Goal: Task Accomplishment & Management: Use online tool/utility

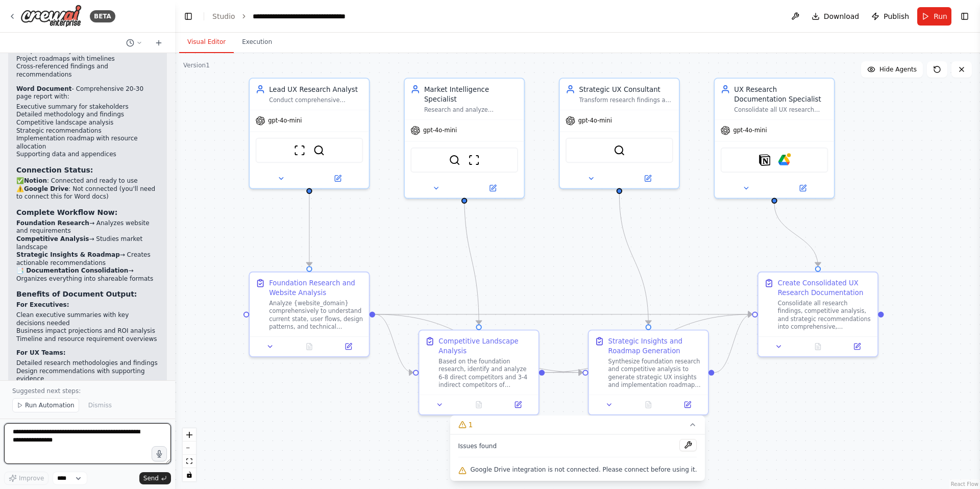
click at [93, 434] on textarea at bounding box center [87, 443] width 167 height 41
click at [95, 441] on textarea at bounding box center [87, 443] width 167 height 41
click at [57, 450] on textarea "**********" at bounding box center [87, 443] width 167 height 41
click at [83, 457] on textarea "**********" at bounding box center [87, 443] width 167 height 41
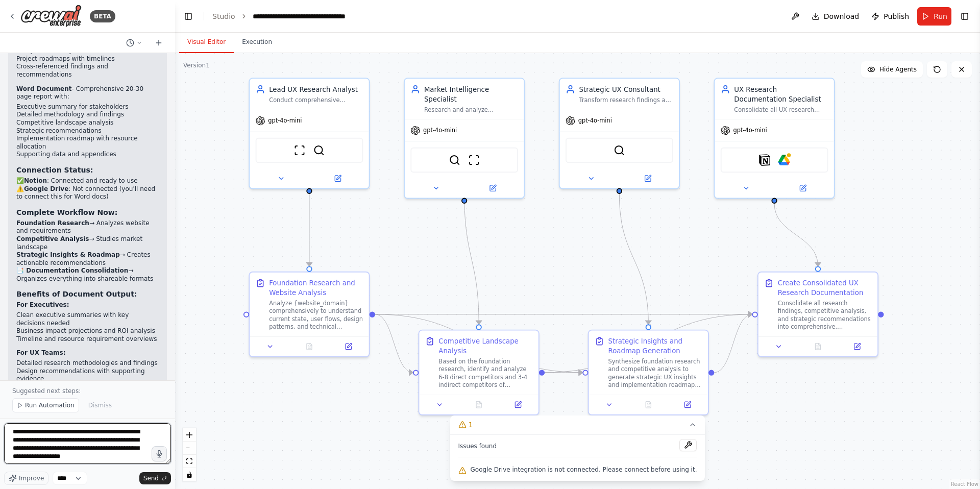
click at [112, 457] on textarea "**********" at bounding box center [87, 443] width 167 height 41
click at [13, 456] on textarea "**********" at bounding box center [87, 443] width 167 height 41
click at [105, 452] on textarea "**********" at bounding box center [87, 443] width 167 height 41
click at [45, 459] on textarea "**********" at bounding box center [87, 443] width 167 height 41
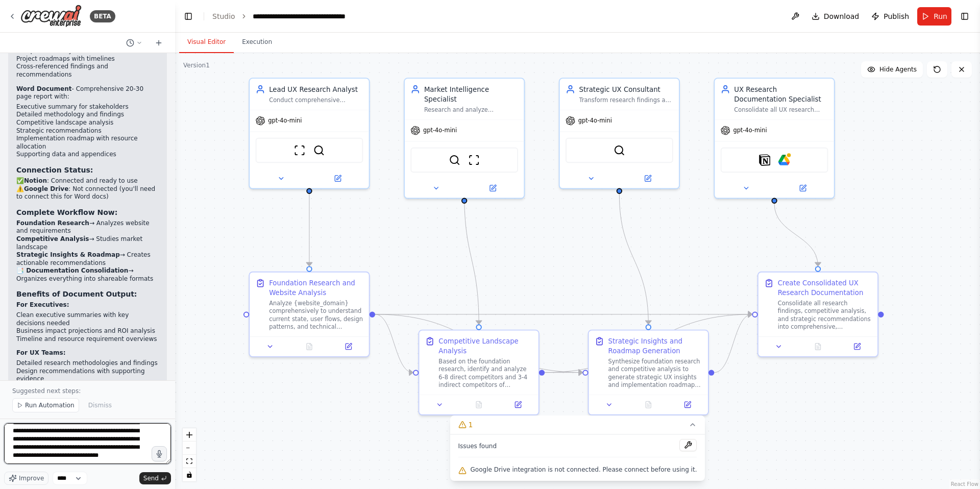
scroll to position [34, 0]
click at [105, 448] on textarea "**********" at bounding box center [87, 443] width 167 height 41
click at [44, 460] on textarea "**********" at bounding box center [87, 443] width 167 height 41
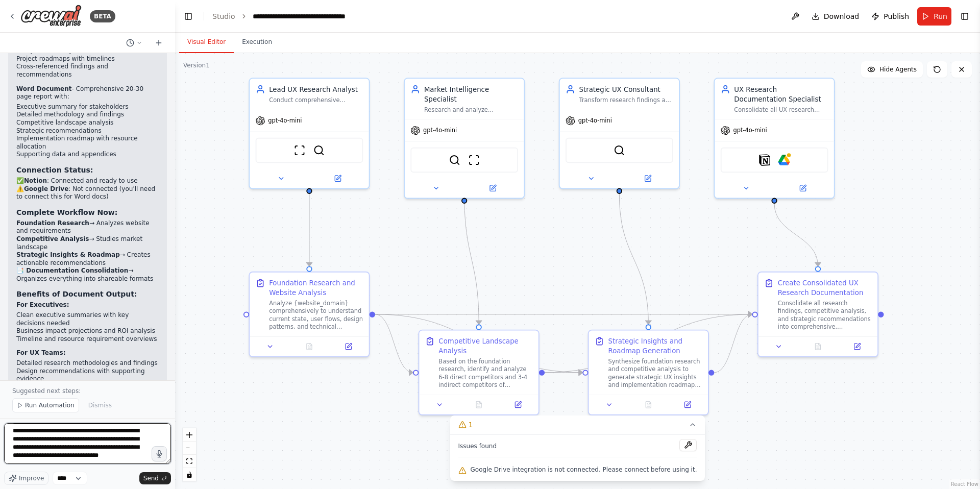
click at [104, 454] on textarea "**********" at bounding box center [87, 443] width 167 height 41
click at [101, 461] on textarea "**********" at bounding box center [87, 443] width 167 height 41
type textarea "**********"
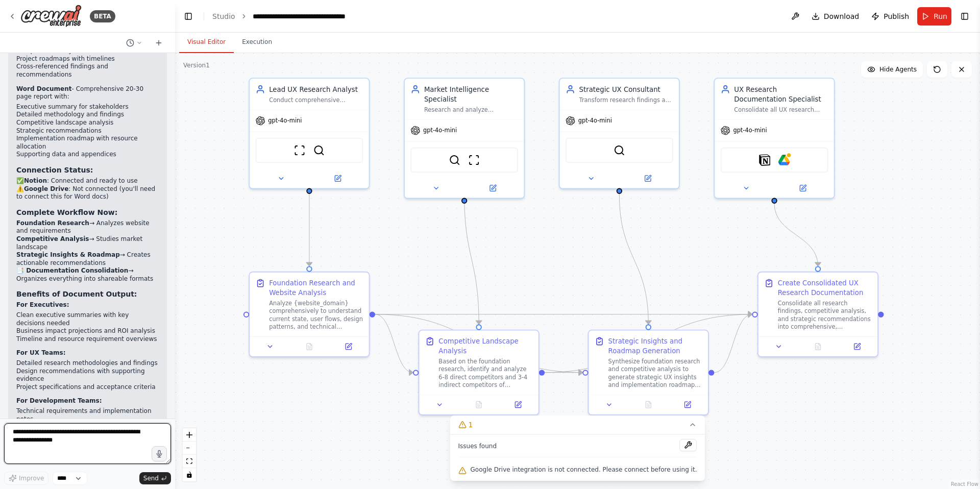
scroll to position [5812, 0]
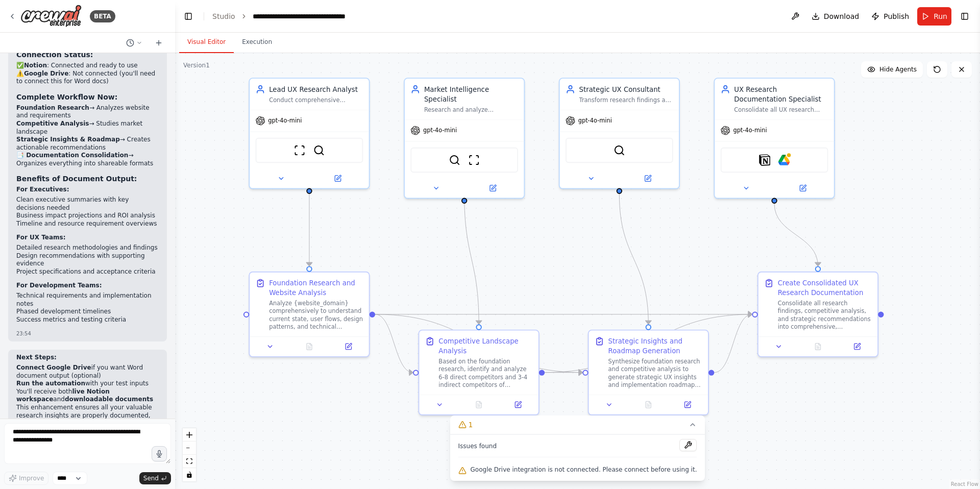
drag, startPoint x: 127, startPoint y: 397, endPoint x: 8, endPoint y: 276, distance: 169.4
copy p "Could you make the agent called "Lead US Research Analyst" perform this activit…"
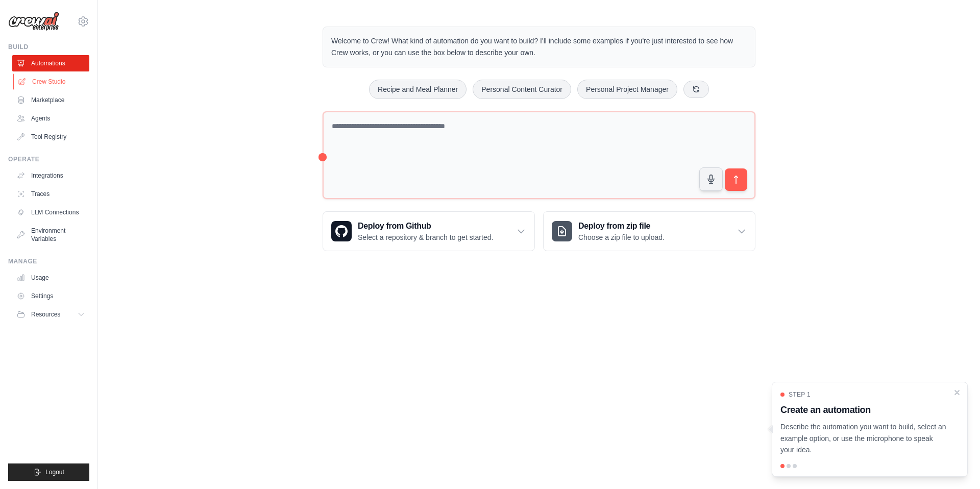
click at [52, 81] on link "Crew Studio" at bounding box center [51, 82] width 77 height 16
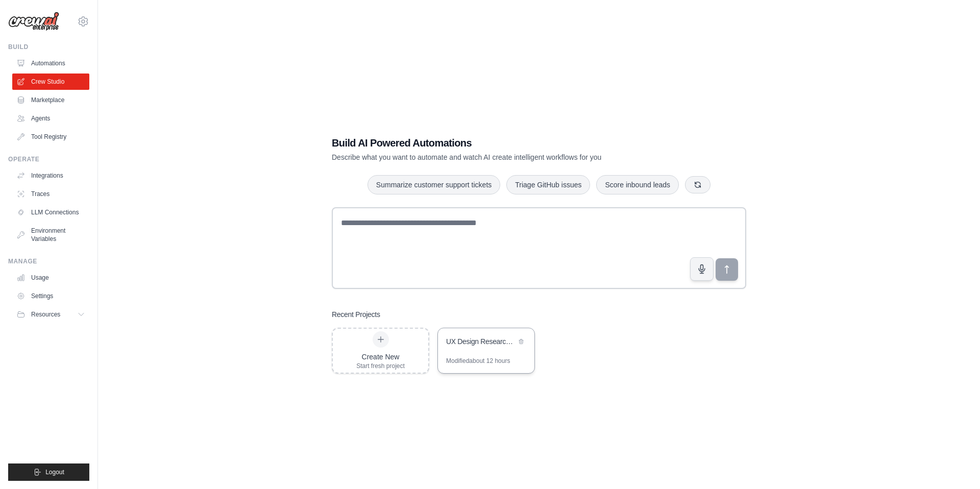
click at [492, 349] on div "UX Design Research Automation Engine" at bounding box center [486, 342] width 97 height 29
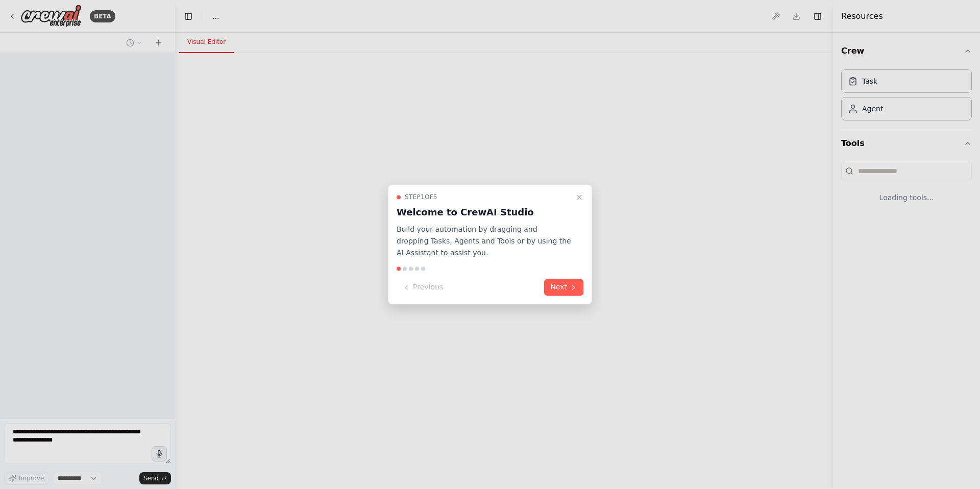
select select "****"
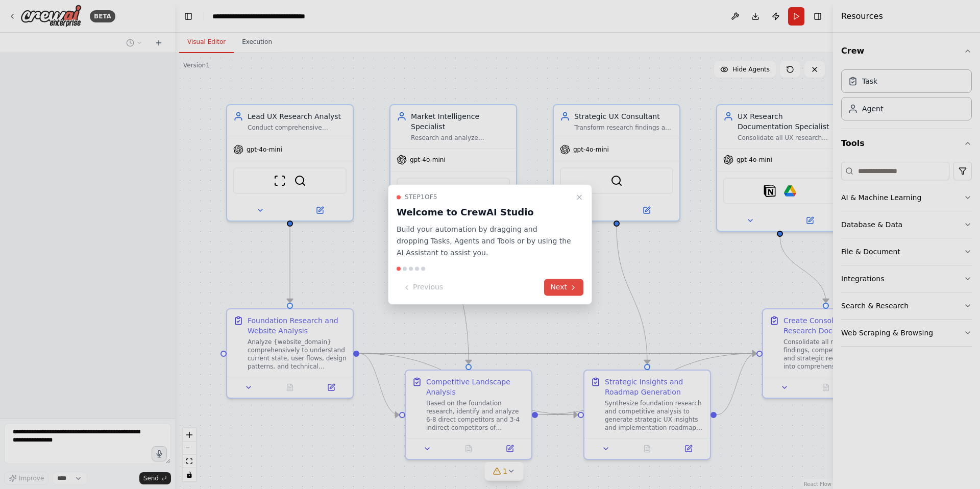
click at [570, 286] on icon at bounding box center [573, 287] width 8 height 8
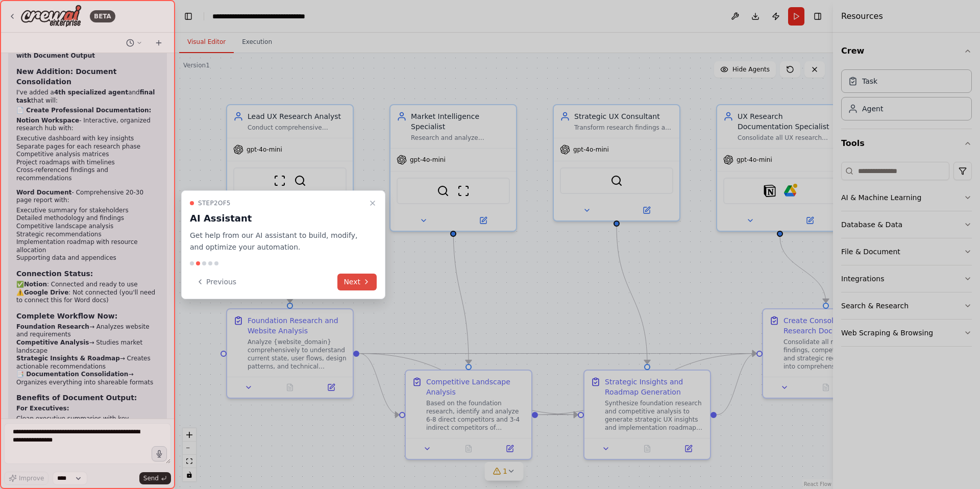
click at [357, 277] on button "Next" at bounding box center [357, 282] width 39 height 17
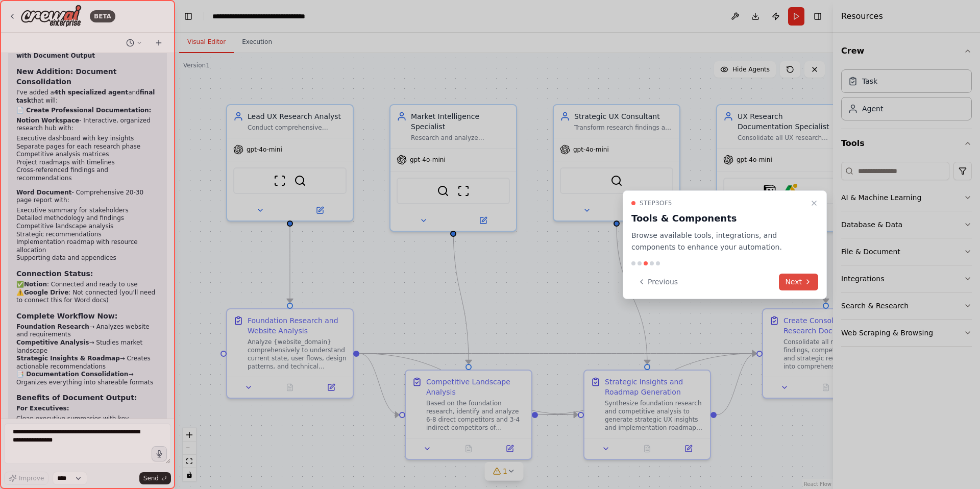
scroll to position [5658, 0]
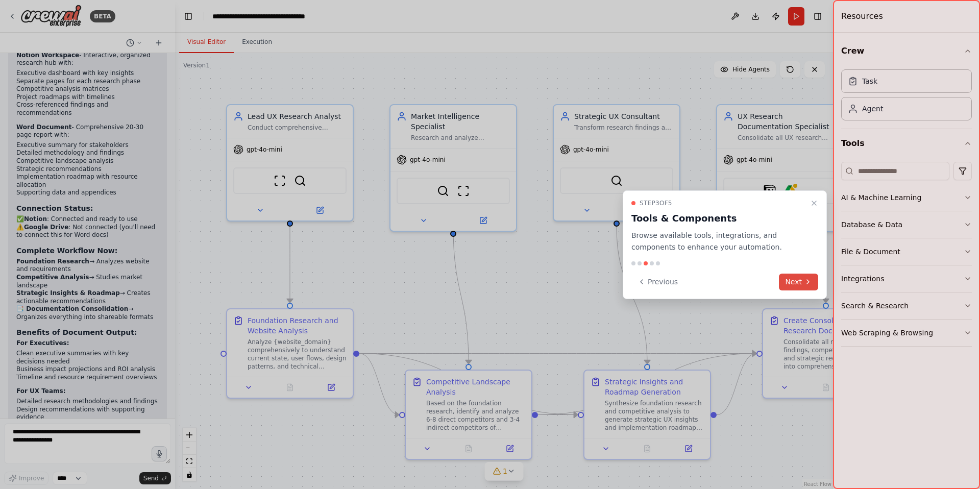
click at [797, 284] on button "Next" at bounding box center [798, 282] width 39 height 17
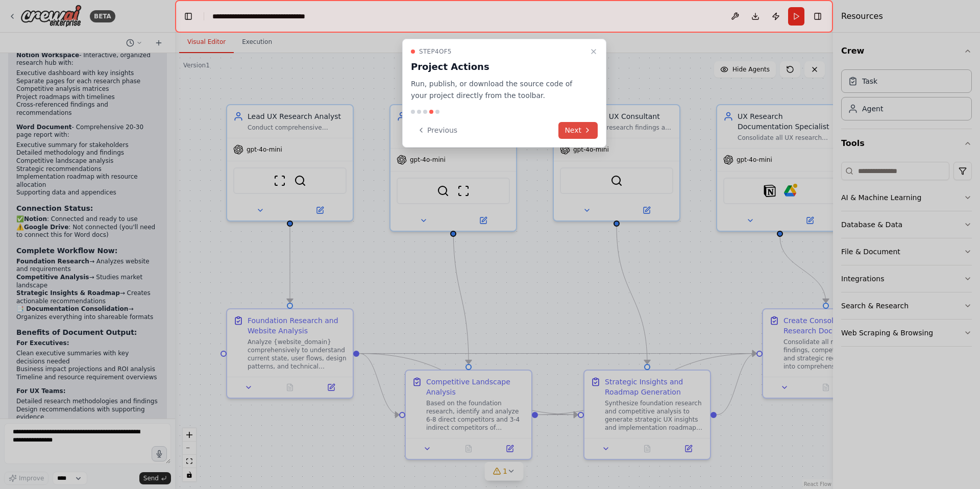
click at [587, 125] on button "Next" at bounding box center [578, 130] width 39 height 17
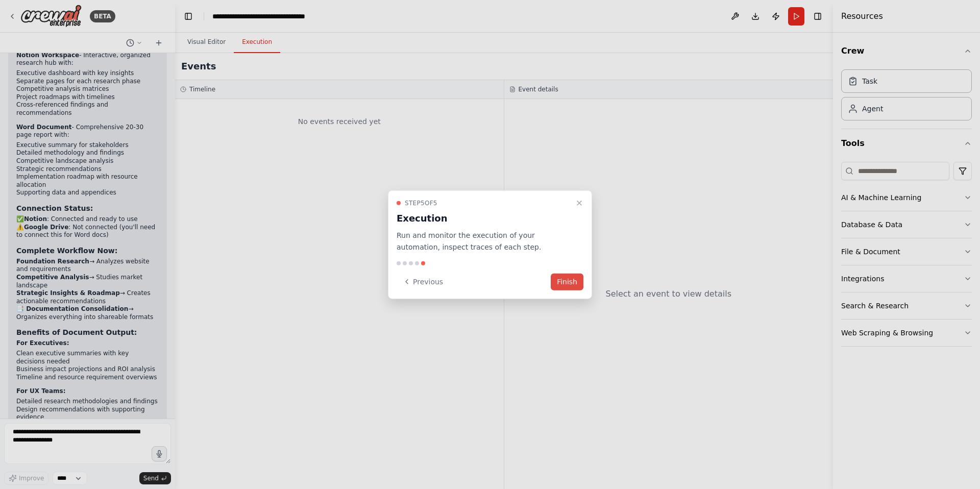
click at [574, 279] on button "Finish" at bounding box center [567, 281] width 33 height 17
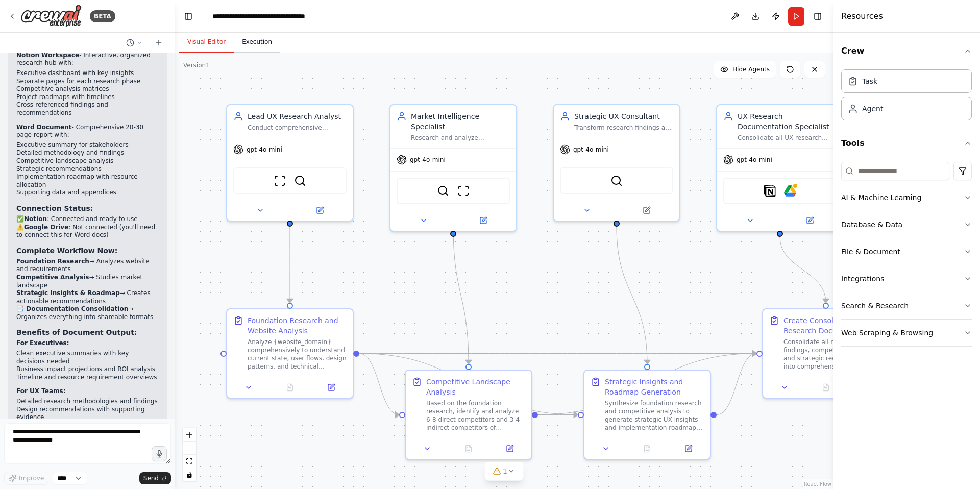
click at [257, 41] on button "Execution" at bounding box center [257, 42] width 46 height 21
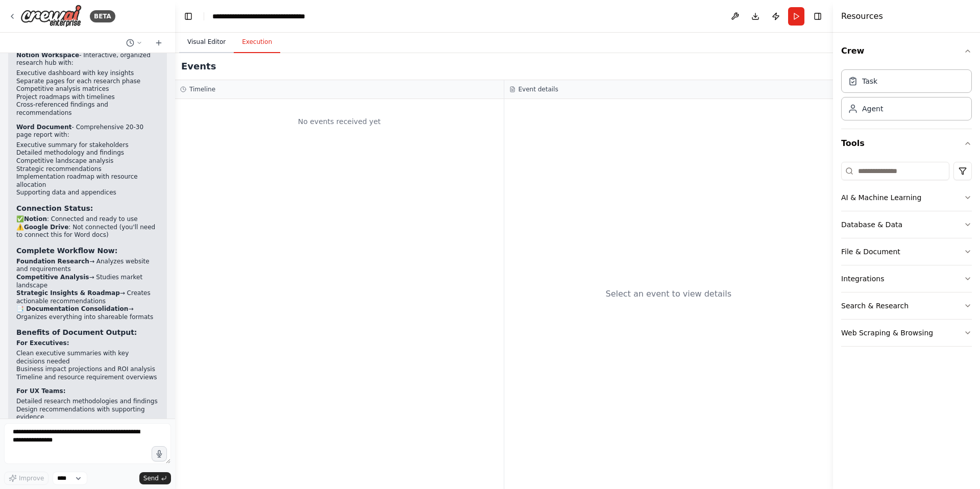
click at [206, 40] on button "Visual Editor" at bounding box center [206, 42] width 55 height 21
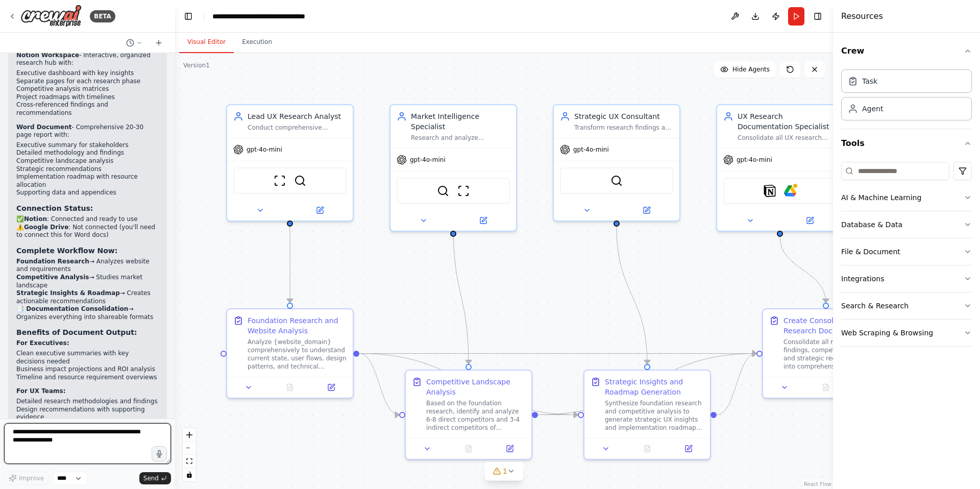
click at [39, 446] on textarea at bounding box center [87, 443] width 167 height 41
paste textarea "**********"
type textarea "**********"
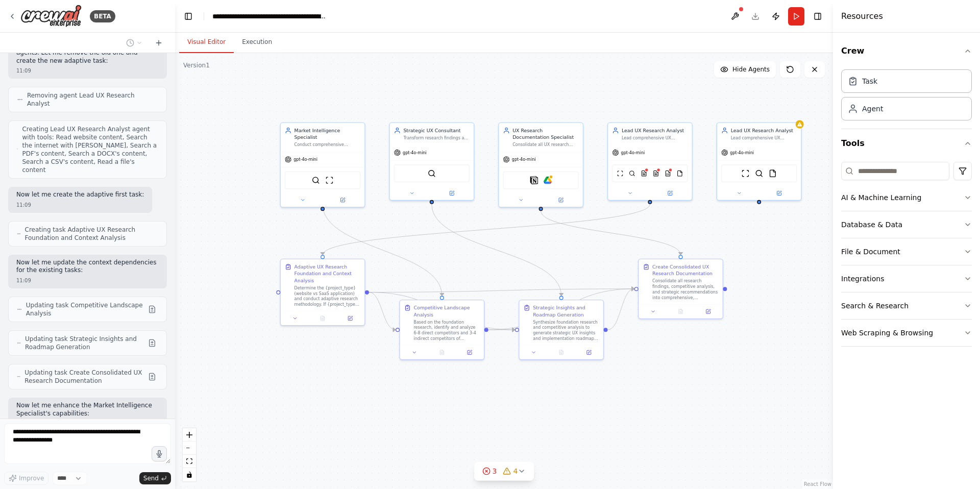
scroll to position [6938, 0]
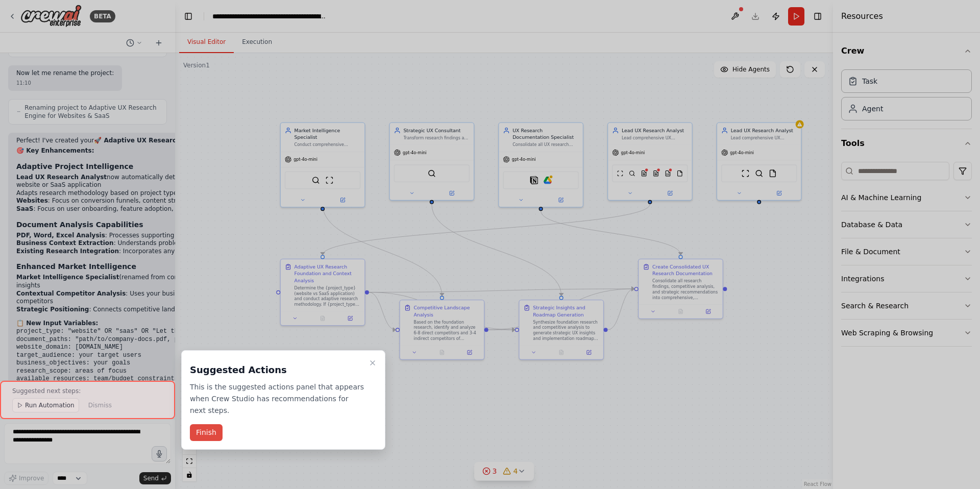
click at [208, 430] on button "Finish" at bounding box center [206, 432] width 33 height 17
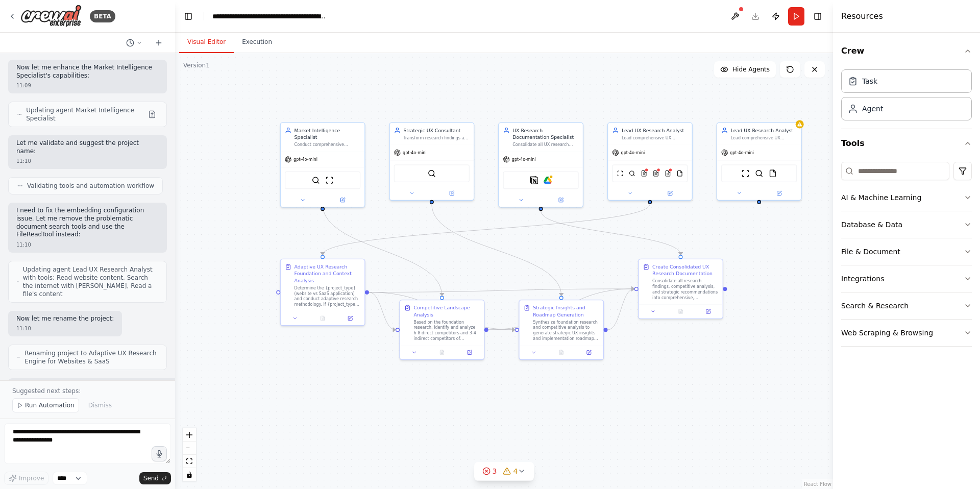
scroll to position [7222, 0]
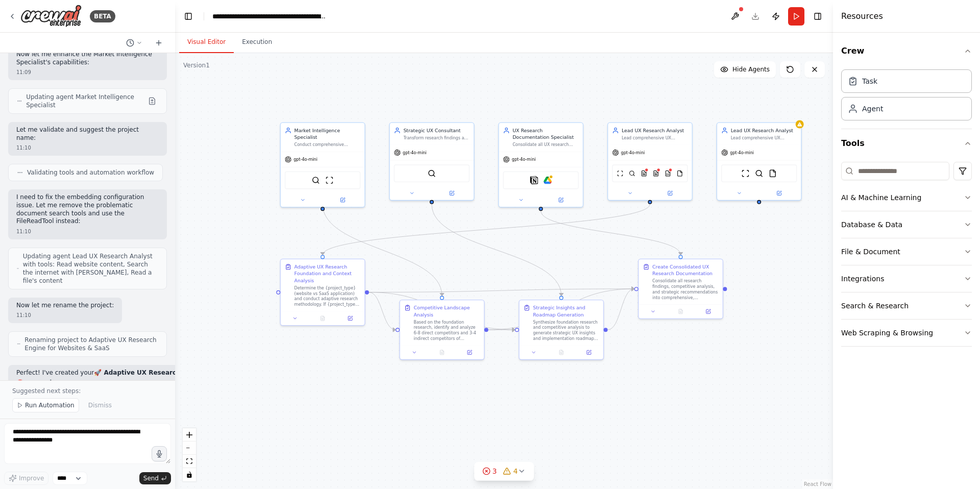
drag, startPoint x: 21, startPoint y: 198, endPoint x: 163, endPoint y: 230, distance: 146.1
click at [163, 480] on li "Existing Research Integration : Incorporates any prior user research or market …" at bounding box center [161, 484] width 291 height 8
drag, startPoint x: 41, startPoint y: 240, endPoint x: 133, endPoint y: 266, distance: 95.5
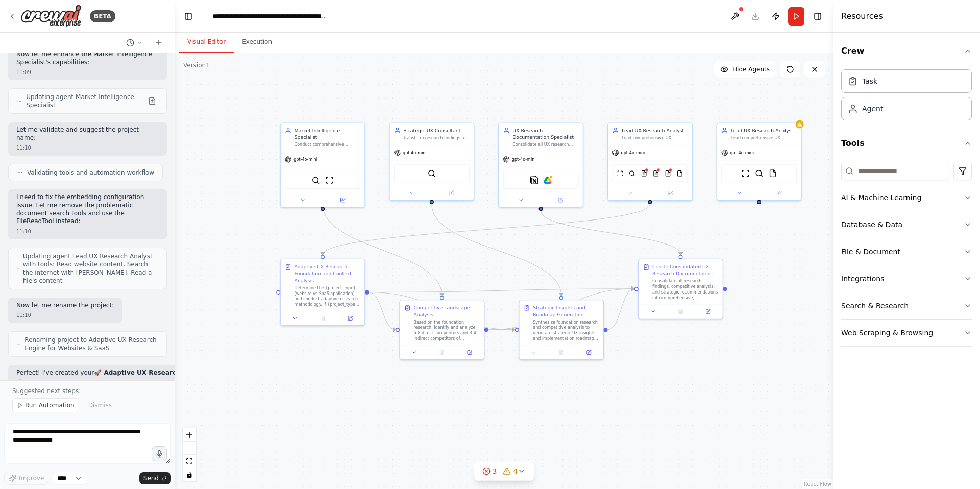
drag, startPoint x: 136, startPoint y: 268, endPoint x: 63, endPoint y: 244, distance: 76.5
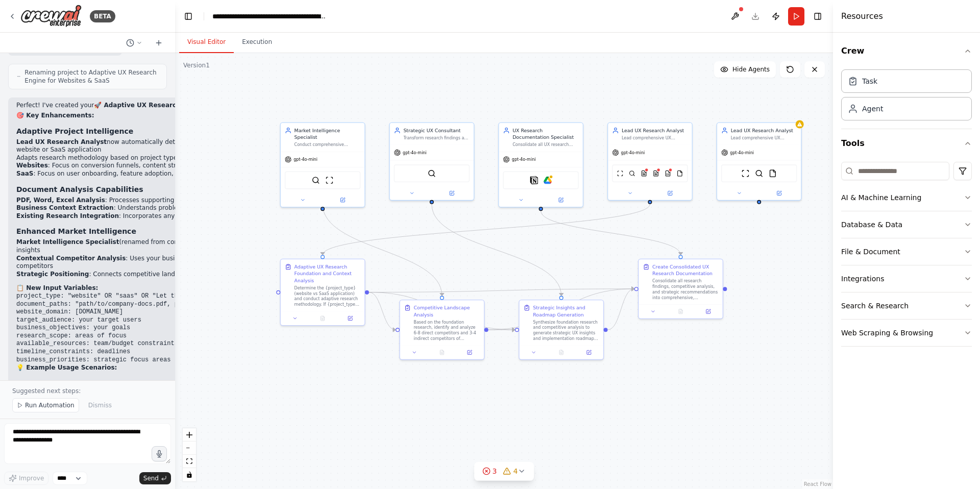
scroll to position [7496, 0]
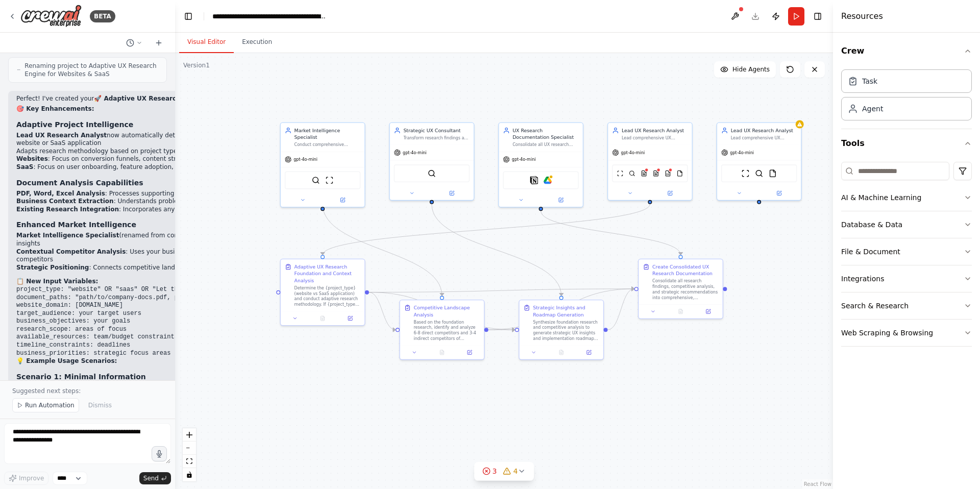
drag, startPoint x: 35, startPoint y: 282, endPoint x: 147, endPoint y: 358, distance: 135.0
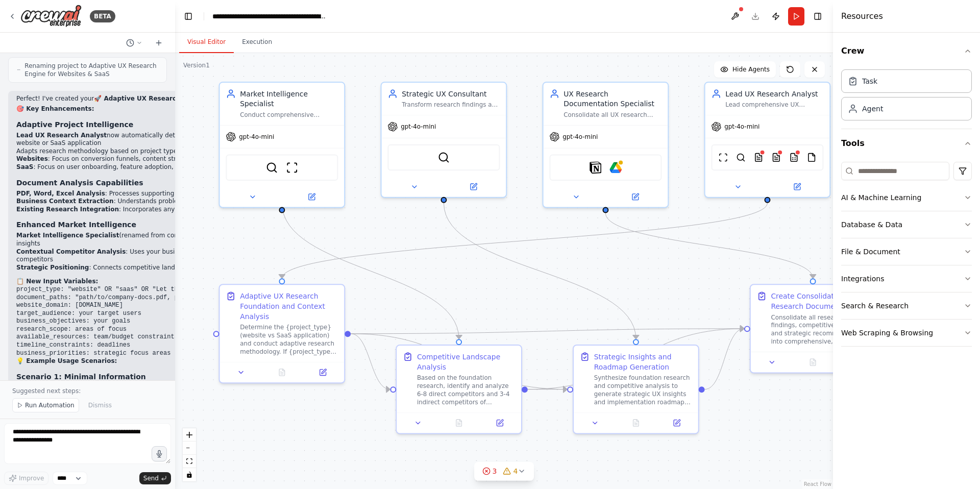
drag, startPoint x: 519, startPoint y: 155, endPoint x: 526, endPoint y: 217, distance: 62.7
click at [526, 217] on div ".deletable-edge-delete-btn { width: 20px; height: 20px; border: 0px solid #ffff…" at bounding box center [504, 271] width 658 height 436
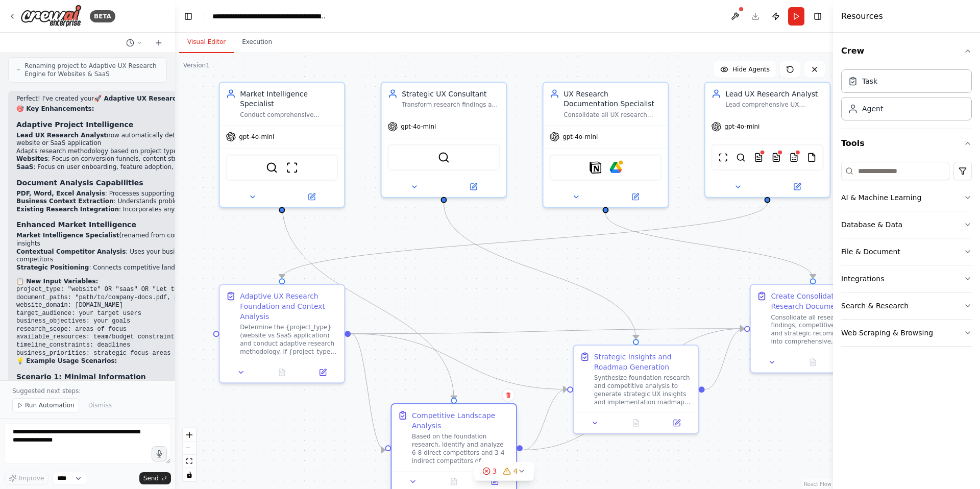
drag, startPoint x: 464, startPoint y: 380, endPoint x: 454, endPoint y: 440, distance: 60.5
click at [454, 440] on div "Based on the foundation research, identify and analyze 6-8 direct competitors a…" at bounding box center [461, 449] width 98 height 32
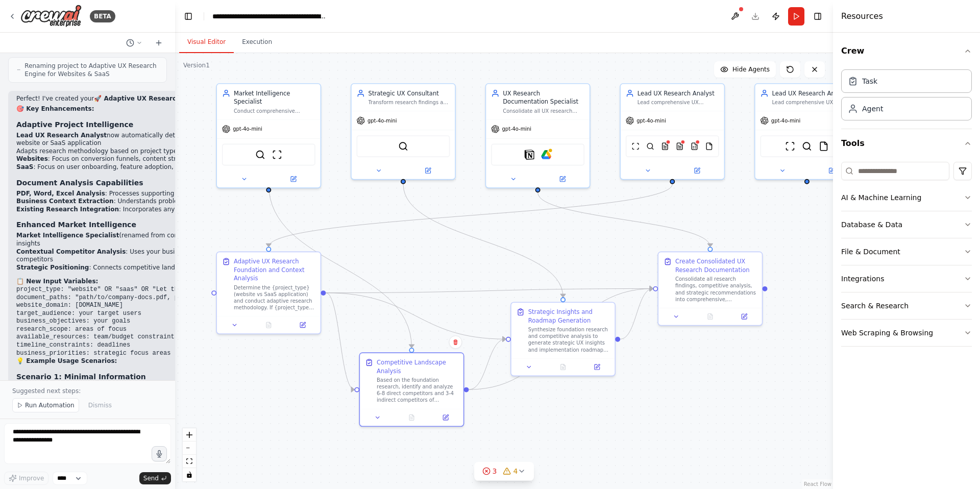
drag, startPoint x: 454, startPoint y: 297, endPoint x: 410, endPoint y: 243, distance: 69.3
click at [410, 243] on div ".deletable-edge-delete-btn { width: 20px; height: 20px; border: 0px solid #ffff…" at bounding box center [504, 271] width 658 height 436
drag, startPoint x: 413, startPoint y: 384, endPoint x: 423, endPoint y: 395, distance: 14.8
click at [423, 395] on div "Based on the foundation research, identify and analyze 6-8 direct competitors a…" at bounding box center [426, 396] width 82 height 27
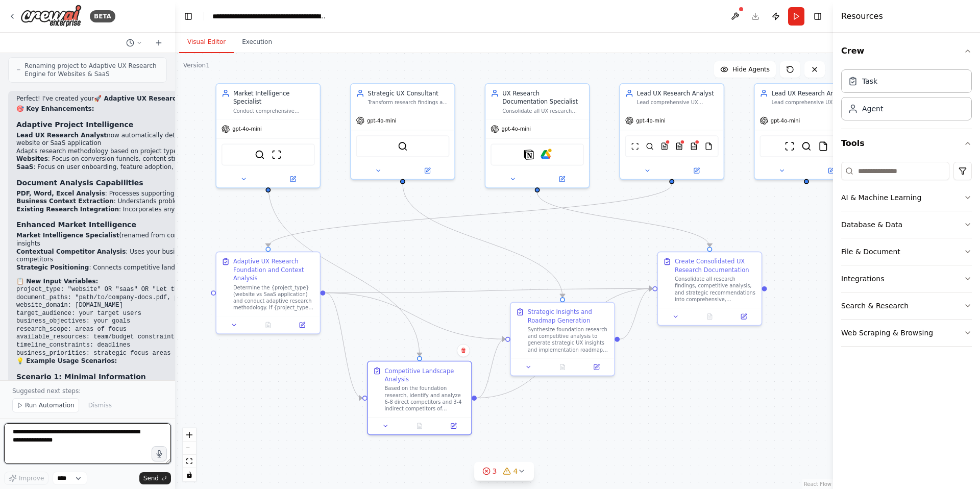
click at [88, 439] on textarea at bounding box center [87, 443] width 167 height 41
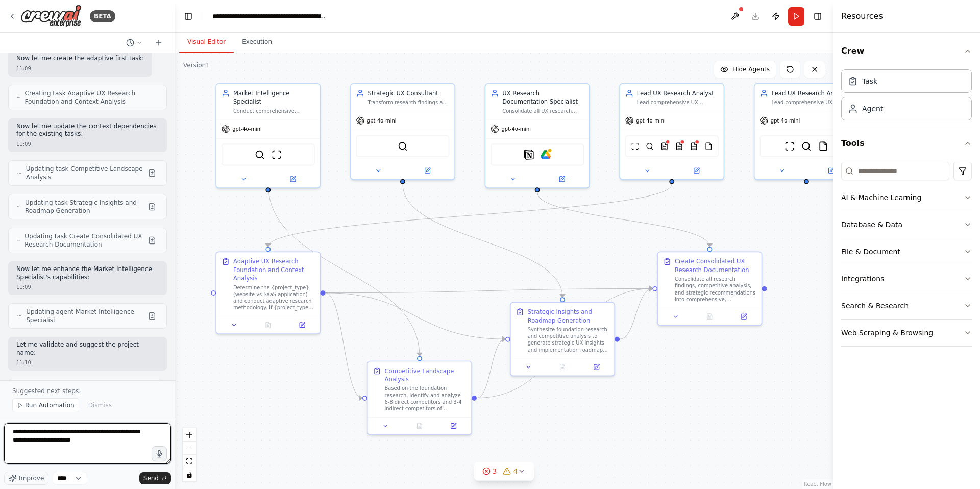
click at [113, 443] on textarea "**********" at bounding box center [87, 443] width 167 height 41
type textarea "**********"
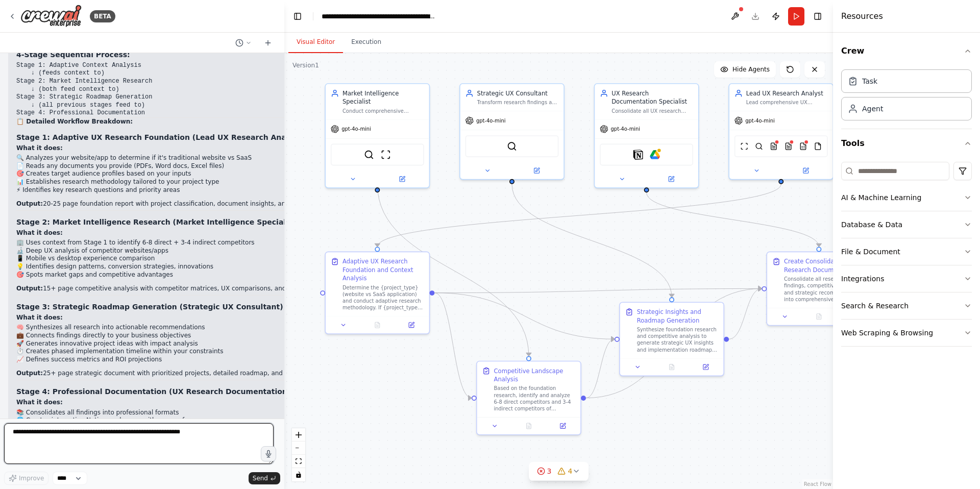
scroll to position [6547, 0]
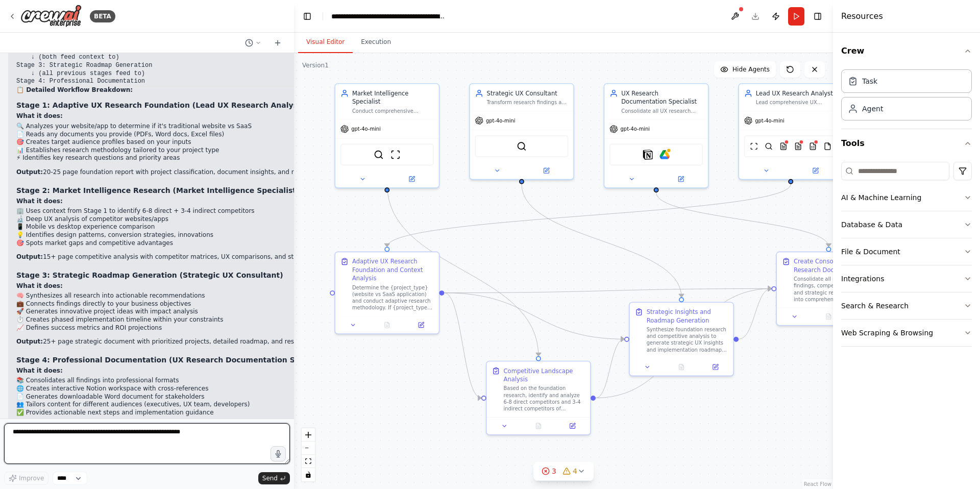
drag, startPoint x: 174, startPoint y: 253, endPoint x: 294, endPoint y: 321, distance: 138.1
click at [294, 321] on div "BETA Create an automation engine that will automate the process of extensive de…" at bounding box center [490, 244] width 980 height 489
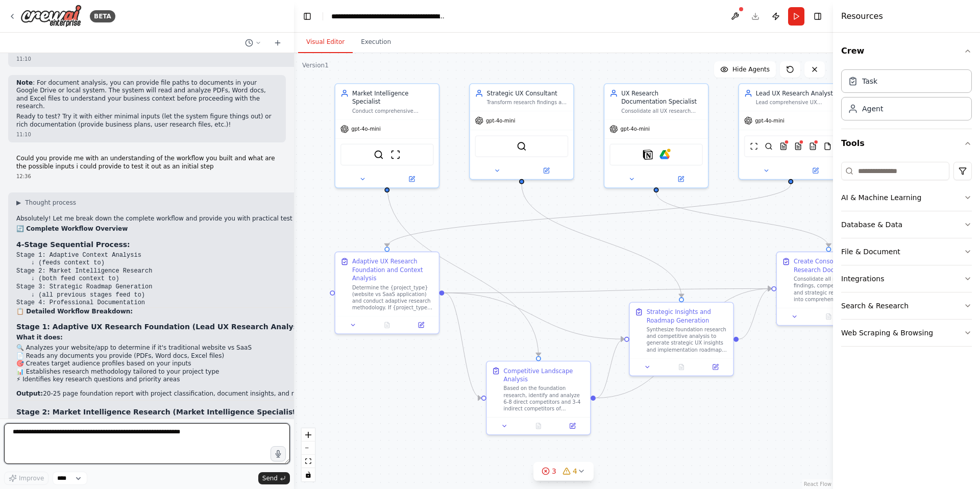
scroll to position [6332, 0]
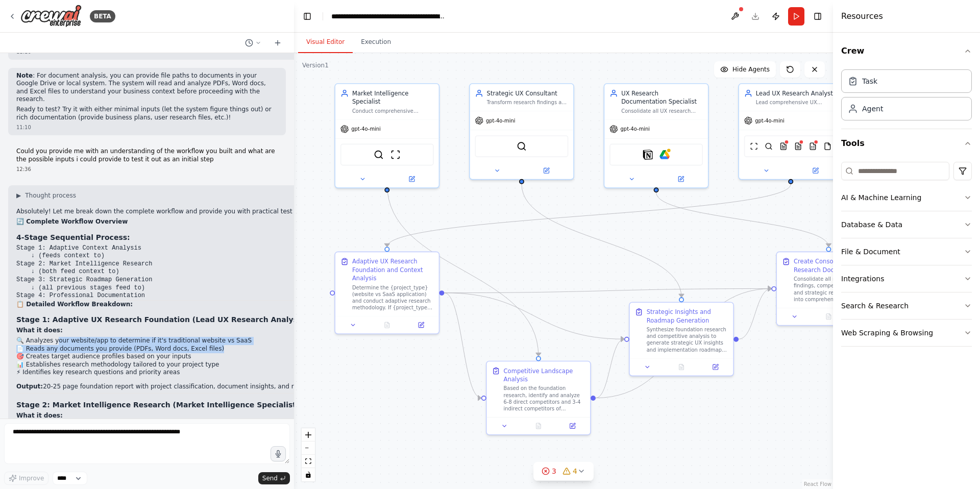
drag, startPoint x: 56, startPoint y: 223, endPoint x: 217, endPoint y: 229, distance: 161.0
click at [217, 337] on ul "🔍 Analyzes your website/app to determine if it's traditional website vs SaaS 📄 …" at bounding box center [246, 357] width 460 height 40
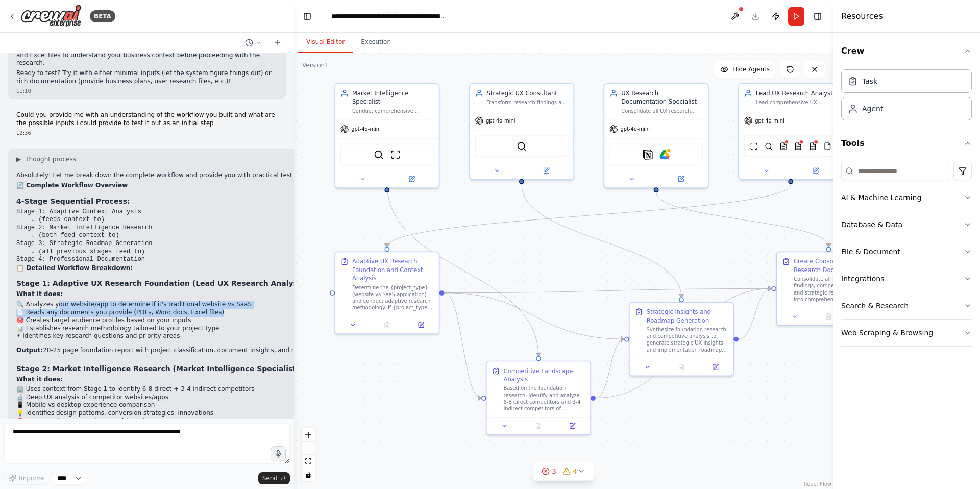
scroll to position [6377, 0]
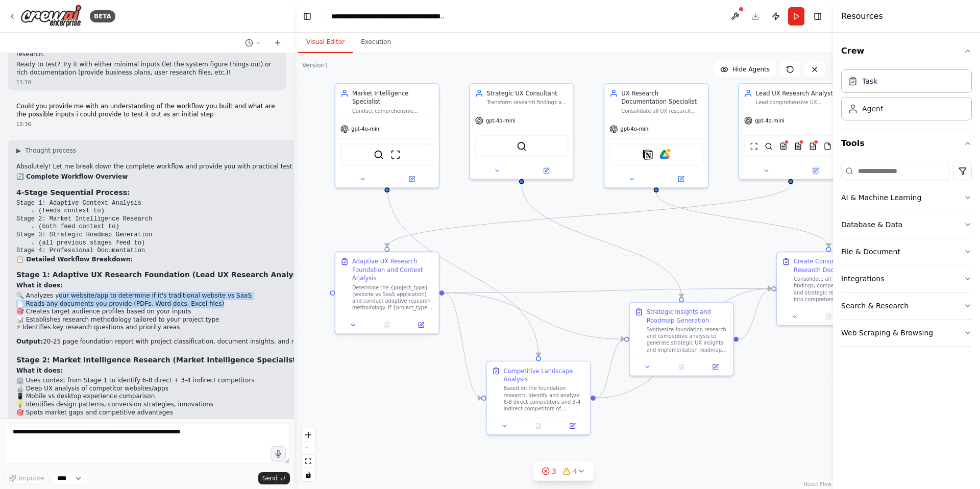
click at [203, 393] on li "📱 Mobile vs desktop experience comparison" at bounding box center [246, 397] width 460 height 8
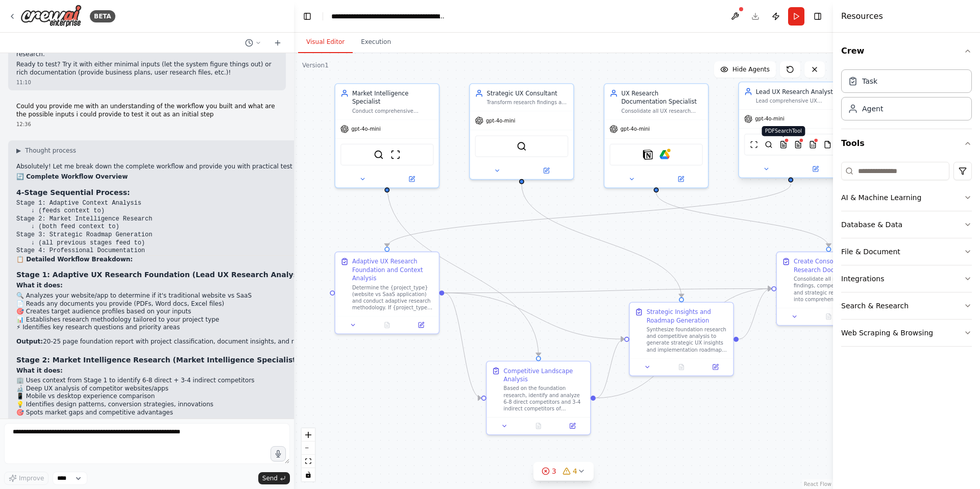
click at [785, 148] on img at bounding box center [784, 144] width 8 height 10
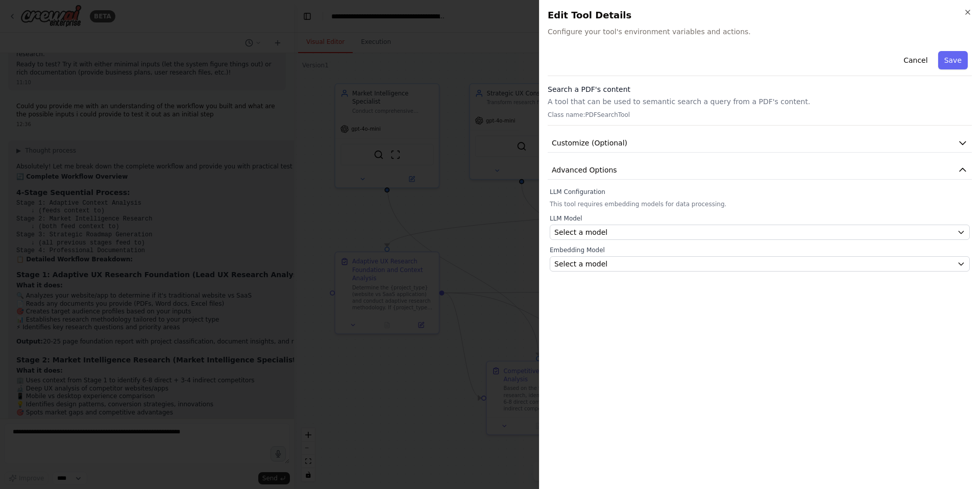
click at [514, 139] on div at bounding box center [490, 244] width 980 height 489
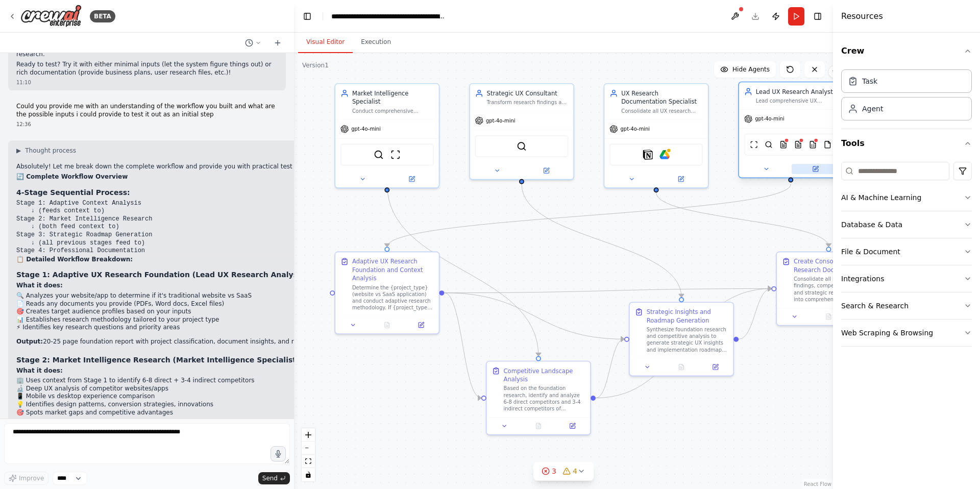
click at [815, 166] on icon at bounding box center [815, 168] width 7 height 7
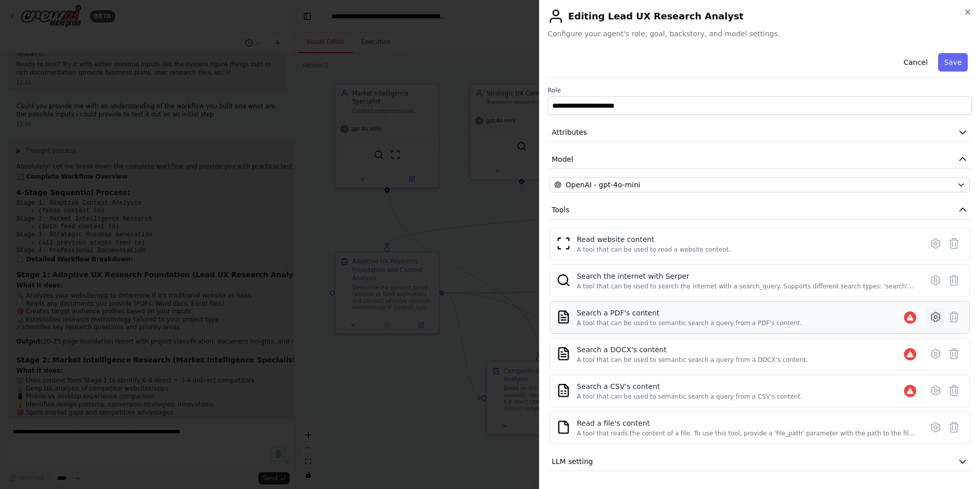
click at [935, 316] on icon at bounding box center [936, 317] width 12 height 12
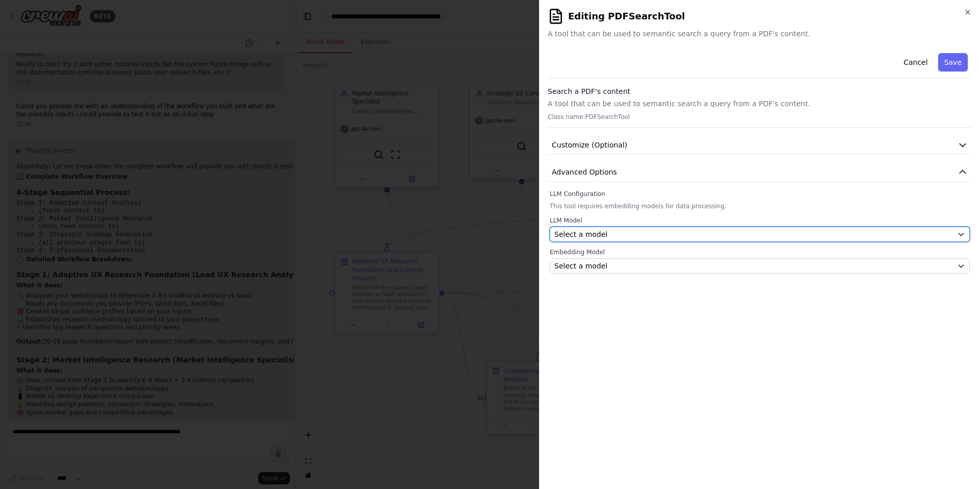
click at [841, 235] on div "Select a model" at bounding box center [754, 234] width 399 height 10
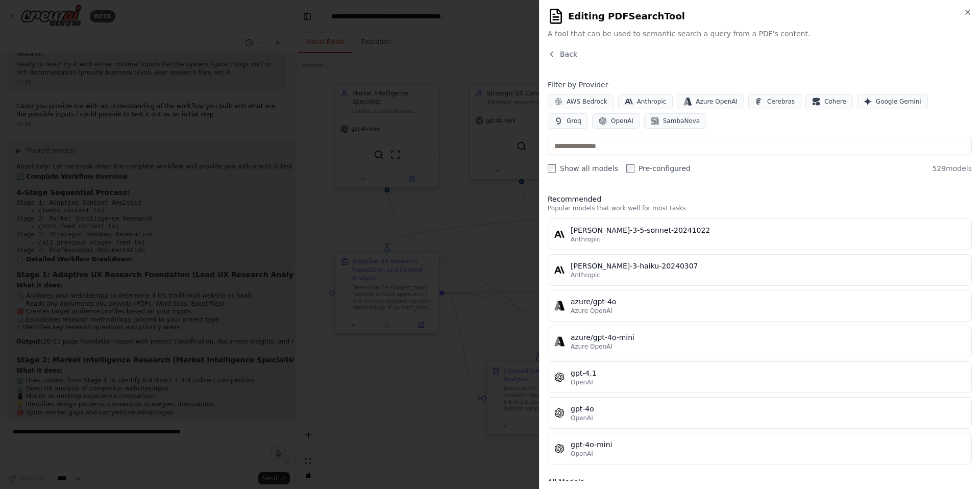
click at [841, 235] on div "Anthropic" at bounding box center [768, 239] width 395 height 8
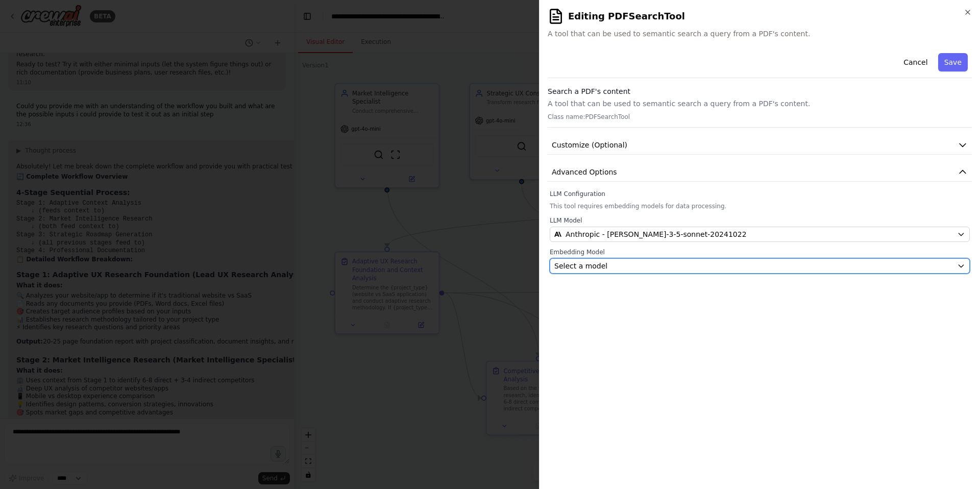
click at [830, 263] on div "Select a model" at bounding box center [754, 266] width 399 height 10
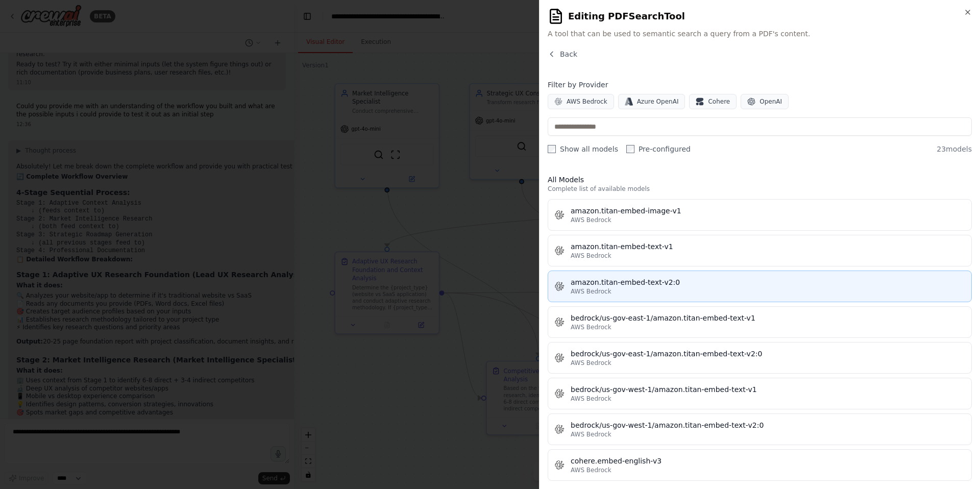
click at [828, 289] on div "AWS Bedrock" at bounding box center [768, 291] width 395 height 8
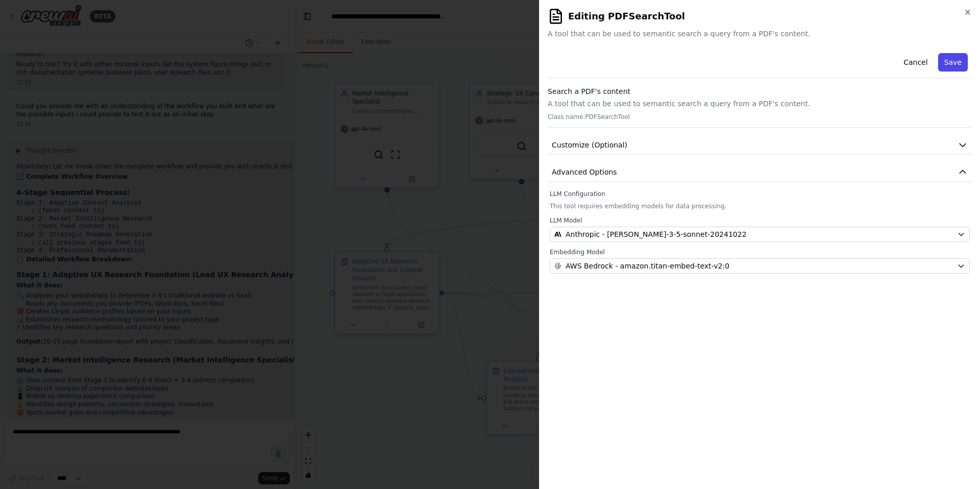
click at [956, 62] on button "Save" at bounding box center [954, 62] width 30 height 18
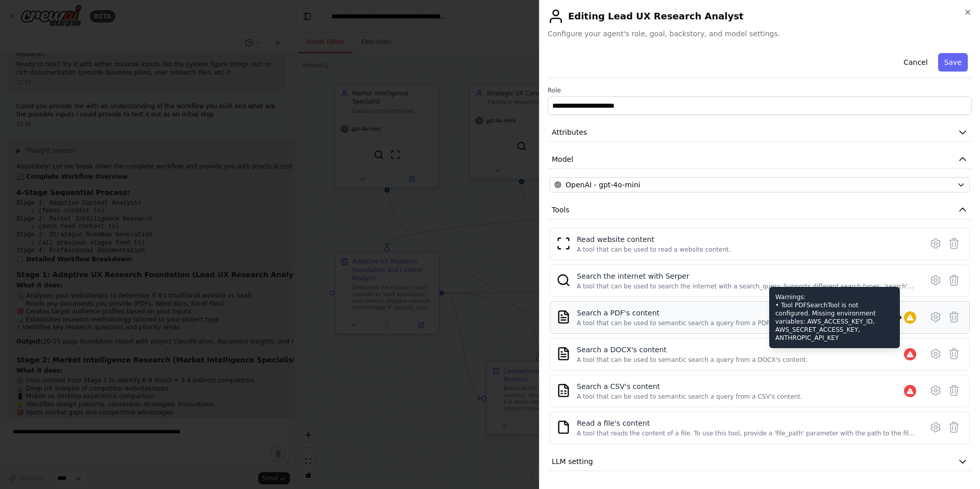
click at [912, 314] on icon at bounding box center [910, 318] width 8 height 8
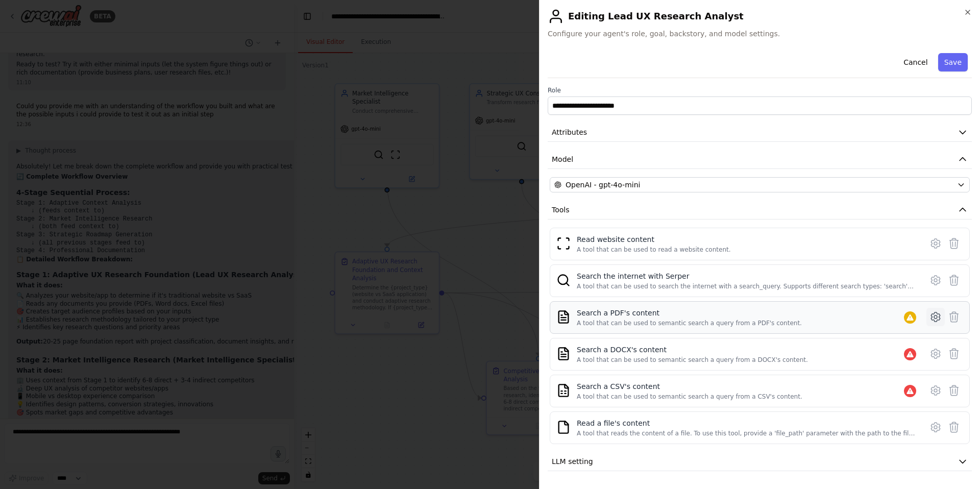
click at [928, 321] on button at bounding box center [936, 317] width 18 height 18
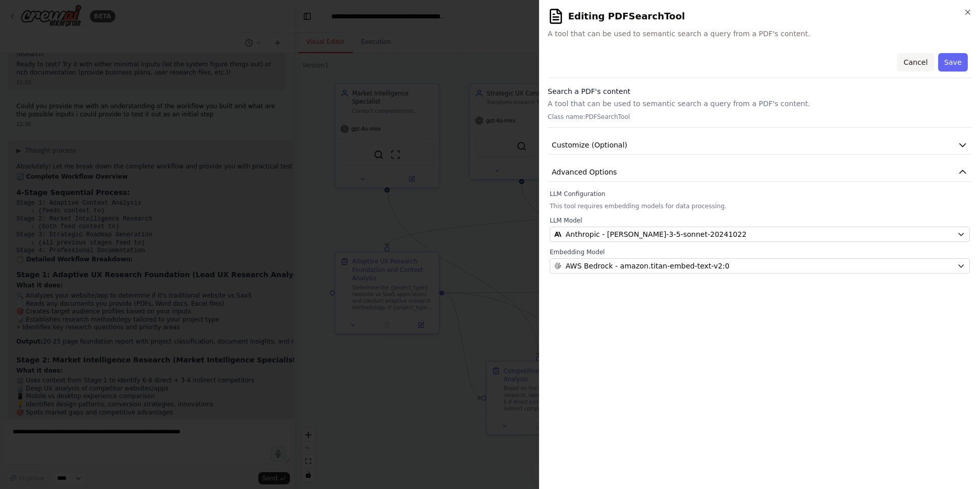
click at [909, 65] on button "Cancel" at bounding box center [916, 62] width 36 height 18
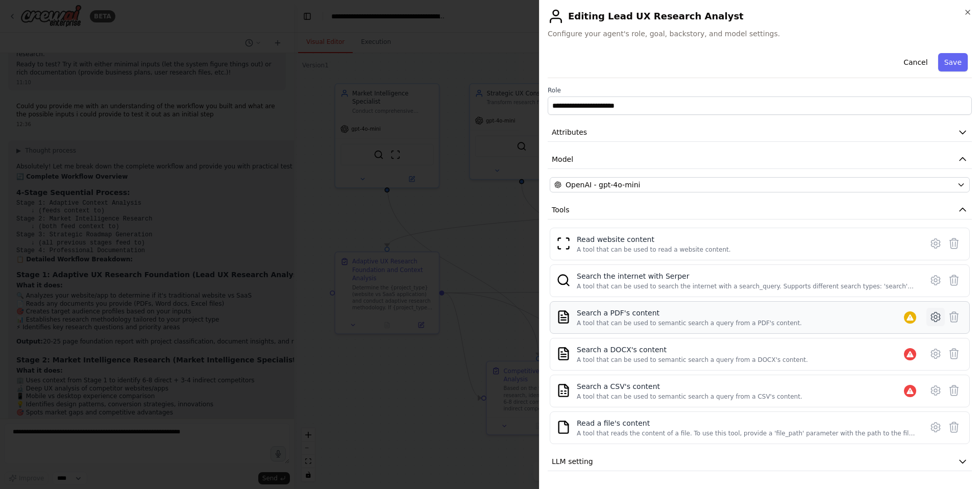
click at [938, 319] on icon at bounding box center [936, 317] width 12 height 12
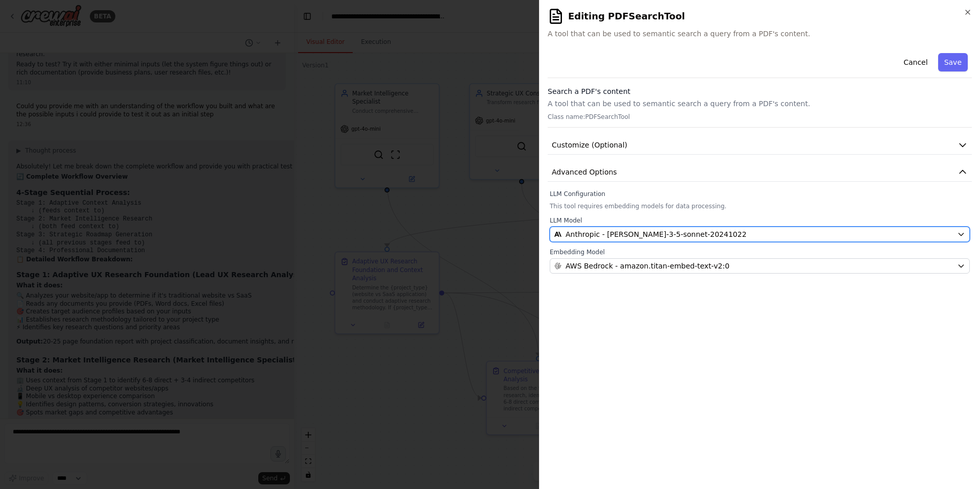
click at [938, 231] on div "Anthropic - [PERSON_NAME]-3-5-sonnet-20241022" at bounding box center [754, 234] width 399 height 10
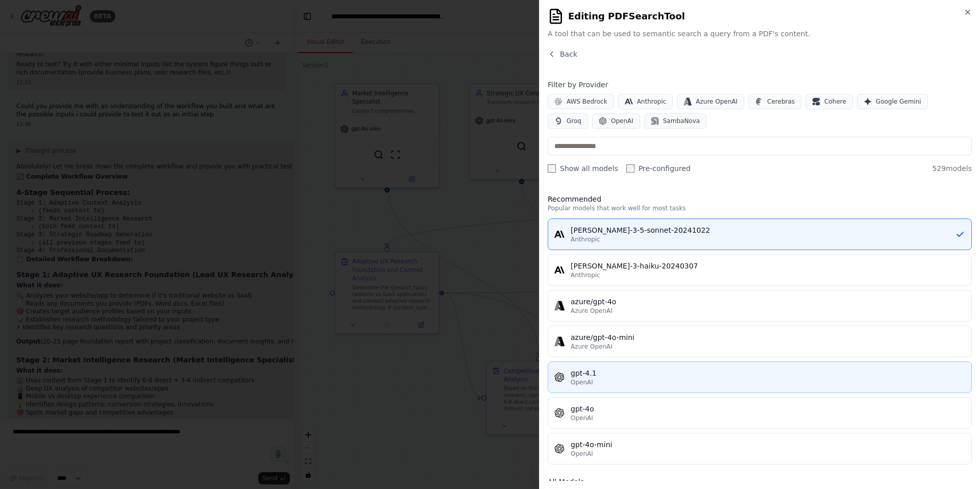
scroll to position [51, 0]
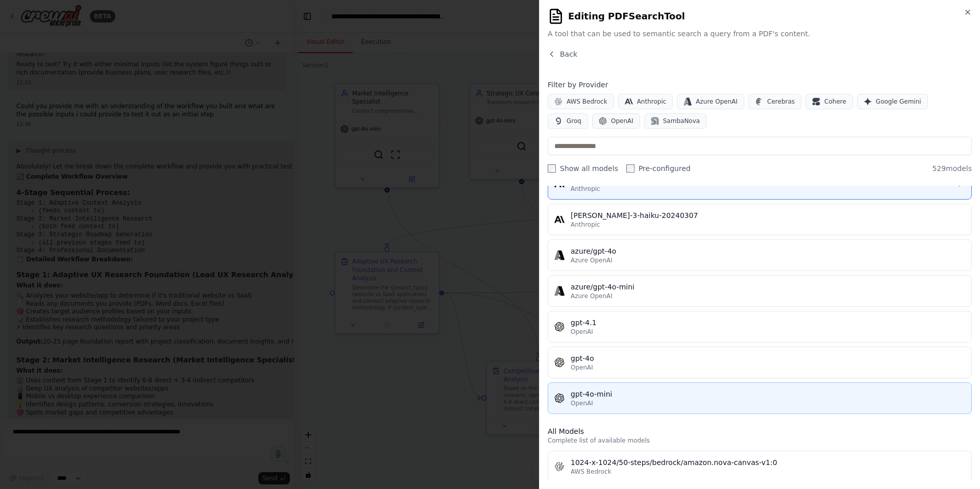
click at [627, 397] on div "gpt-4o-mini" at bounding box center [768, 394] width 395 height 10
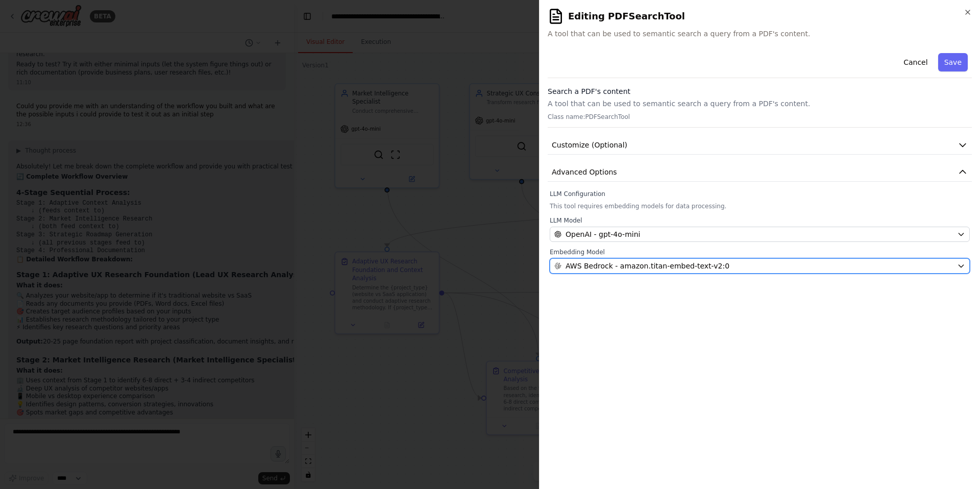
click at [712, 266] on span "AWS Bedrock - amazon.titan-embed-text-v2:0" at bounding box center [648, 266] width 164 height 10
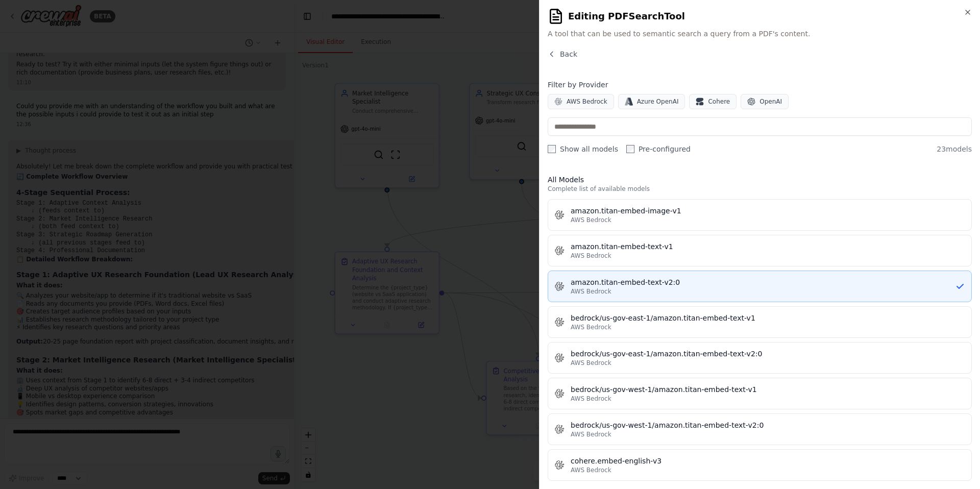
click at [703, 285] on div "amazon.titan-embed-text-v2:0" at bounding box center [763, 282] width 385 height 10
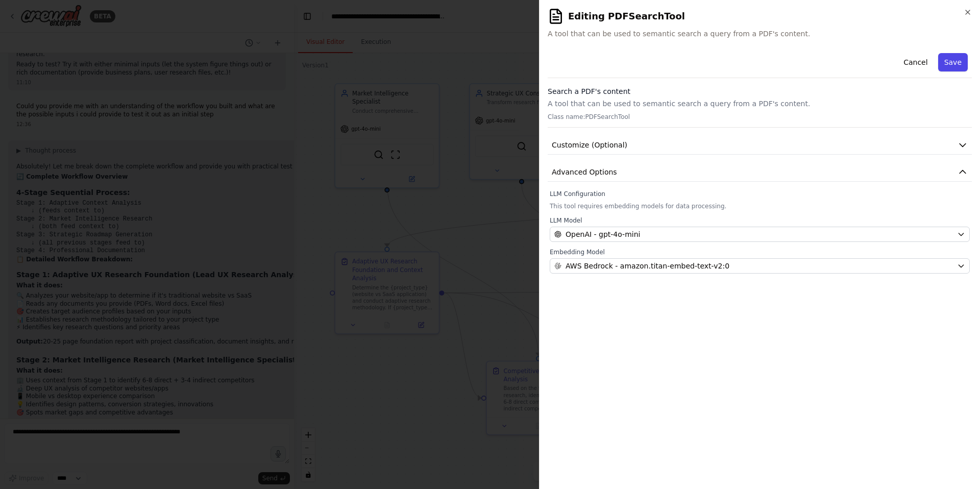
click at [950, 61] on button "Save" at bounding box center [954, 62] width 30 height 18
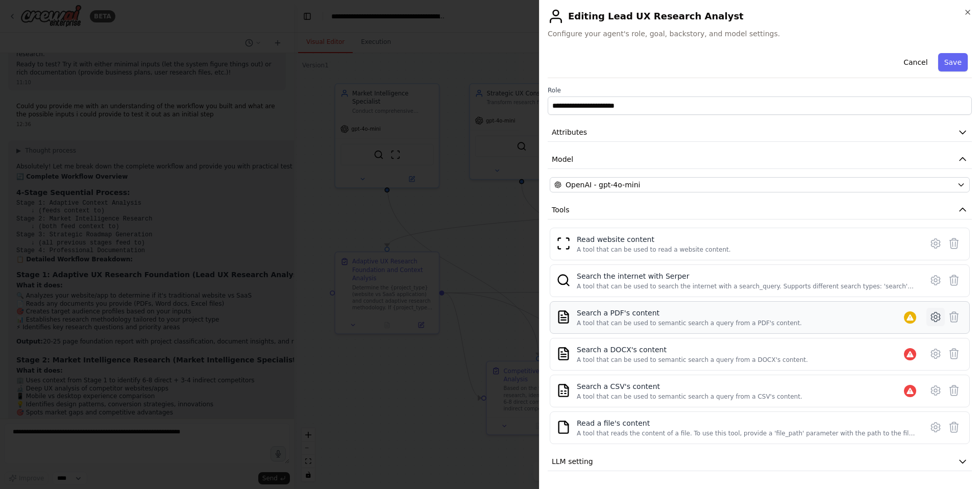
click at [936, 324] on button at bounding box center [936, 317] width 18 height 18
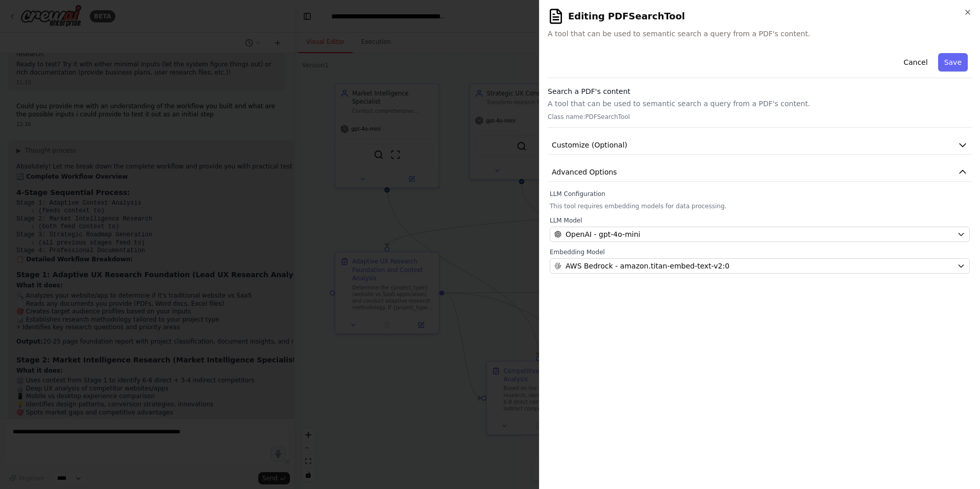
click at [678, 224] on label "LLM Model" at bounding box center [760, 221] width 420 height 8
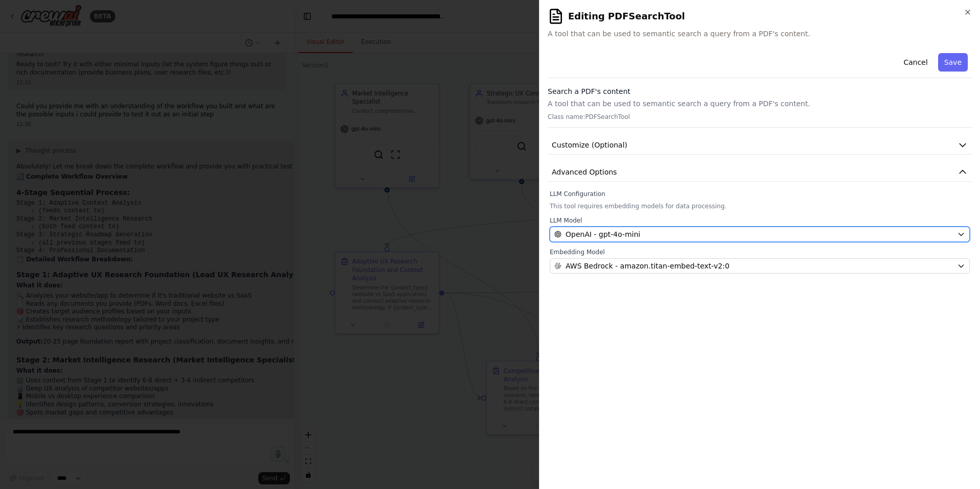
click at [678, 230] on div "OpenAI - gpt-4o-mini" at bounding box center [754, 234] width 399 height 10
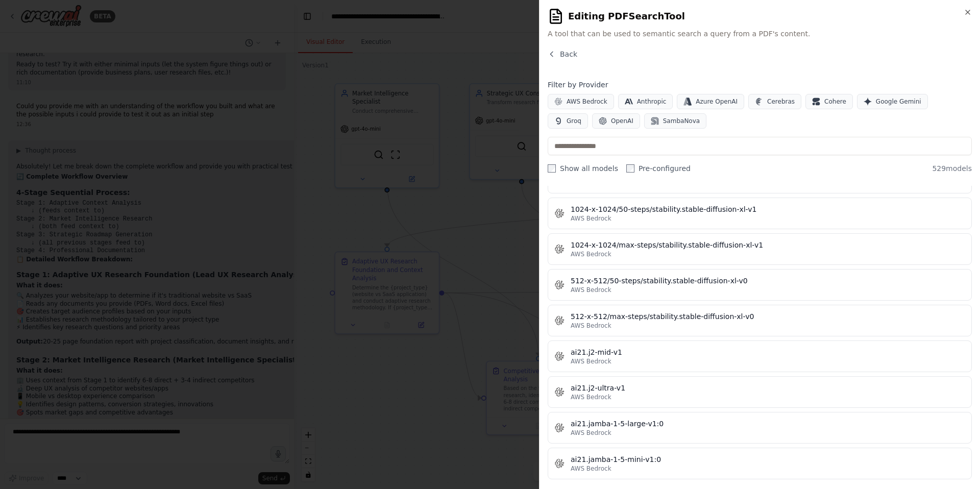
scroll to position [0, 0]
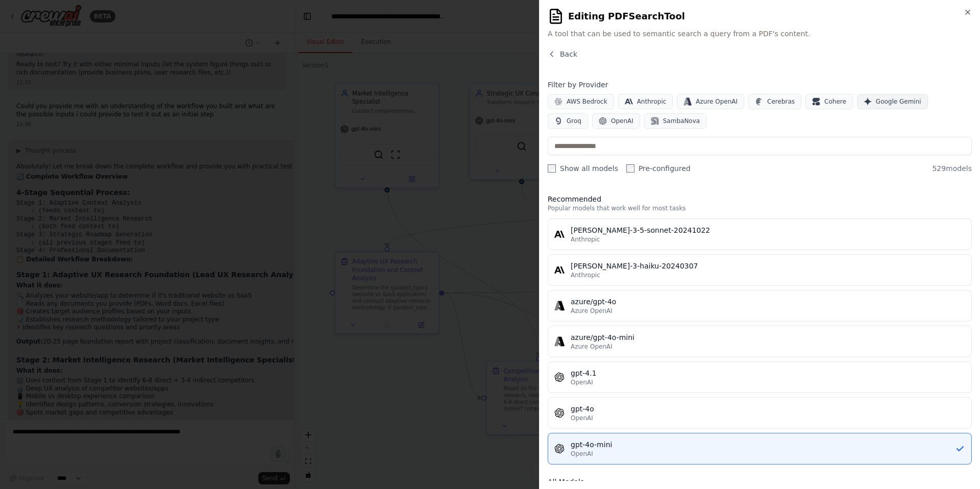
click at [882, 98] on span "Google Gemini" at bounding box center [898, 102] width 45 height 8
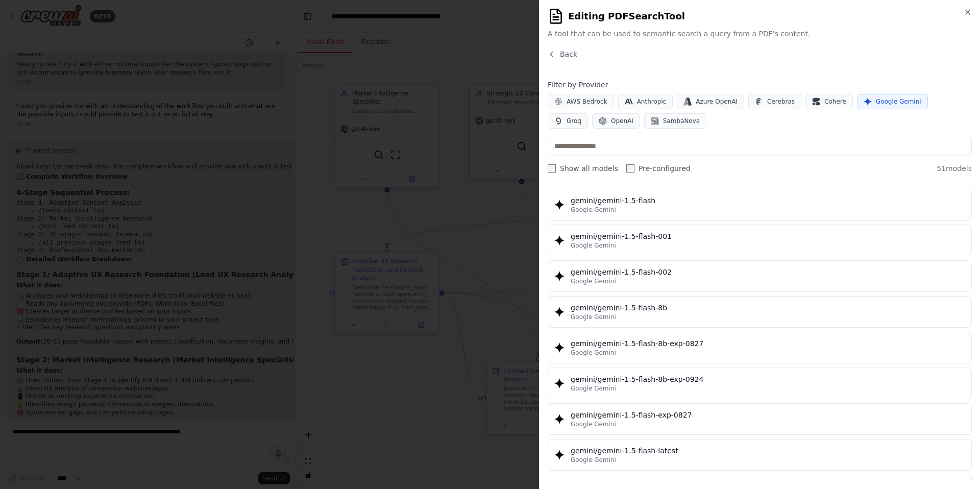
scroll to position [30, 0]
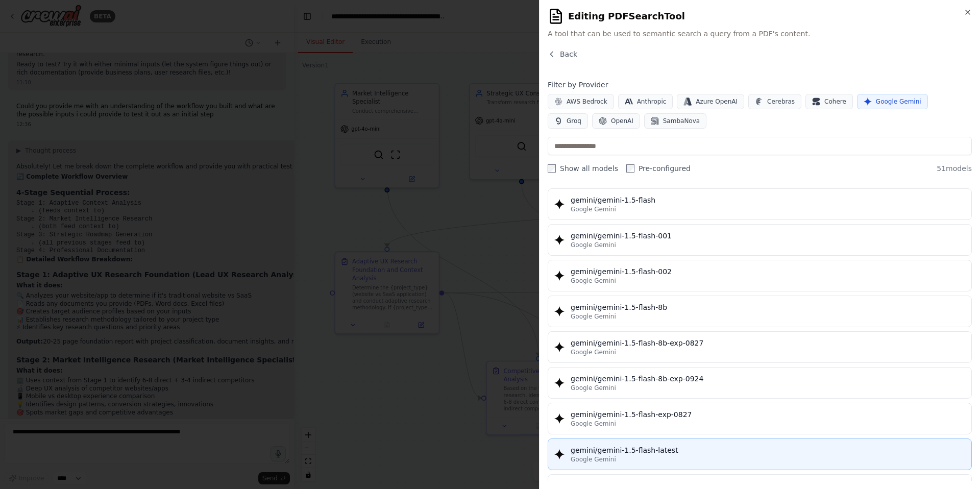
click at [732, 447] on div "gemini/gemini-1.5-flash-latest" at bounding box center [768, 450] width 395 height 10
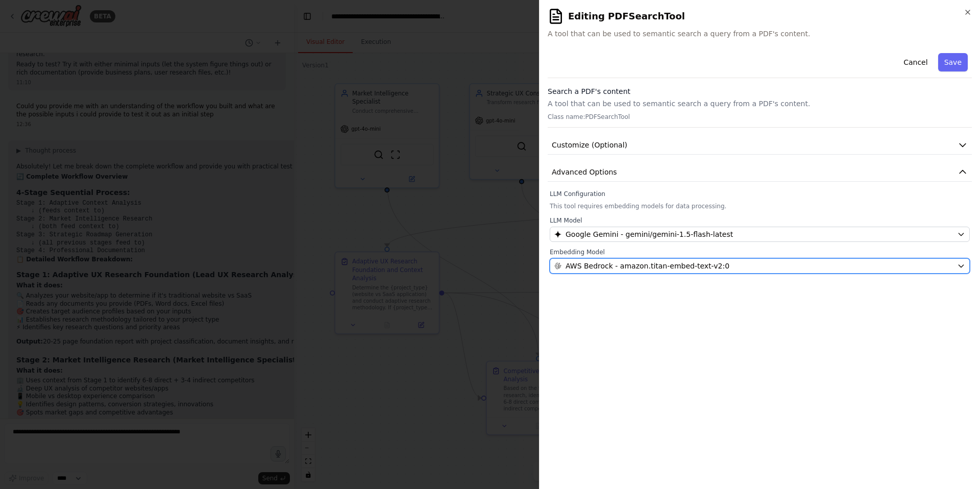
click at [777, 261] on div "AWS Bedrock - amazon.titan-embed-text-v2:0" at bounding box center [754, 266] width 399 height 10
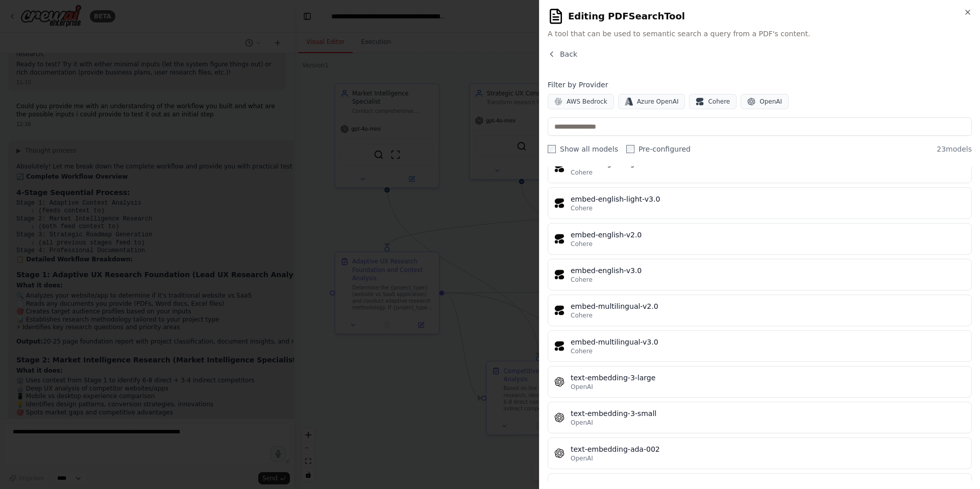
scroll to position [544, 0]
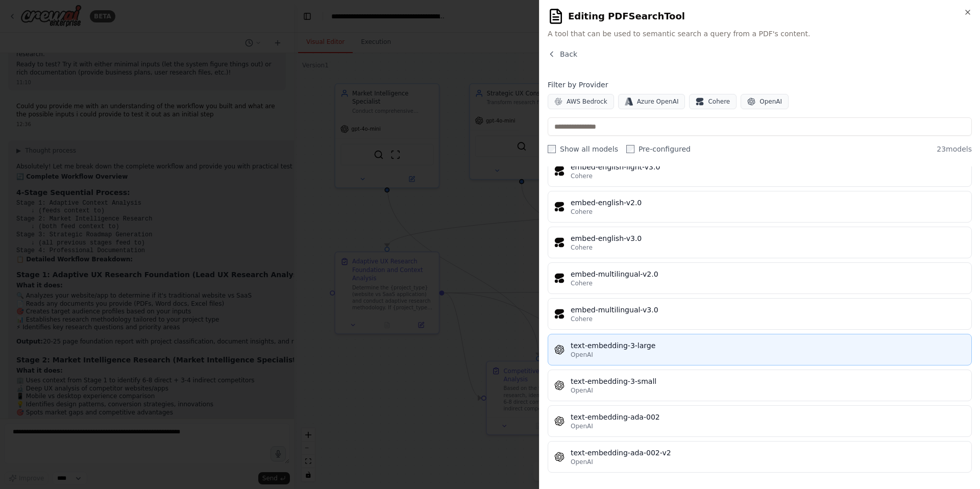
click at [677, 362] on button "text-embedding-3-large OpenAI" at bounding box center [760, 350] width 424 height 32
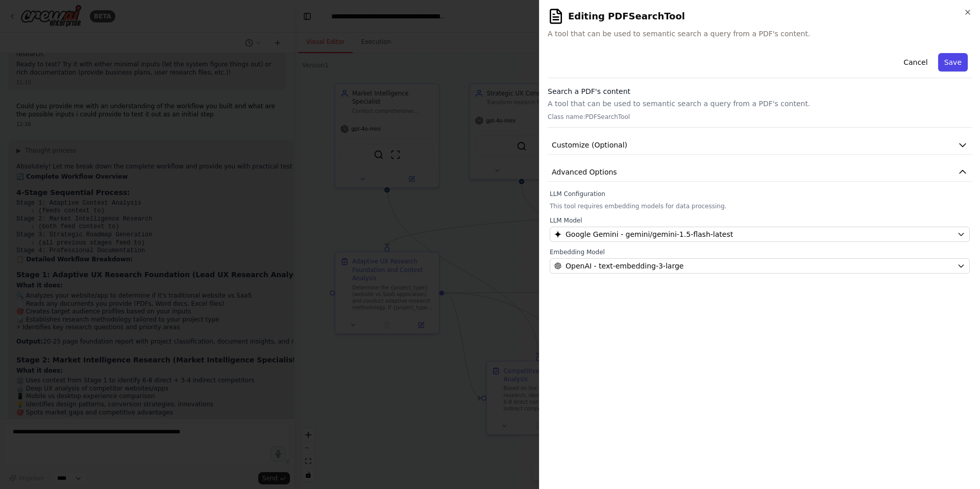
click at [948, 68] on button "Save" at bounding box center [954, 62] width 30 height 18
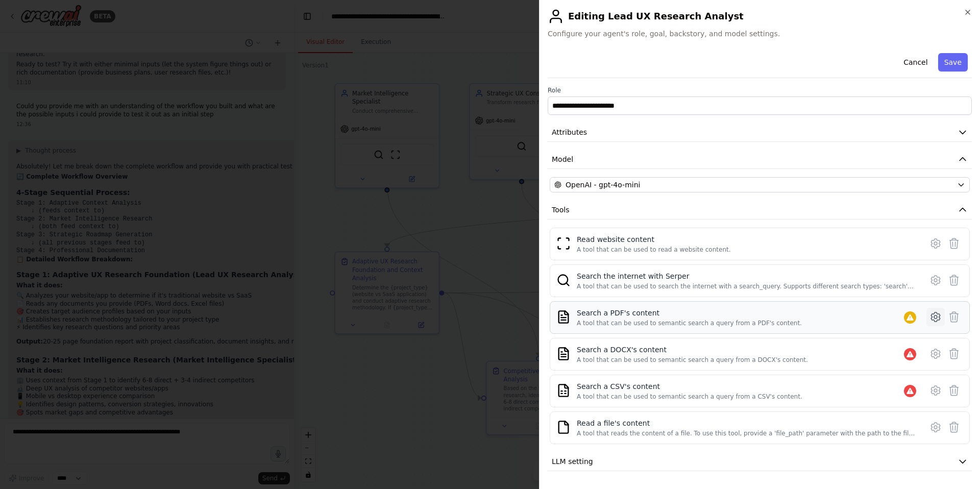
click at [937, 317] on icon at bounding box center [936, 317] width 12 height 12
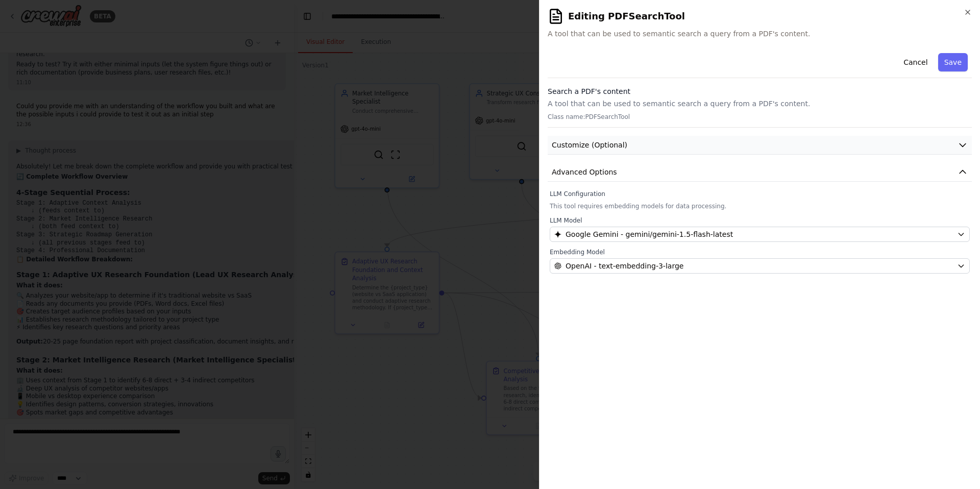
click at [624, 138] on button "Customize (Optional)" at bounding box center [760, 145] width 424 height 19
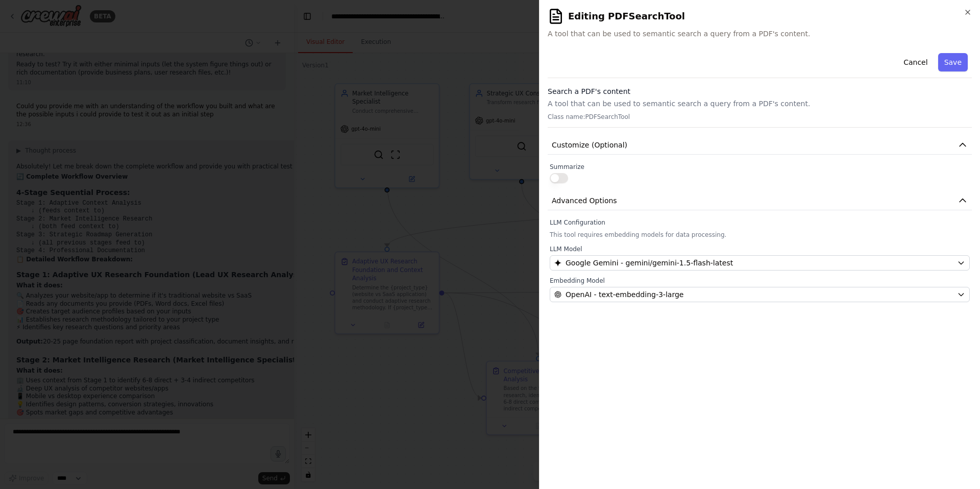
click at [564, 179] on button "button" at bounding box center [559, 178] width 18 height 10
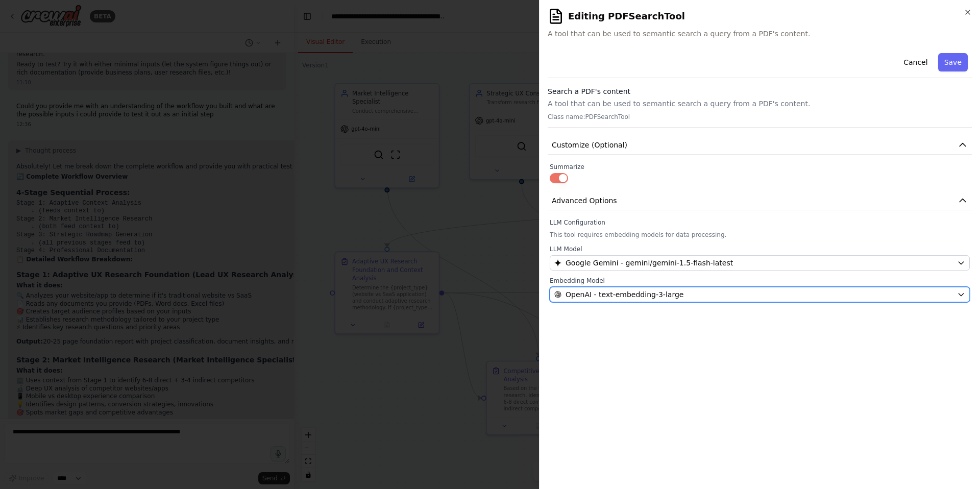
click at [635, 299] on span "OpenAI - text-embedding-3-large" at bounding box center [625, 295] width 118 height 10
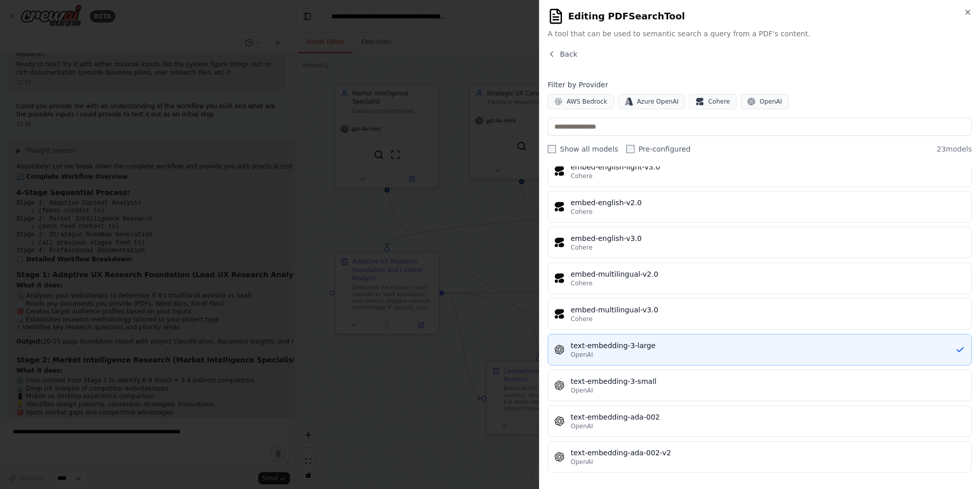
click at [649, 343] on div "text-embedding-3-large" at bounding box center [763, 346] width 385 height 10
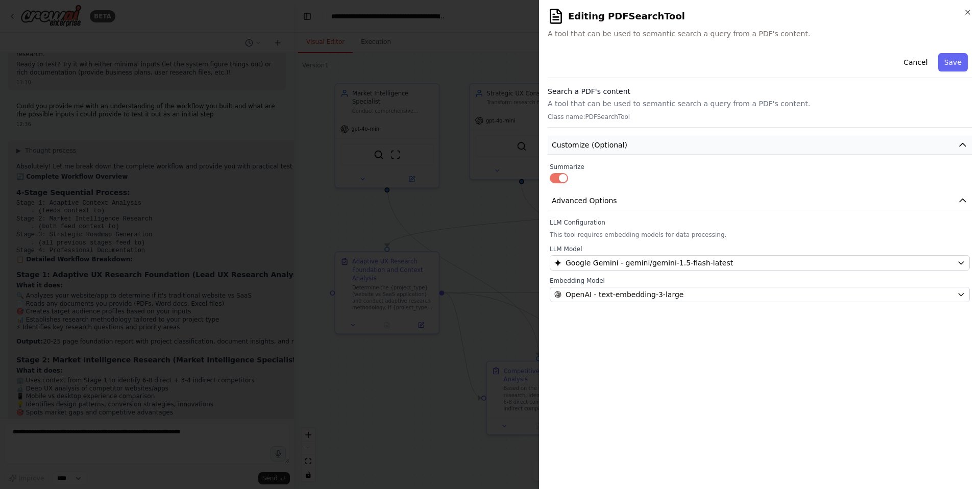
click at [949, 146] on button "Customize (Optional)" at bounding box center [760, 145] width 424 height 19
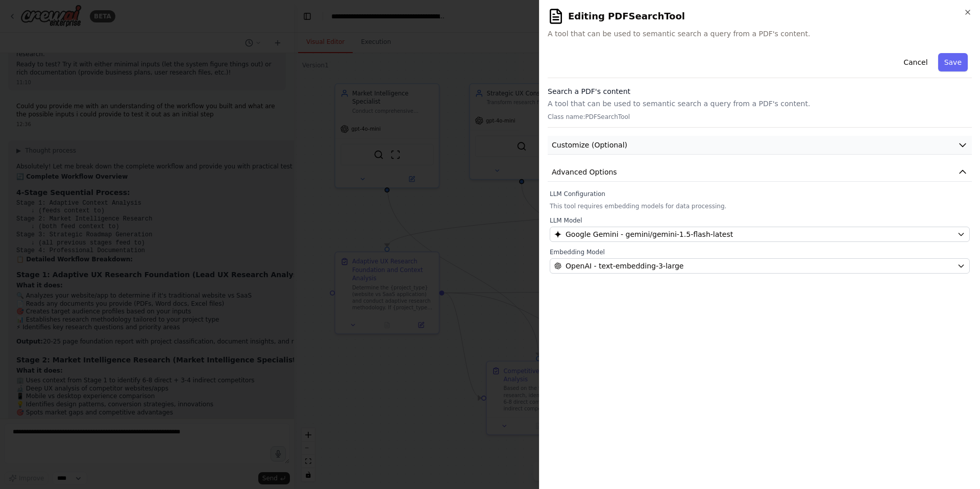
click at [953, 143] on button "Customize (Optional)" at bounding box center [760, 145] width 424 height 19
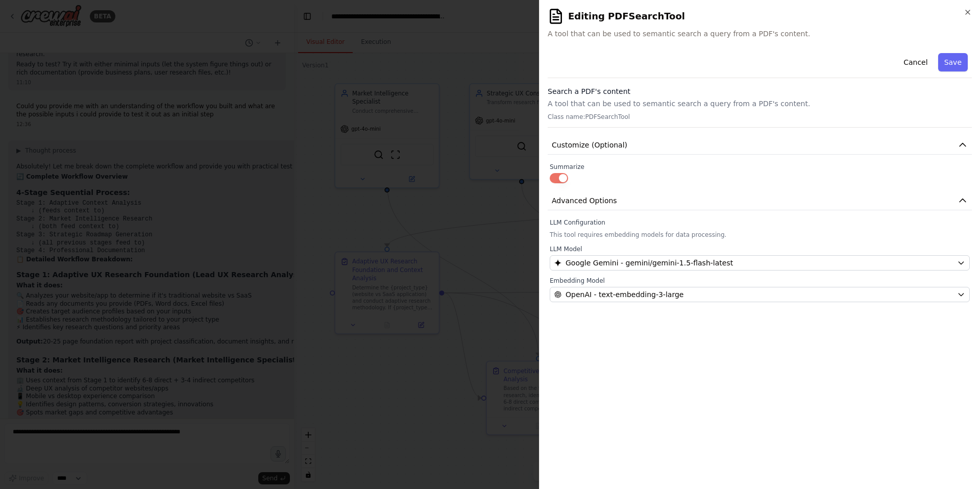
click at [532, 367] on div at bounding box center [490, 244] width 980 height 489
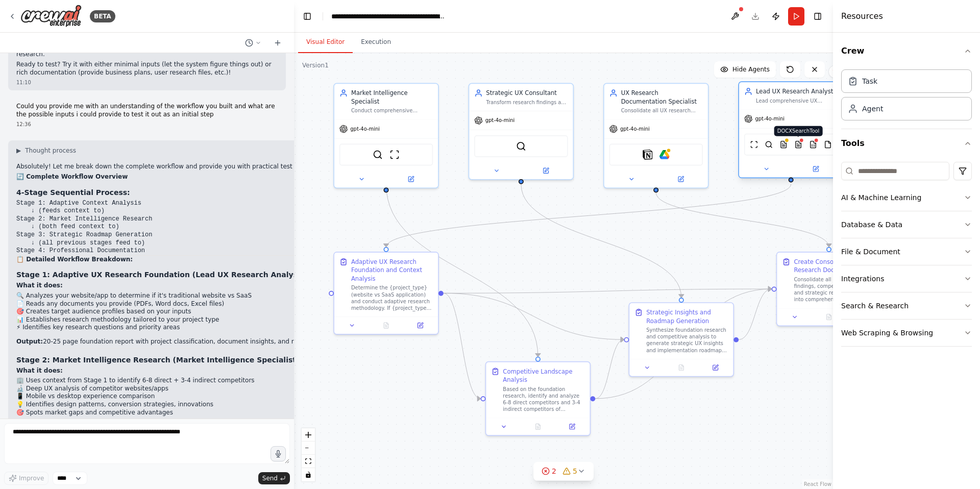
click at [797, 147] on img at bounding box center [799, 144] width 8 height 10
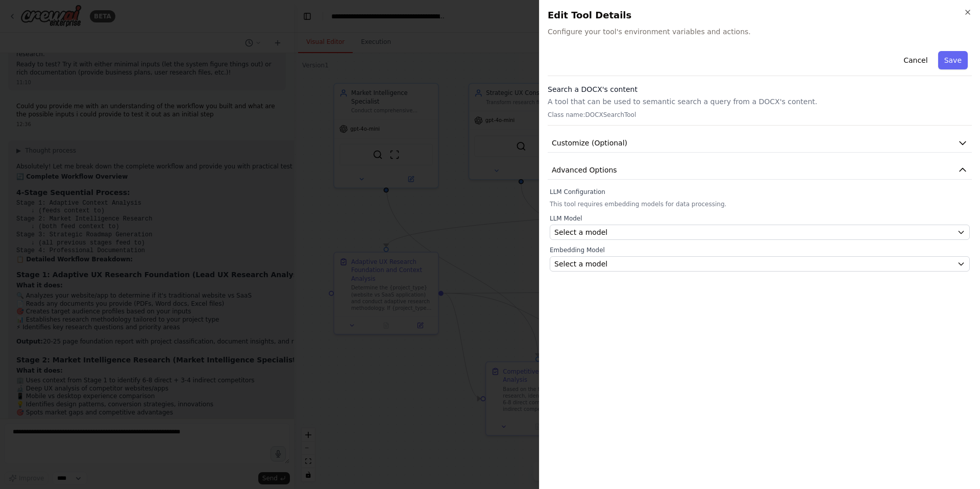
click at [492, 129] on div at bounding box center [490, 244] width 980 height 489
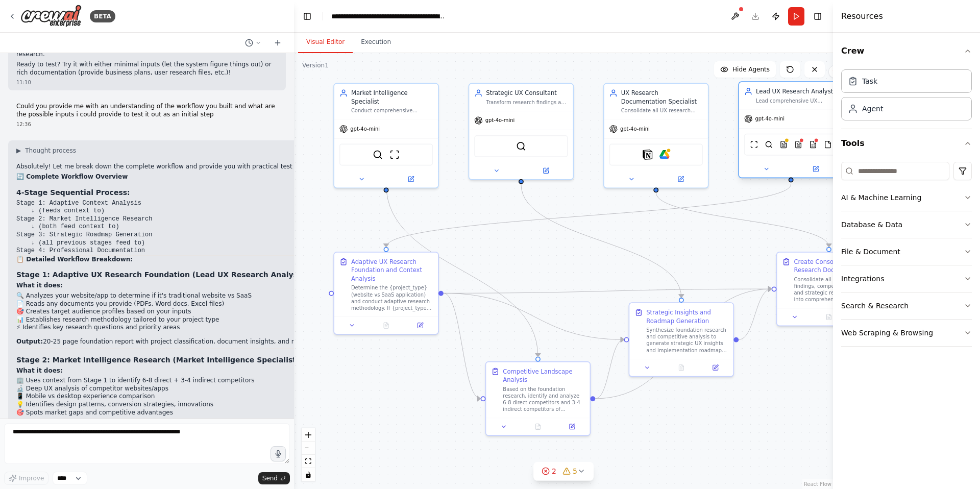
click at [815, 174] on div at bounding box center [791, 169] width 104 height 17
click at [816, 169] on icon at bounding box center [817, 168] width 4 height 4
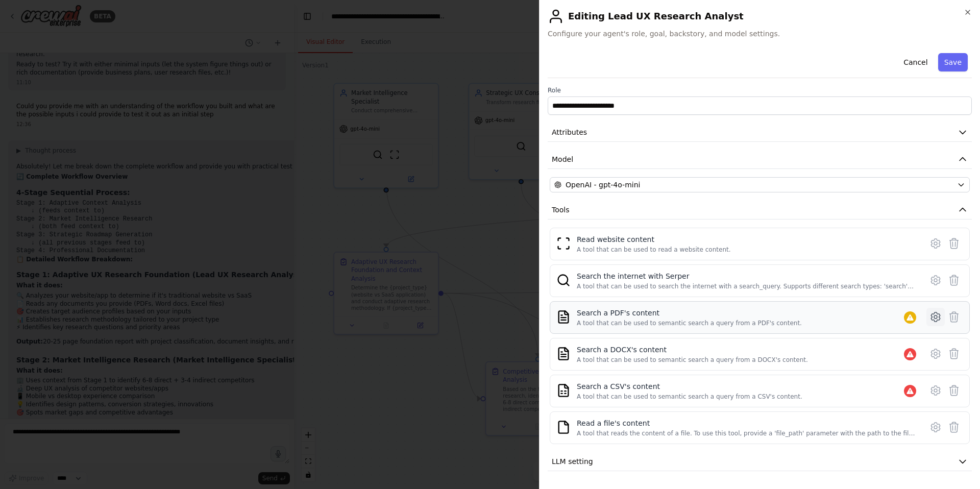
click at [933, 313] on icon at bounding box center [936, 317] width 12 height 12
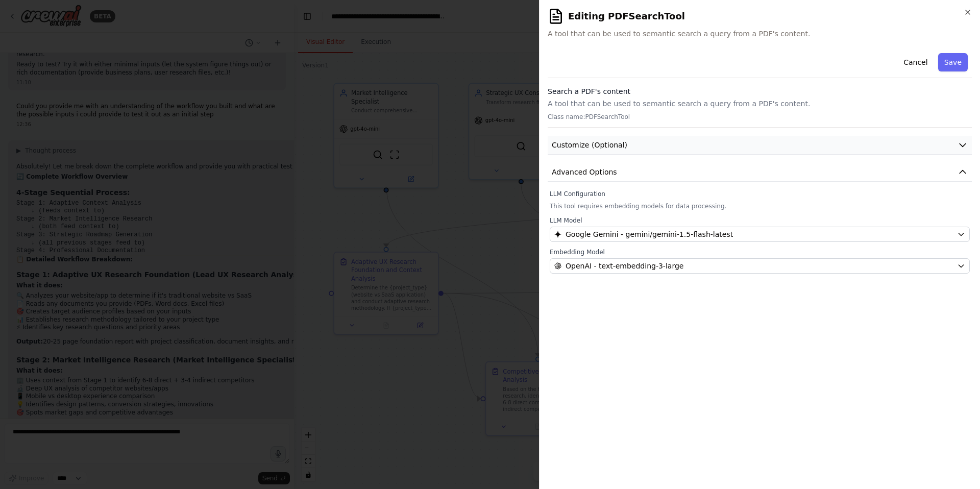
click at [944, 148] on button "Customize (Optional)" at bounding box center [760, 145] width 424 height 19
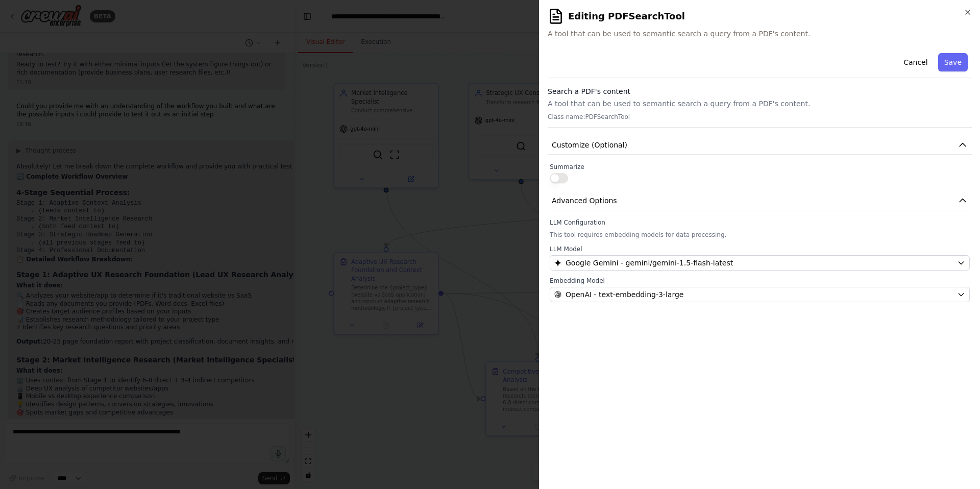
click at [563, 181] on button "button" at bounding box center [559, 178] width 18 height 10
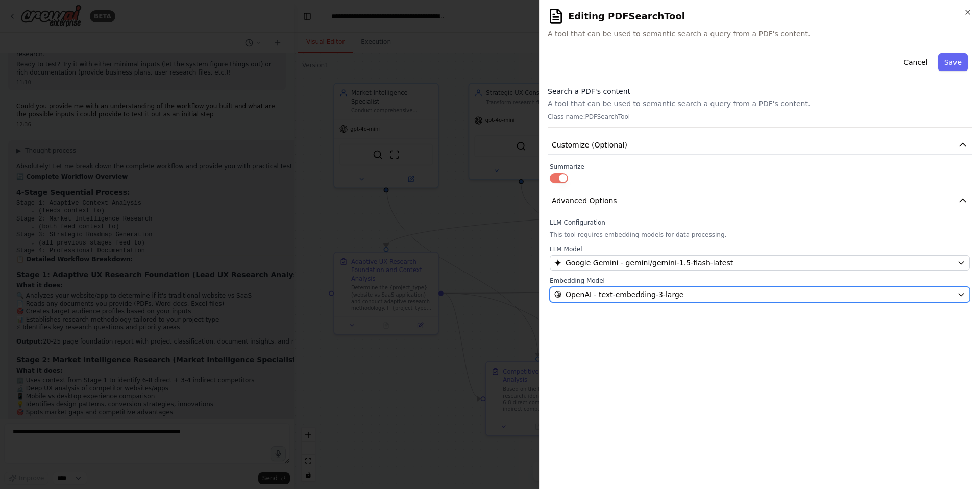
click at [697, 294] on div "OpenAI - text-embedding-3-large" at bounding box center [754, 295] width 399 height 10
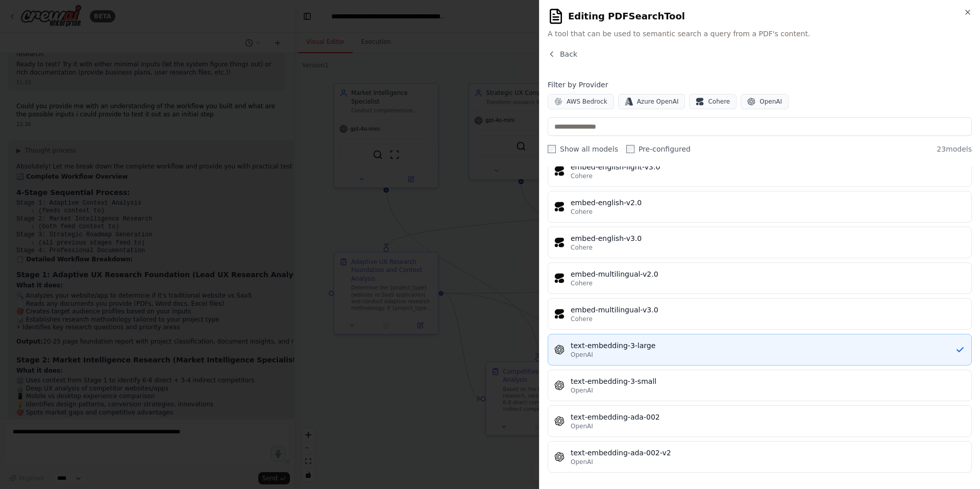
click at [654, 345] on div "text-embedding-3-large" at bounding box center [763, 346] width 385 height 10
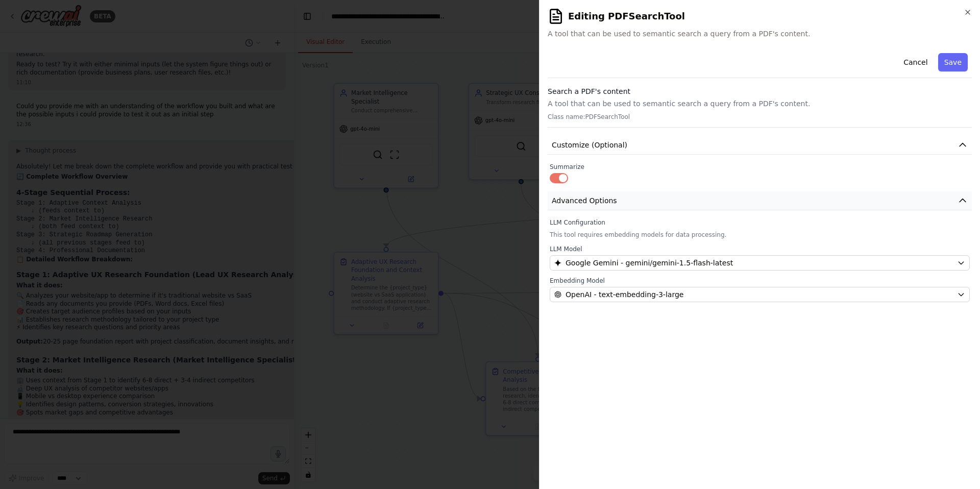
click at [793, 196] on button "Advanced Options" at bounding box center [760, 200] width 424 height 19
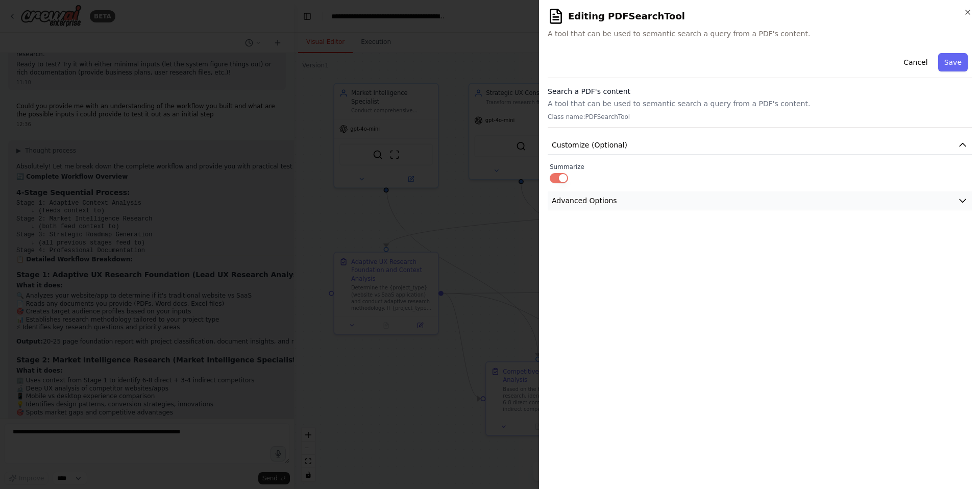
click at [793, 196] on button "Advanced Options" at bounding box center [760, 200] width 424 height 19
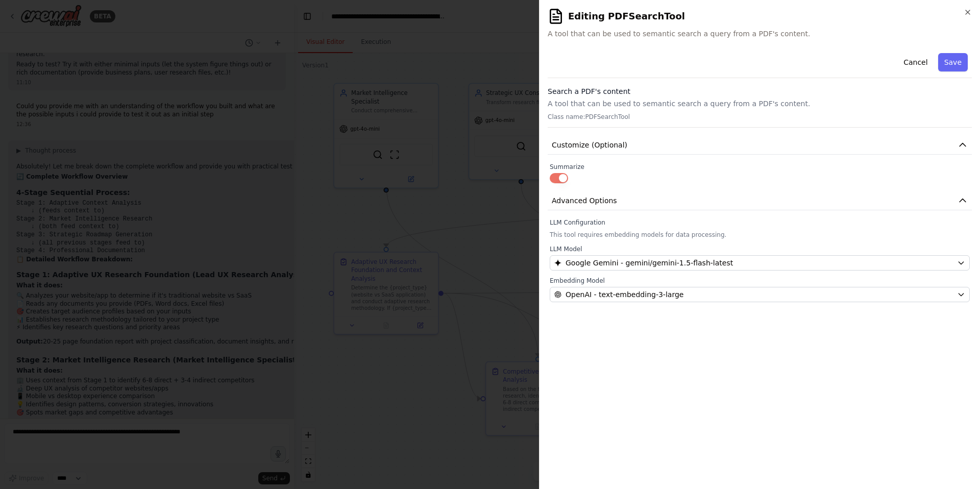
click at [677, 102] on p "A tool that can be used to semantic search a query from a PDF's content." at bounding box center [760, 104] width 424 height 10
click at [614, 68] on div "Cancel Save" at bounding box center [760, 63] width 424 height 29
click at [499, 322] on div at bounding box center [490, 244] width 980 height 489
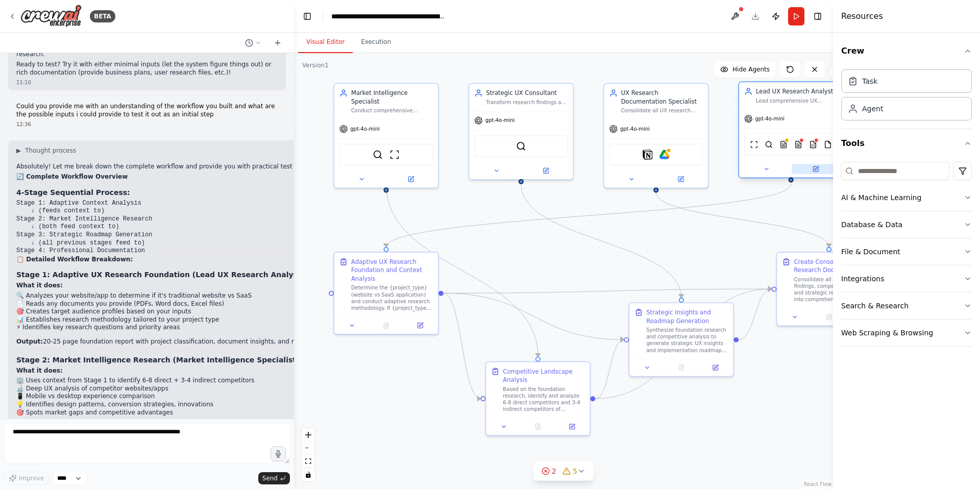
click at [810, 171] on button at bounding box center [815, 169] width 47 height 10
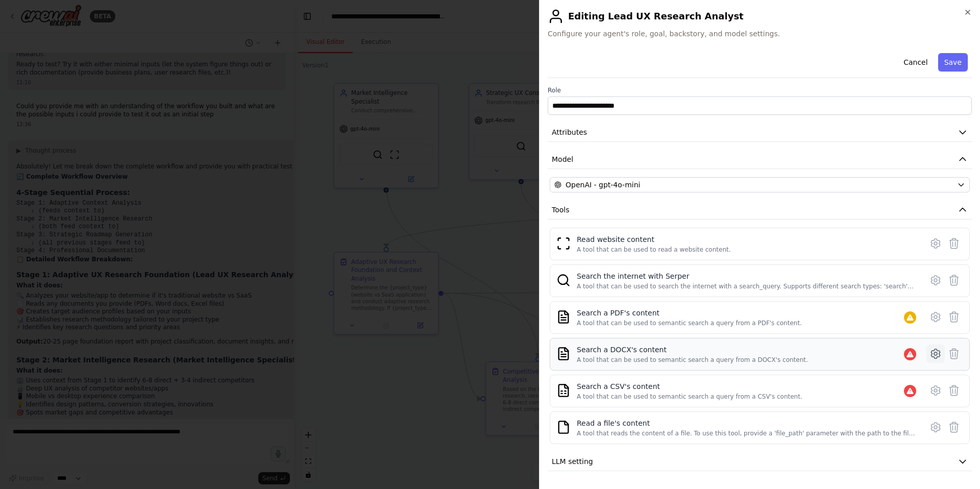
click at [931, 351] on icon at bounding box center [935, 353] width 9 height 9
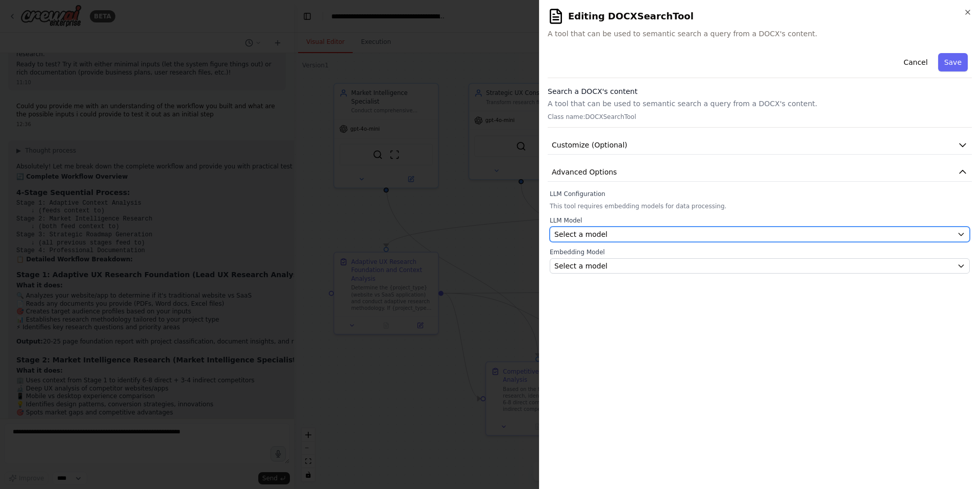
click at [658, 236] on div "Select a model" at bounding box center [754, 234] width 399 height 10
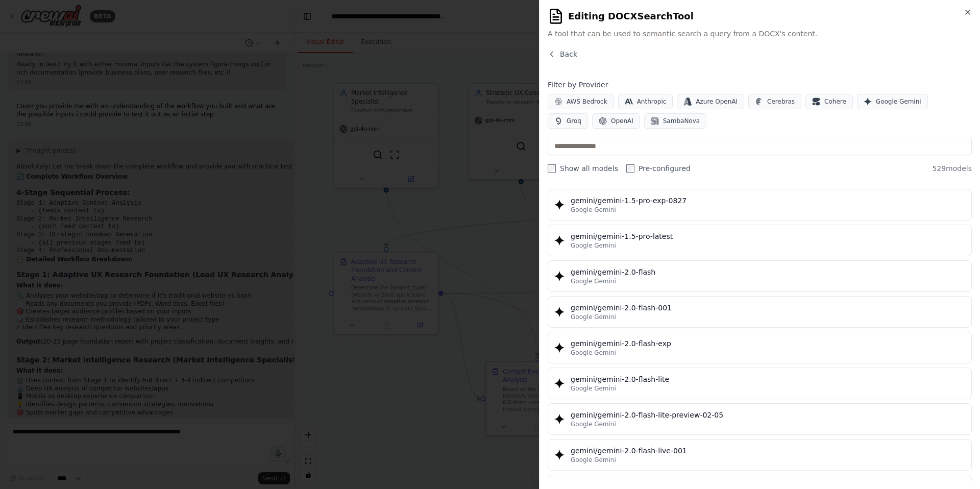
scroll to position [11786, 0]
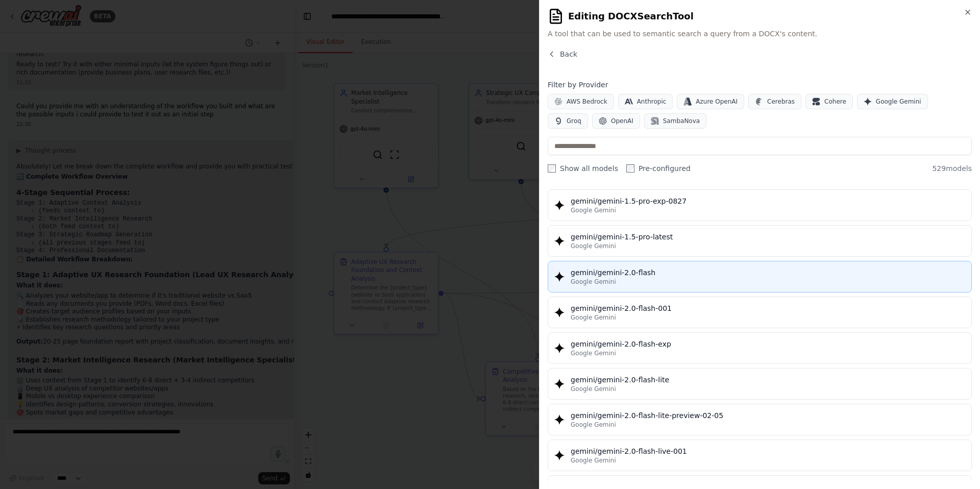
click at [860, 270] on div "gemini/gemini-2.0-flash" at bounding box center [768, 273] width 395 height 10
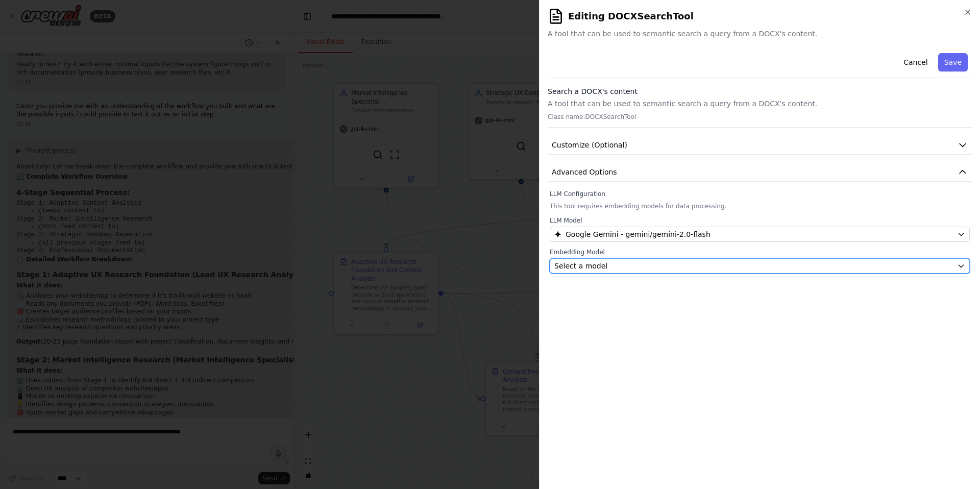
click at [715, 259] on button "Select a model" at bounding box center [760, 265] width 420 height 15
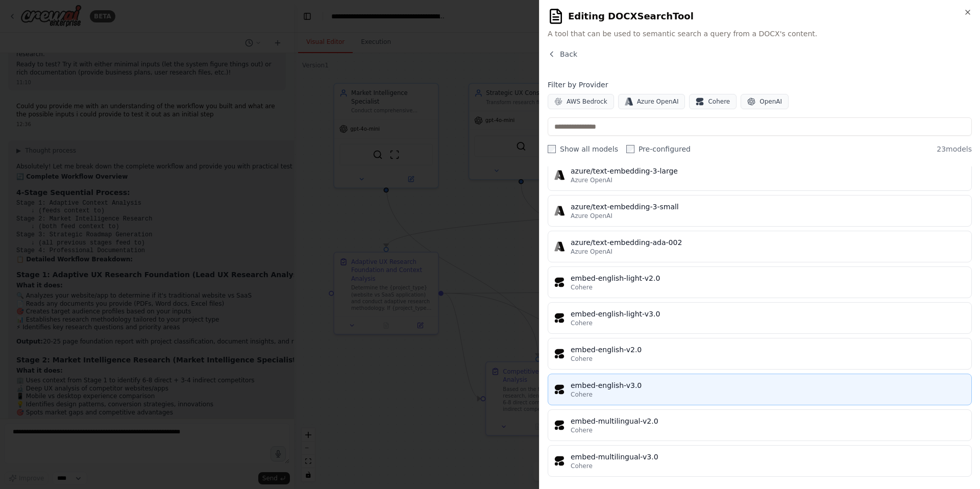
scroll to position [544, 0]
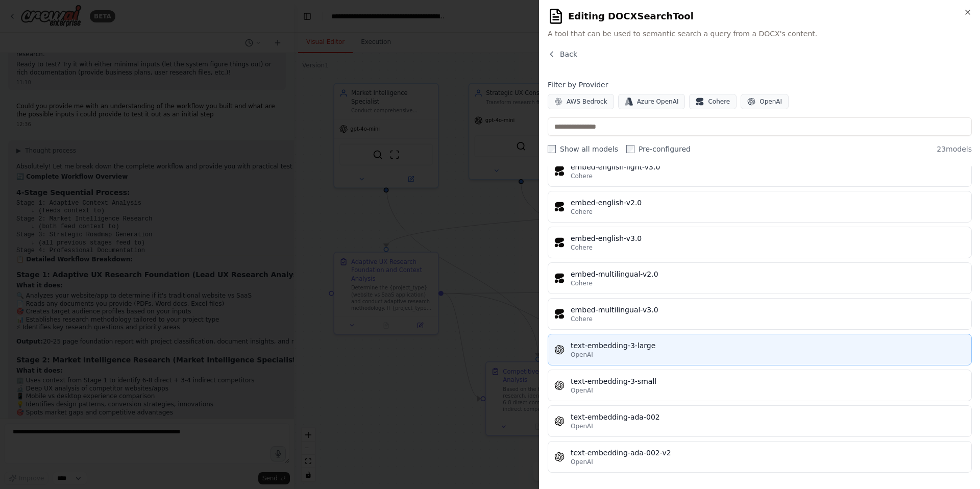
click at [668, 347] on div "text-embedding-3-large" at bounding box center [768, 346] width 395 height 10
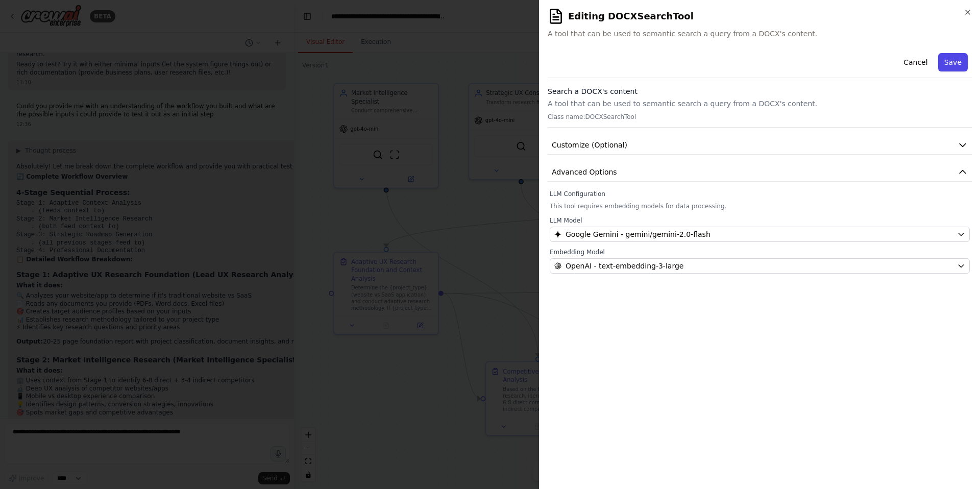
click at [947, 60] on button "Save" at bounding box center [954, 62] width 30 height 18
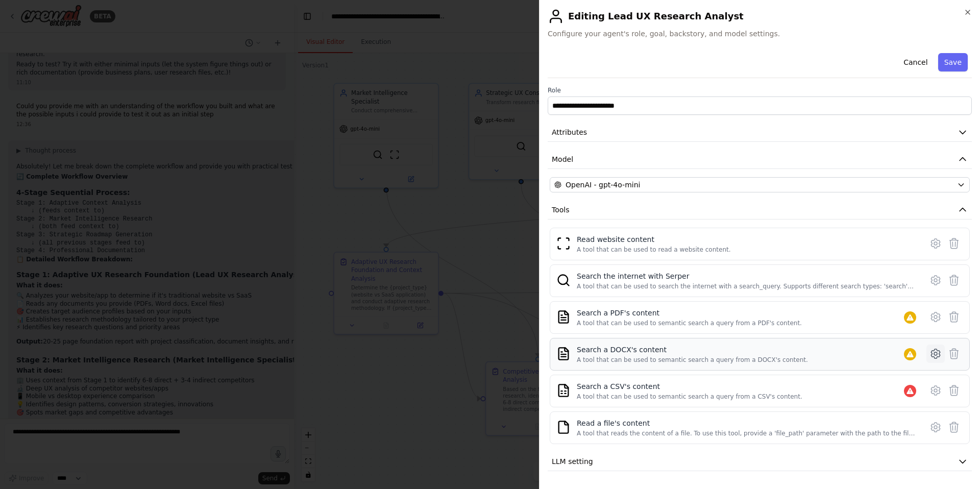
click at [933, 355] on icon at bounding box center [936, 354] width 12 height 12
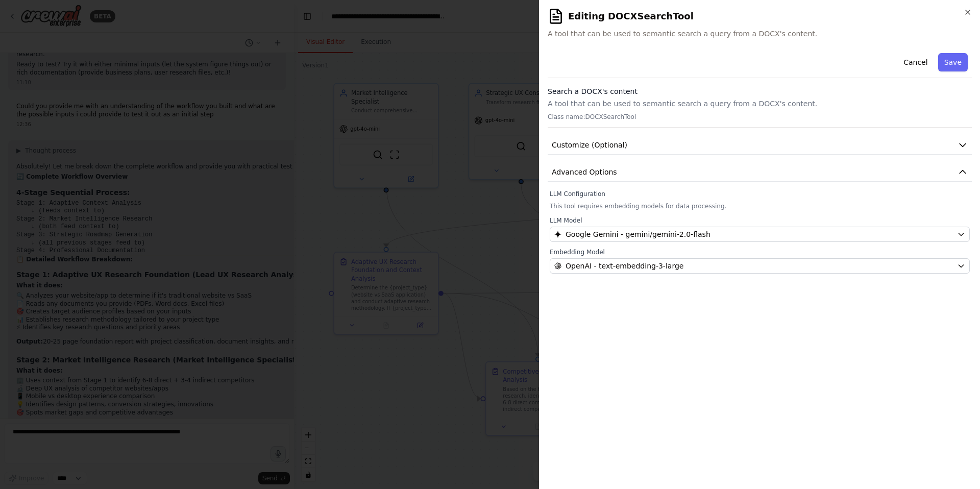
click at [517, 210] on div at bounding box center [490, 244] width 980 height 489
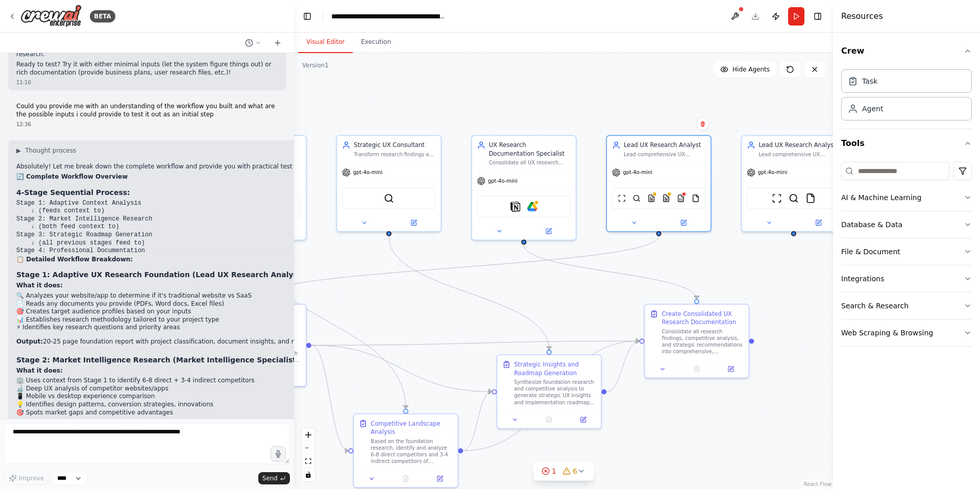
drag, startPoint x: 685, startPoint y: 240, endPoint x: 544, endPoint y: 286, distance: 147.8
click at [544, 286] on div ".deletable-edge-delete-btn { width: 20px; height: 20px; border: 0px solid #ffff…" at bounding box center [563, 271] width 539 height 436
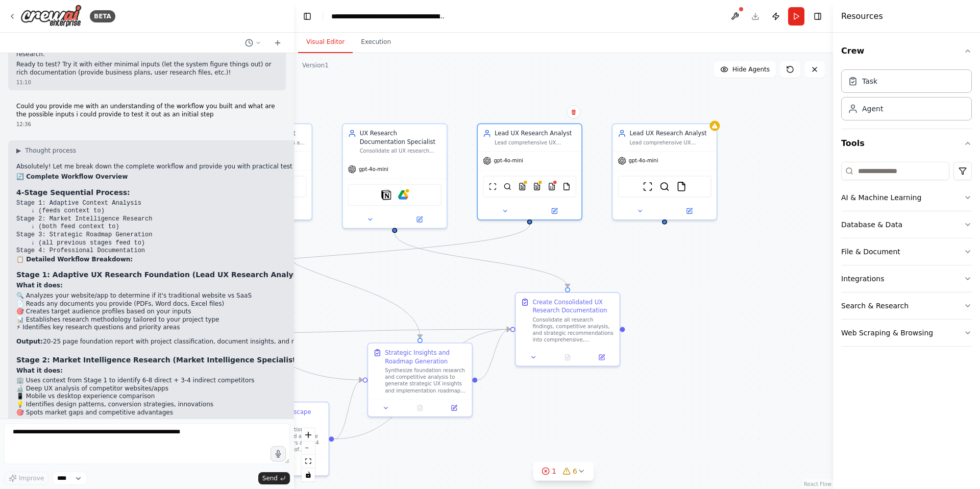
drag, startPoint x: 544, startPoint y: 286, endPoint x: 423, endPoint y: 280, distance: 121.2
click at [423, 280] on div ".deletable-edge-delete-btn { width: 20px; height: 20px; border: 0px solid #ffff…" at bounding box center [563, 271] width 539 height 436
click at [556, 209] on icon at bounding box center [554, 209] width 5 height 5
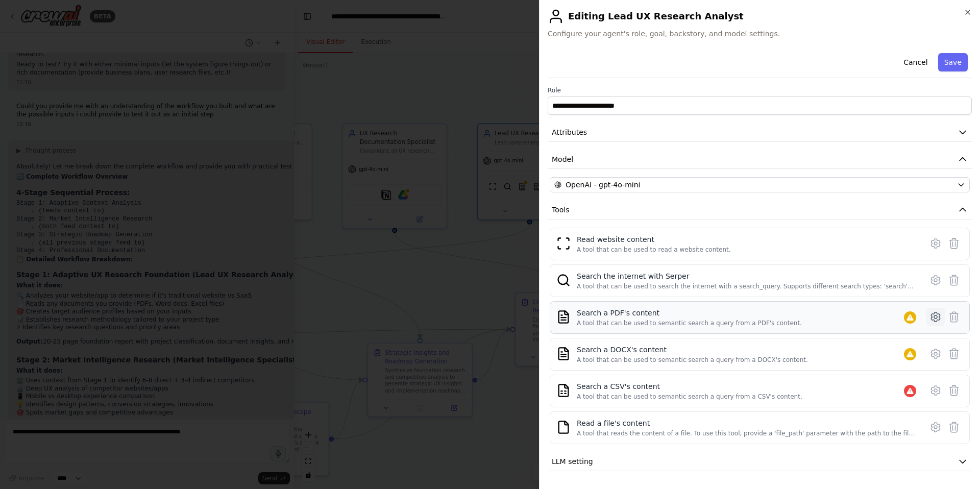
click at [933, 319] on icon at bounding box center [936, 317] width 12 height 12
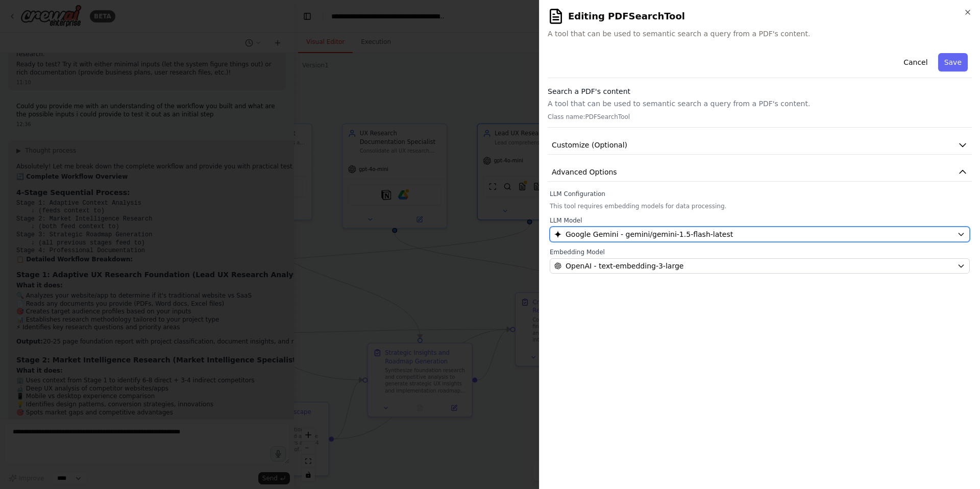
click at [719, 234] on span "Google Gemini - gemini/gemini-1.5-flash-latest" at bounding box center [649, 234] width 167 height 10
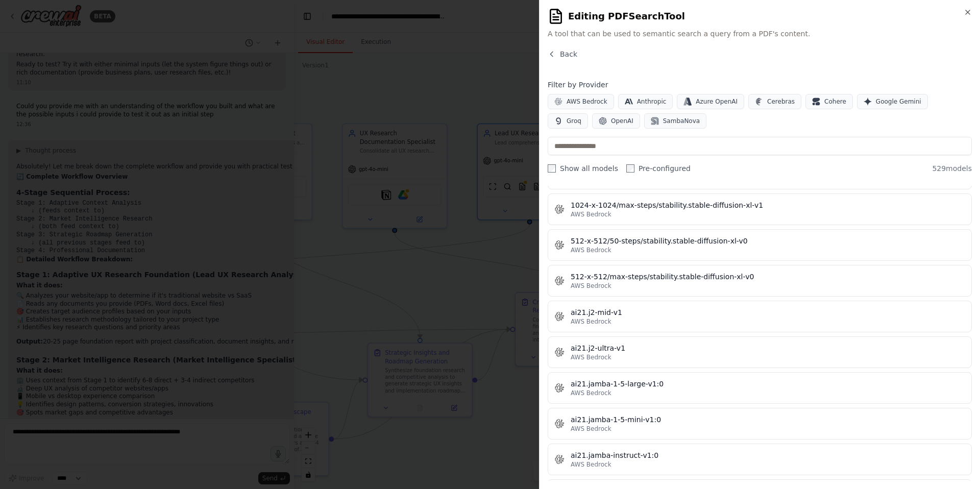
scroll to position [0, 0]
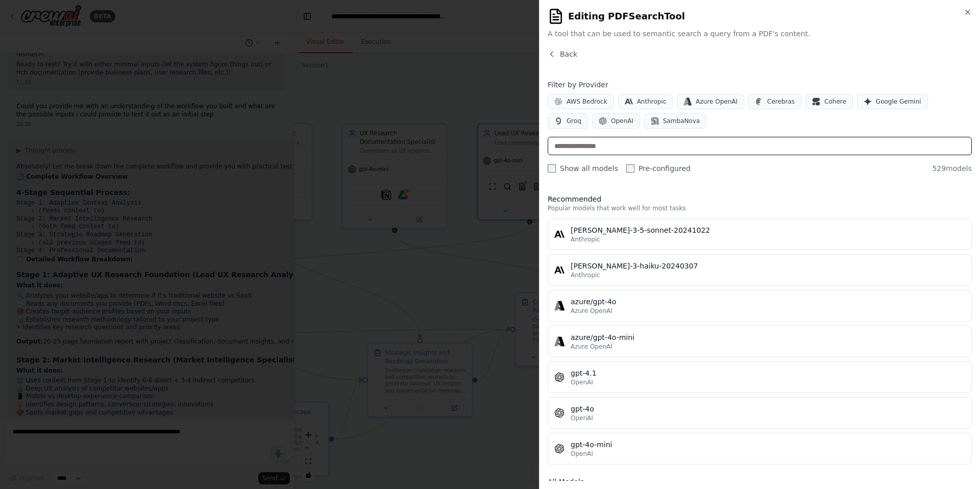
click at [606, 149] on input "text" at bounding box center [760, 146] width 424 height 18
click at [482, 224] on div at bounding box center [490, 244] width 980 height 489
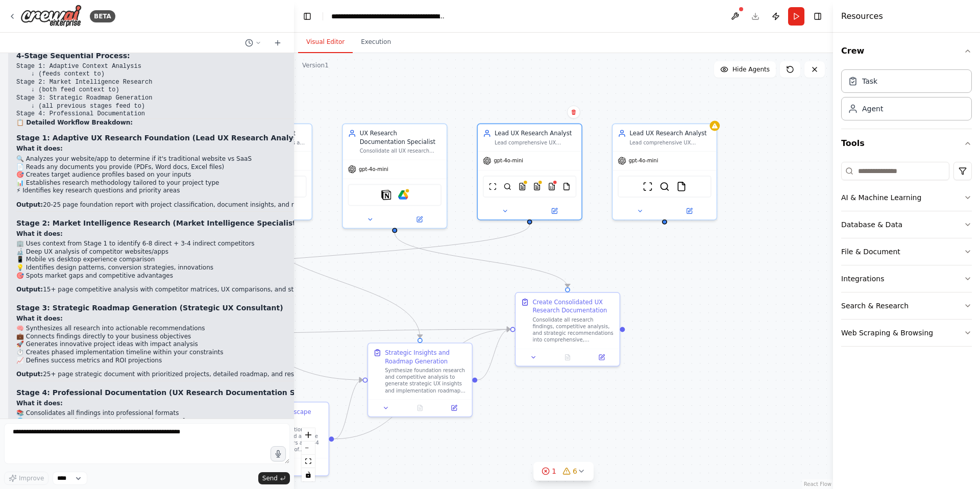
scroll to position [6511, 0]
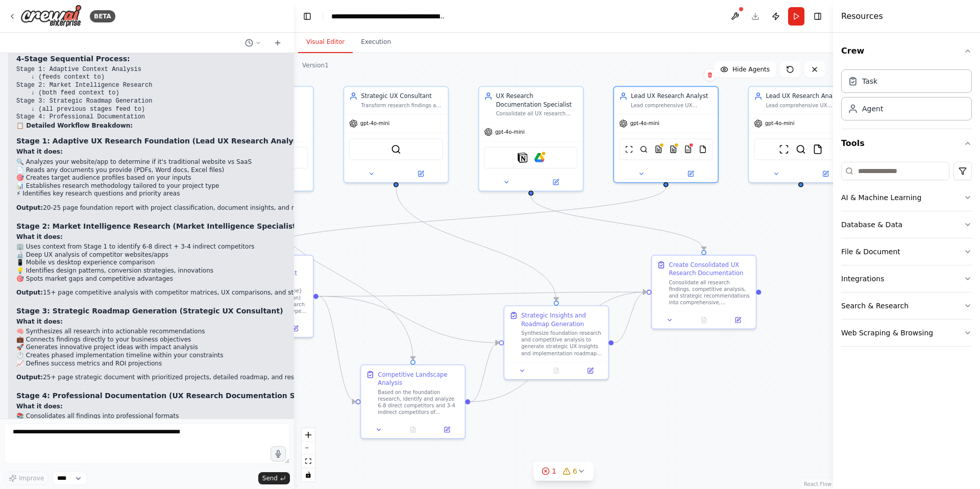
drag, startPoint x: 603, startPoint y: 248, endPoint x: 654, endPoint y: 214, distance: 60.9
click at [654, 214] on div ".deletable-edge-delete-btn { width: 20px; height: 20px; border: 0px solid #ffff…" at bounding box center [563, 271] width 539 height 436
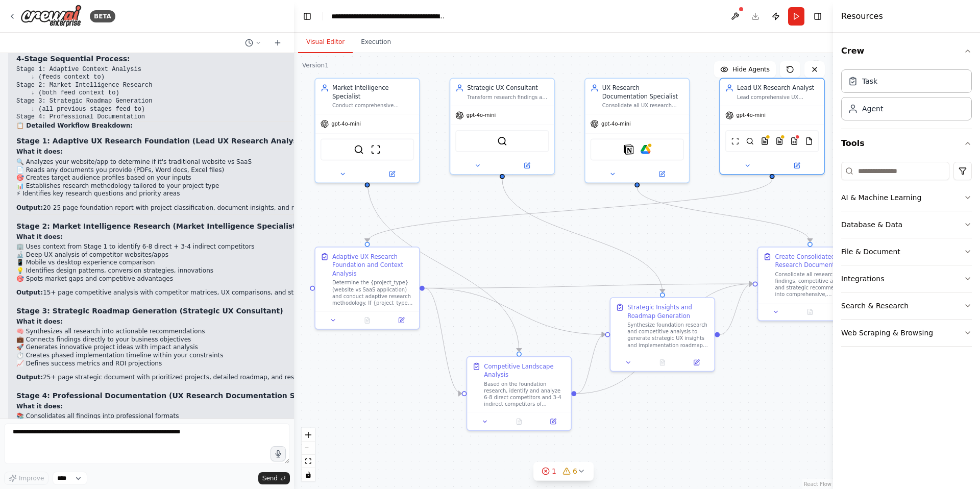
drag, startPoint x: 622, startPoint y: 211, endPoint x: 814, endPoint y: 199, distance: 191.9
click at [814, 199] on div ".deletable-edge-delete-btn { width: 20px; height: 20px; border: 0px solid #ffff…" at bounding box center [563, 271] width 539 height 436
click at [375, 47] on button "Execution" at bounding box center [376, 42] width 46 height 21
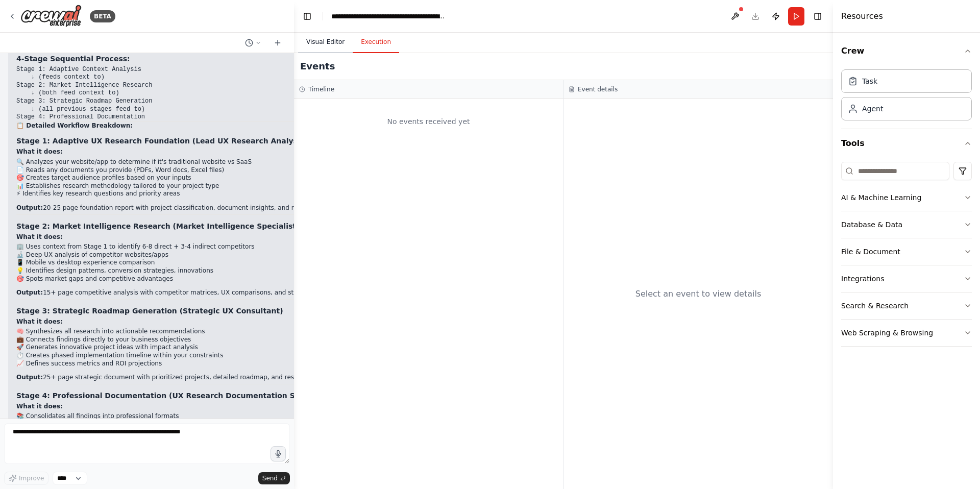
click at [331, 41] on button "Visual Editor" at bounding box center [325, 42] width 55 height 21
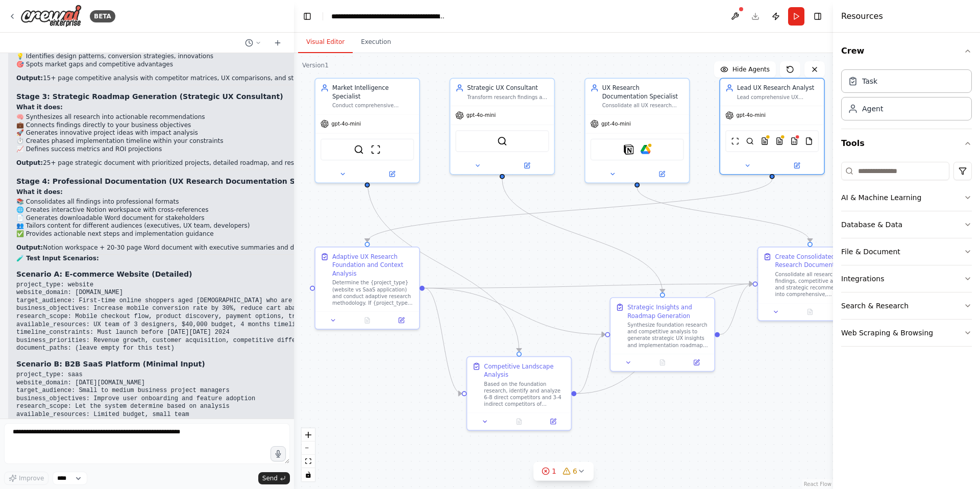
scroll to position [6723, 0]
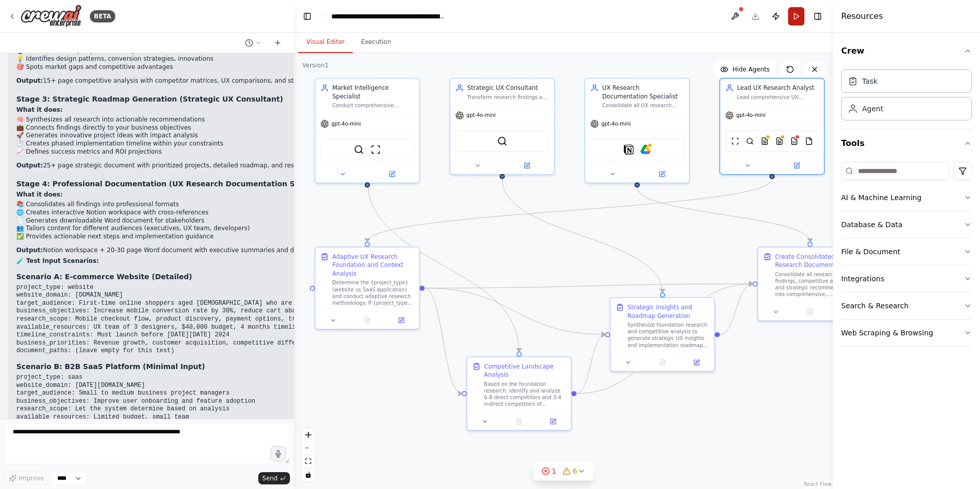
click at [795, 18] on button "Run" at bounding box center [796, 16] width 16 height 18
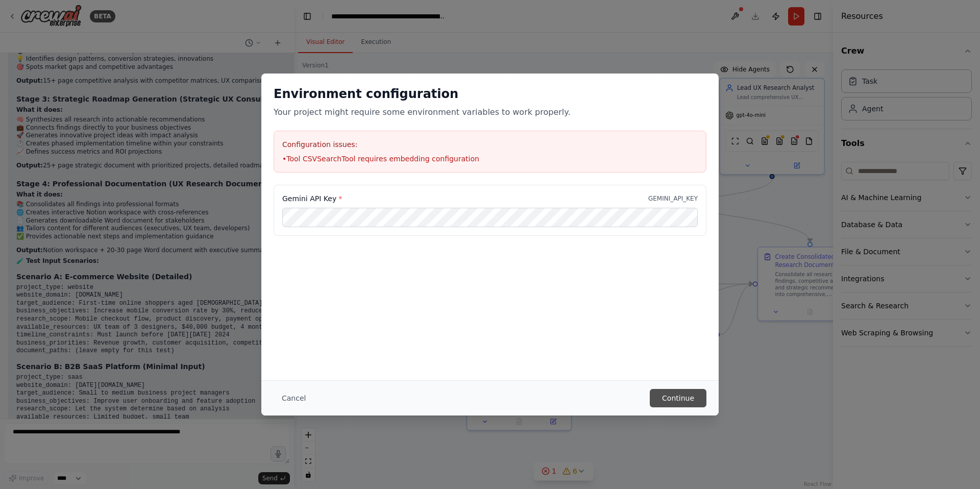
click at [675, 392] on button "Continue" at bounding box center [678, 398] width 57 height 18
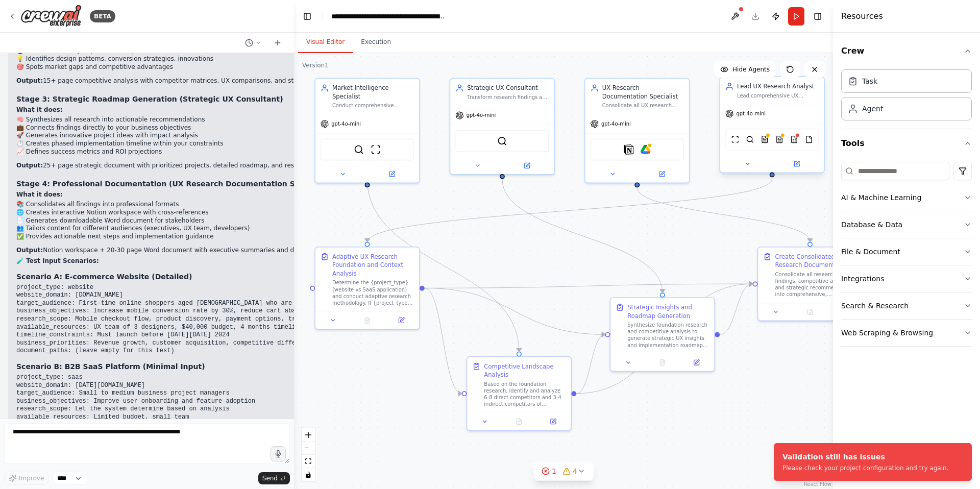
click at [784, 138] on div "ScrapeWebsiteTool SerperDevTool PDFSearchTool DOCXSearchTool CSVSearchTool File…" at bounding box center [772, 140] width 93 height 22
click at [794, 140] on img at bounding box center [794, 139] width 8 height 10
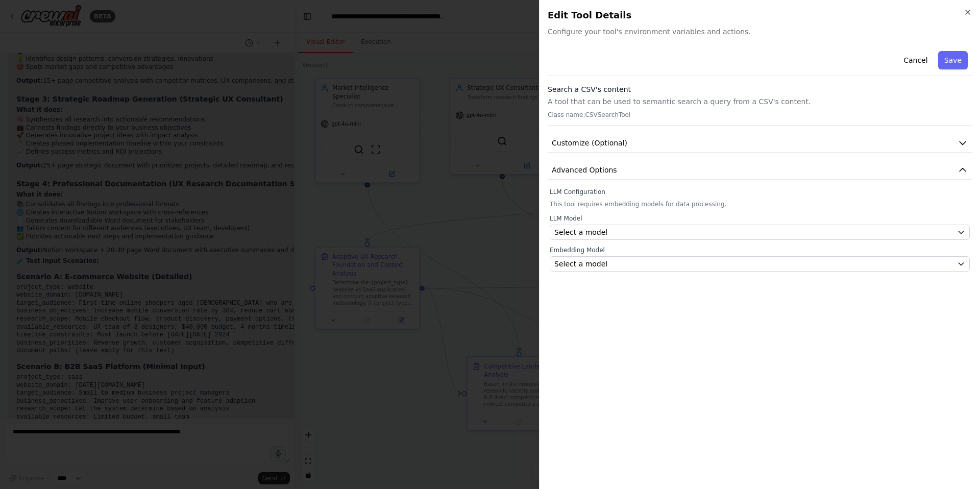
click at [519, 268] on div at bounding box center [490, 244] width 980 height 489
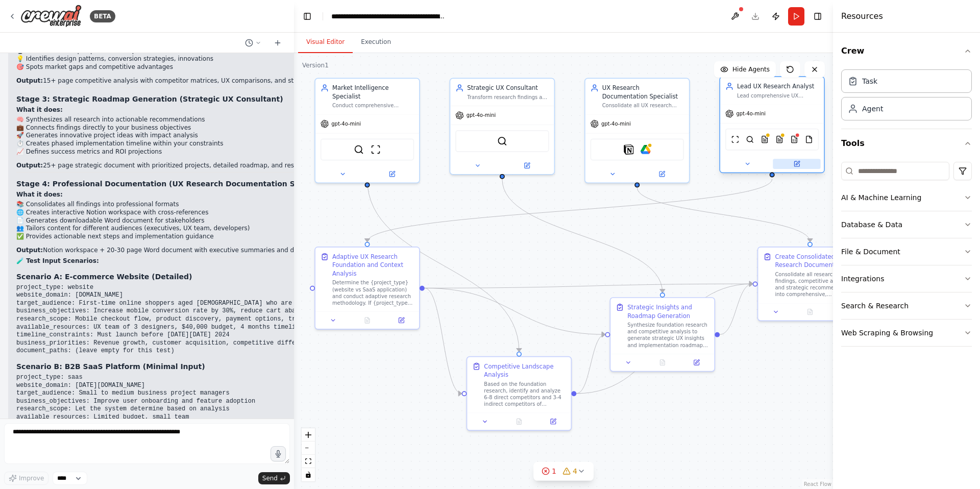
click at [791, 160] on button at bounding box center [796, 164] width 47 height 10
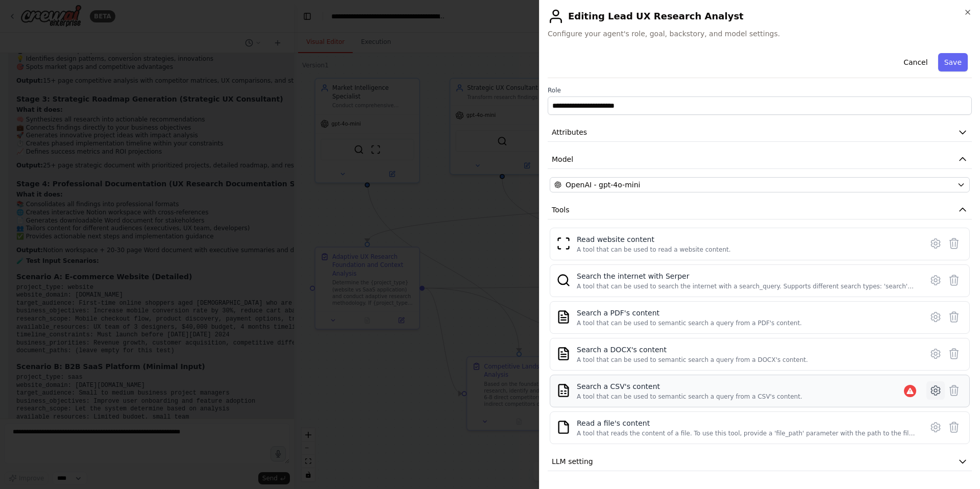
click at [932, 387] on icon at bounding box center [935, 390] width 9 height 9
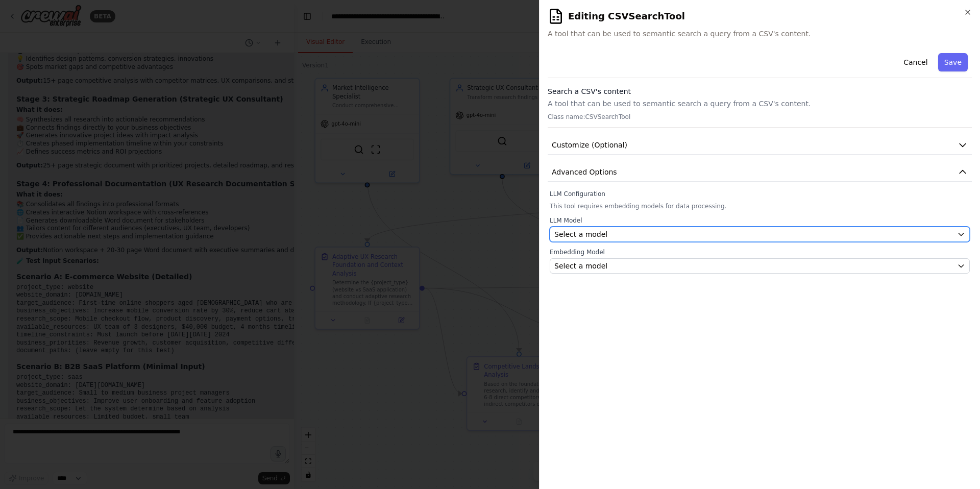
click at [662, 230] on div "Select a model" at bounding box center [754, 234] width 399 height 10
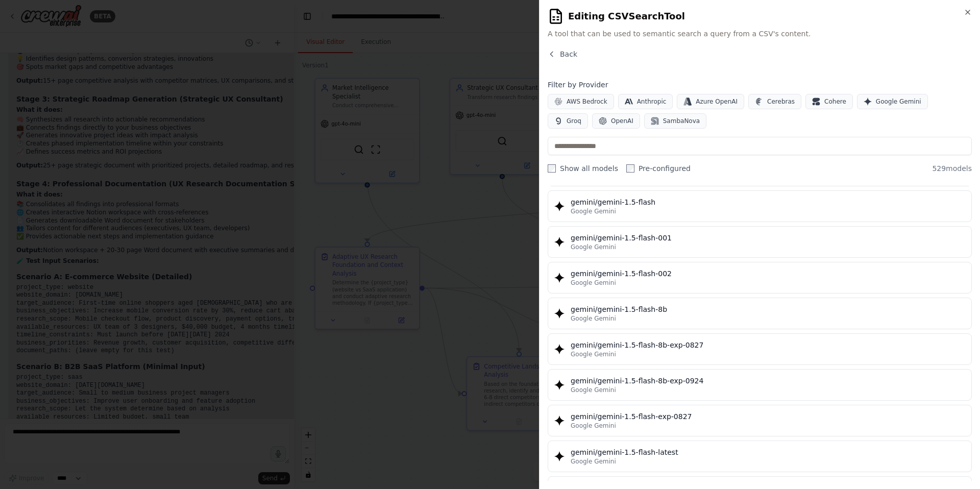
scroll to position [11348, 0]
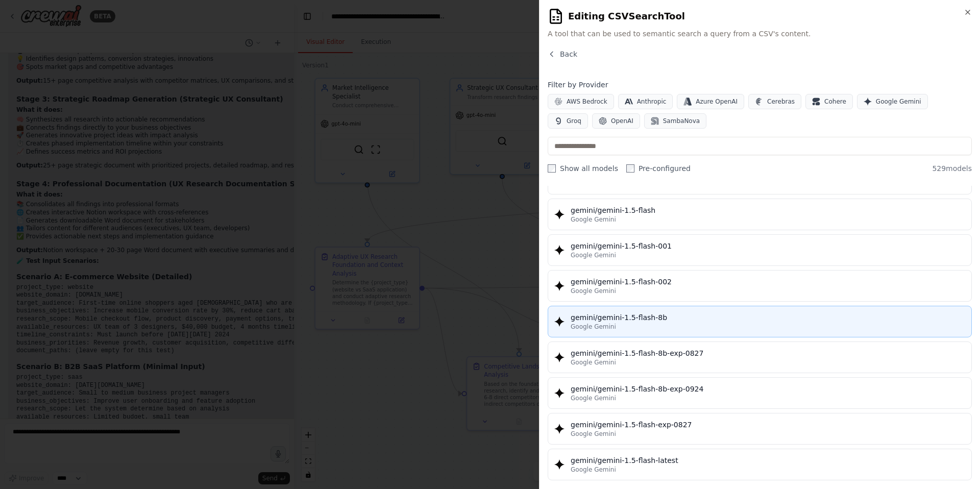
click at [715, 325] on div "Google Gemini" at bounding box center [768, 327] width 395 height 8
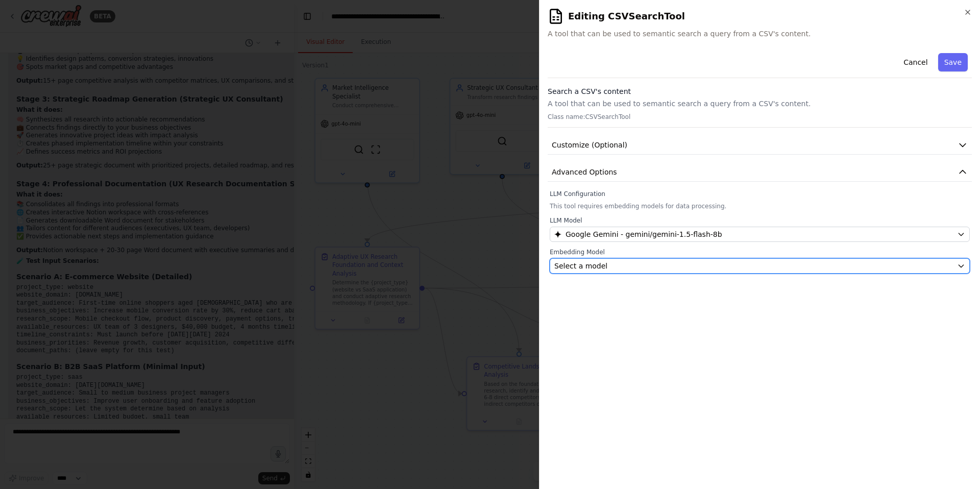
click at [712, 263] on div "Select a model" at bounding box center [754, 266] width 399 height 10
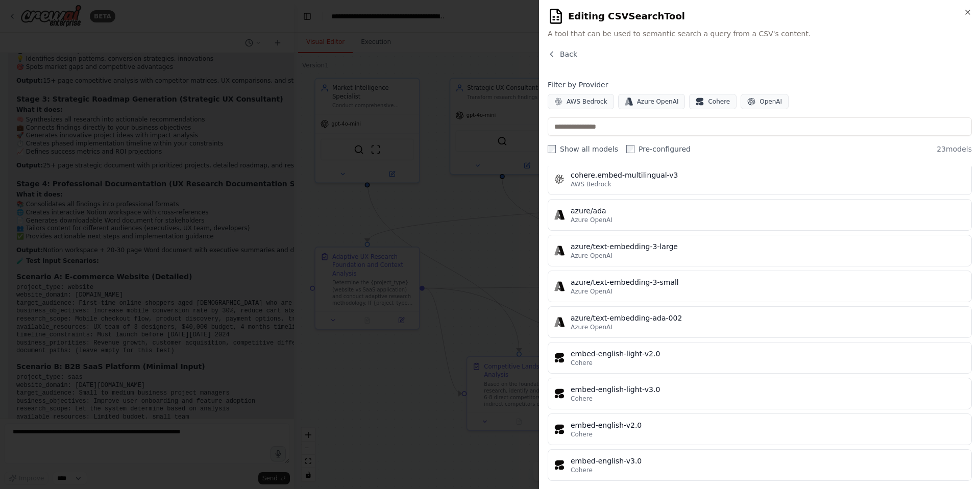
scroll to position [544, 0]
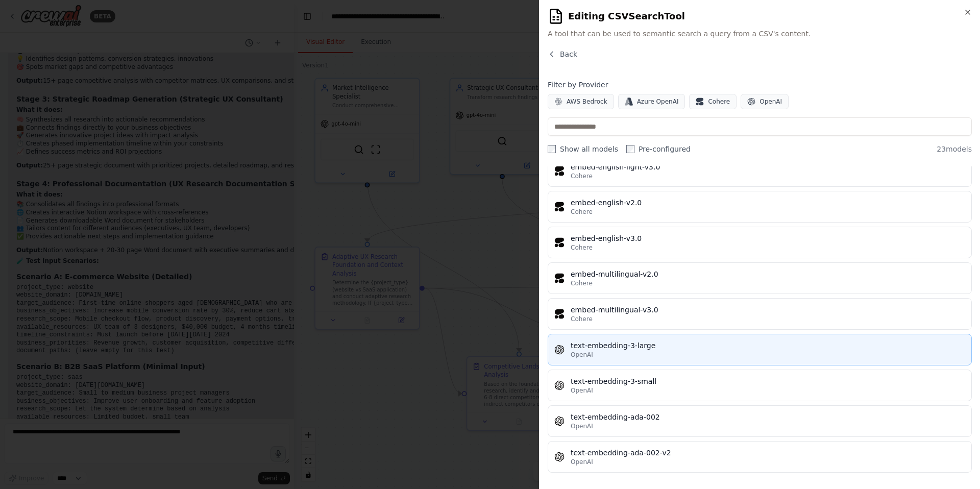
click at [685, 351] on div "OpenAI" at bounding box center [768, 355] width 395 height 8
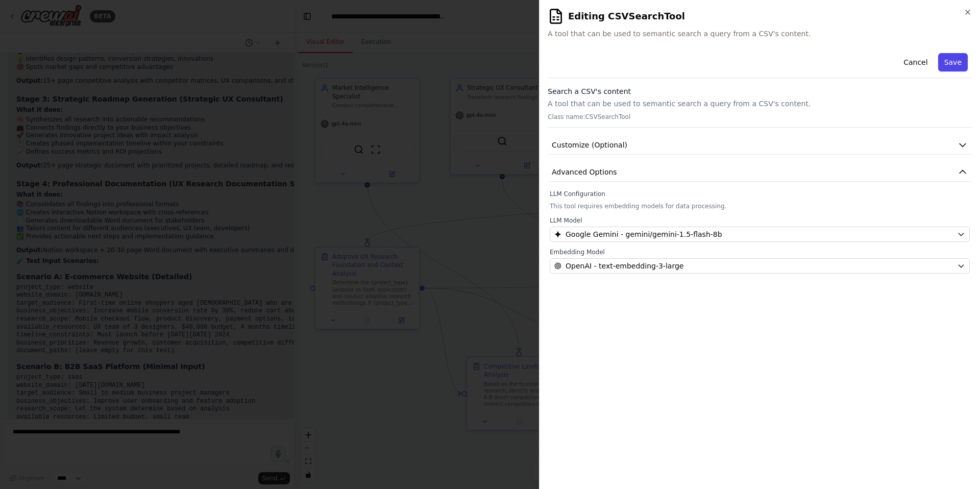
click at [946, 62] on button "Save" at bounding box center [954, 62] width 30 height 18
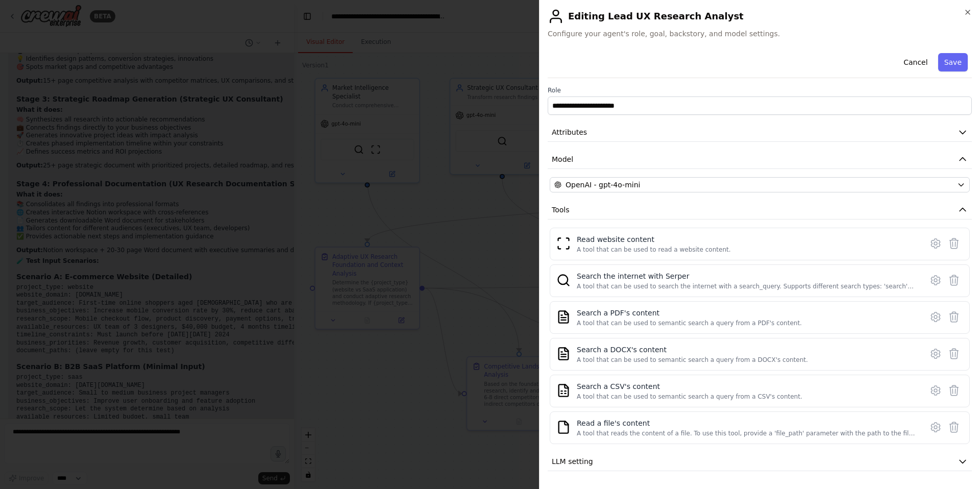
click at [457, 343] on div at bounding box center [490, 244] width 980 height 489
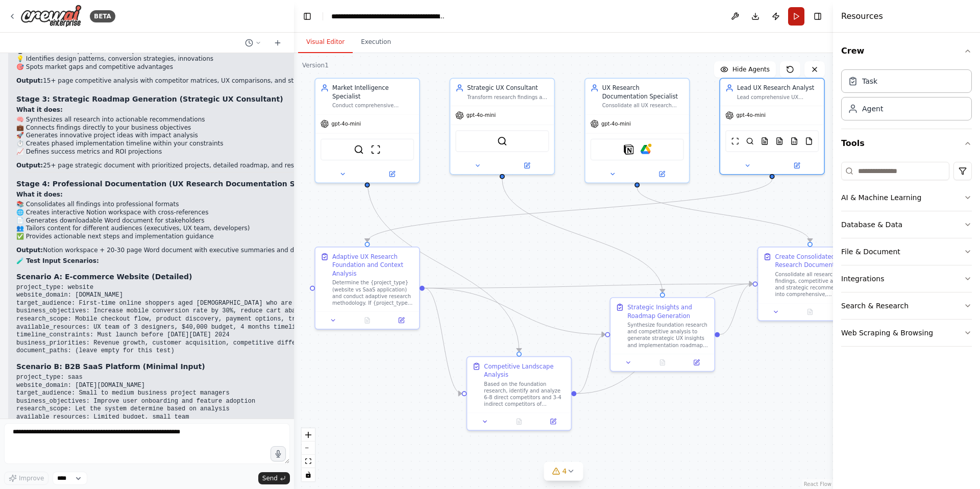
click at [795, 19] on button "Run" at bounding box center [796, 16] width 16 height 18
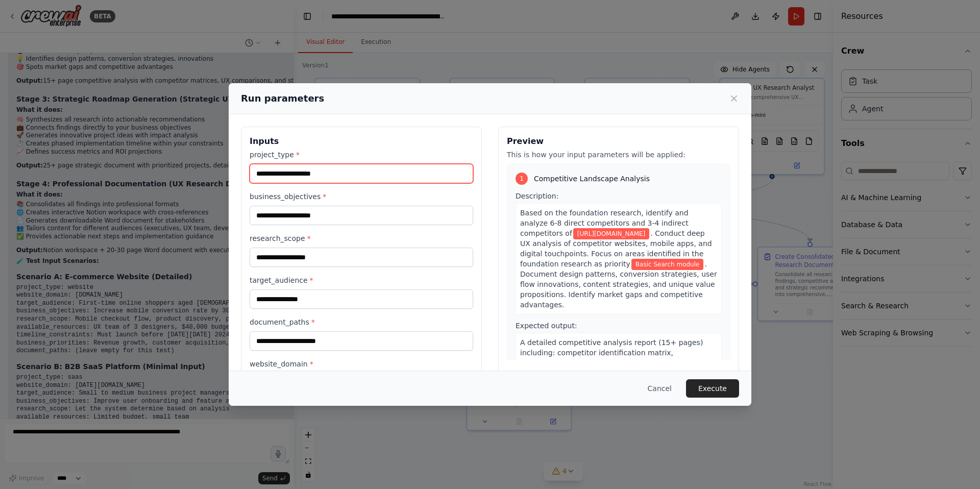
click at [337, 172] on input "project_type *" at bounding box center [362, 173] width 224 height 19
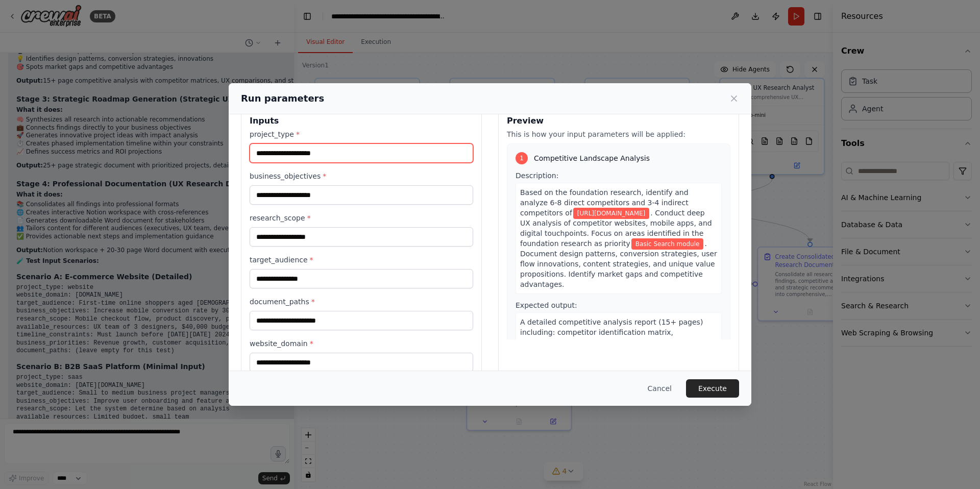
scroll to position [0, 0]
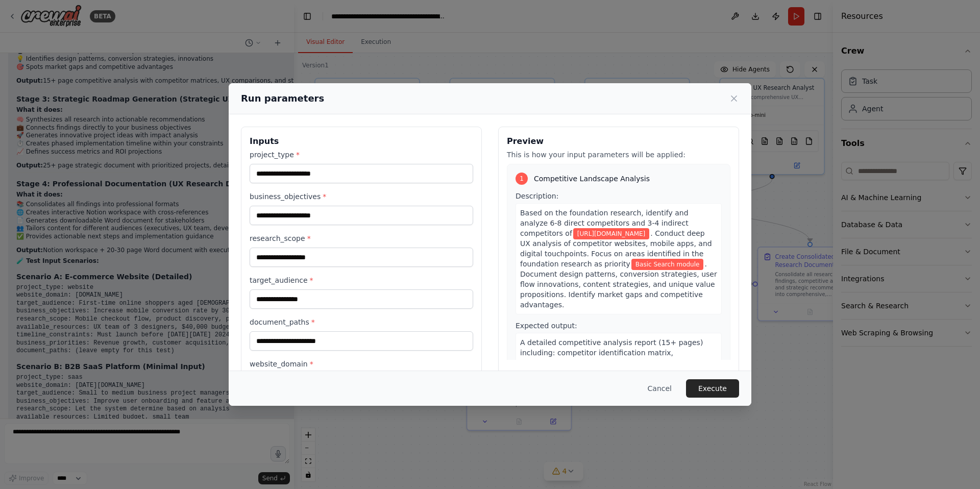
click at [171, 237] on div "**********" at bounding box center [490, 244] width 980 height 489
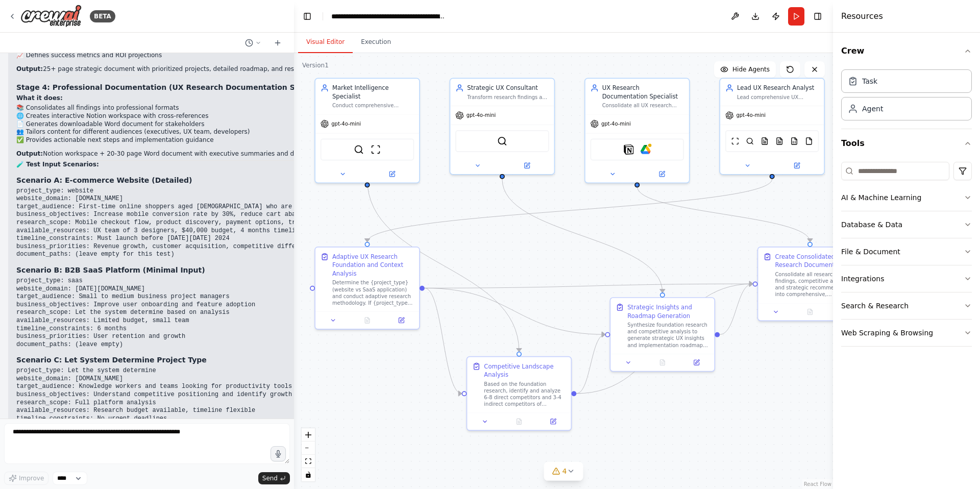
scroll to position [6818, 0]
click at [798, 15] on button "Run" at bounding box center [796, 16] width 16 height 18
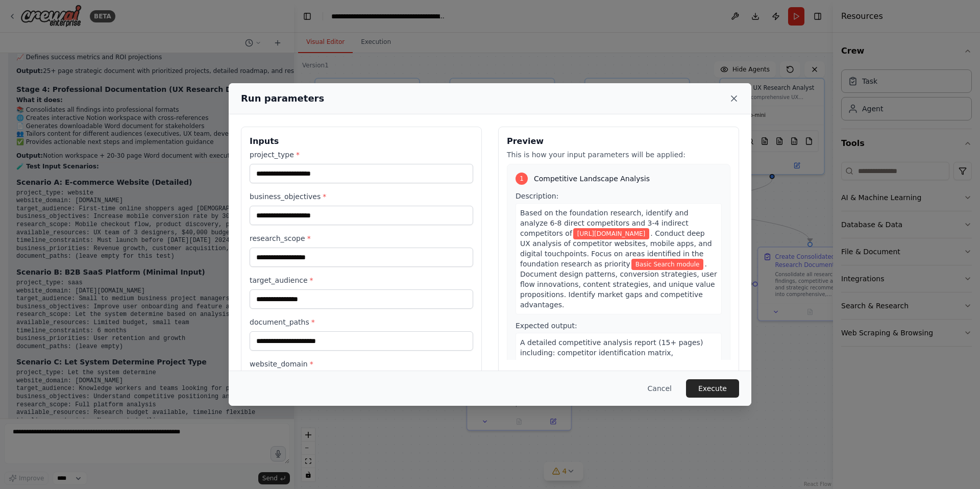
click at [734, 100] on icon at bounding box center [734, 98] width 10 height 10
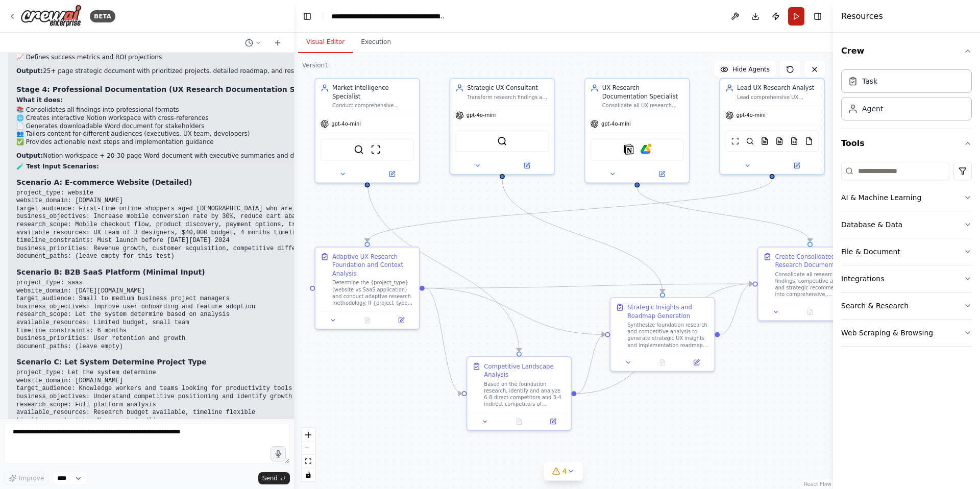
click at [798, 17] on button "Run" at bounding box center [796, 16] width 16 height 18
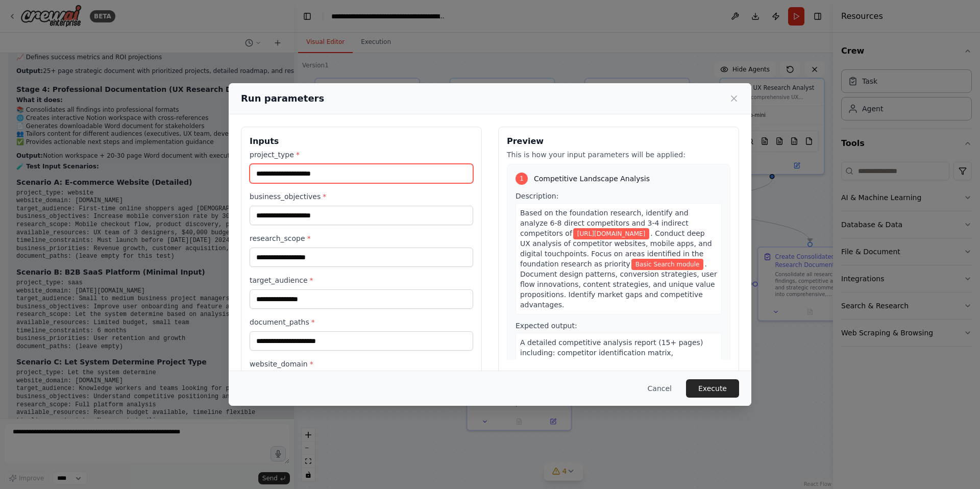
click at [317, 174] on input "project_type *" at bounding box center [362, 173] width 224 height 19
click at [377, 177] on input "project_type *" at bounding box center [362, 173] width 224 height 19
type input "**********"
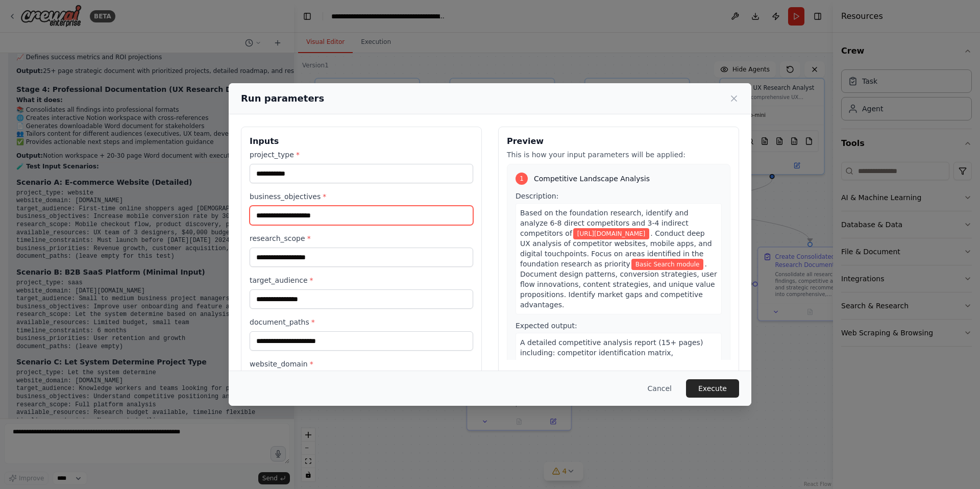
click at [346, 211] on input "**********" at bounding box center [362, 215] width 224 height 19
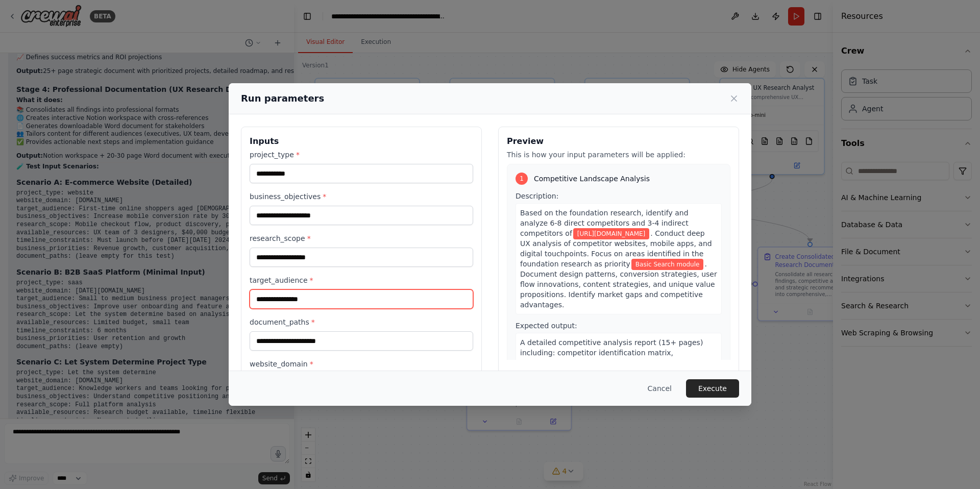
click at [313, 298] on input "**********" at bounding box center [362, 299] width 224 height 19
drag, startPoint x: 315, startPoint y: 298, endPoint x: 201, endPoint y: 287, distance: 114.9
click at [201, 289] on div "**********" at bounding box center [490, 244] width 980 height 489
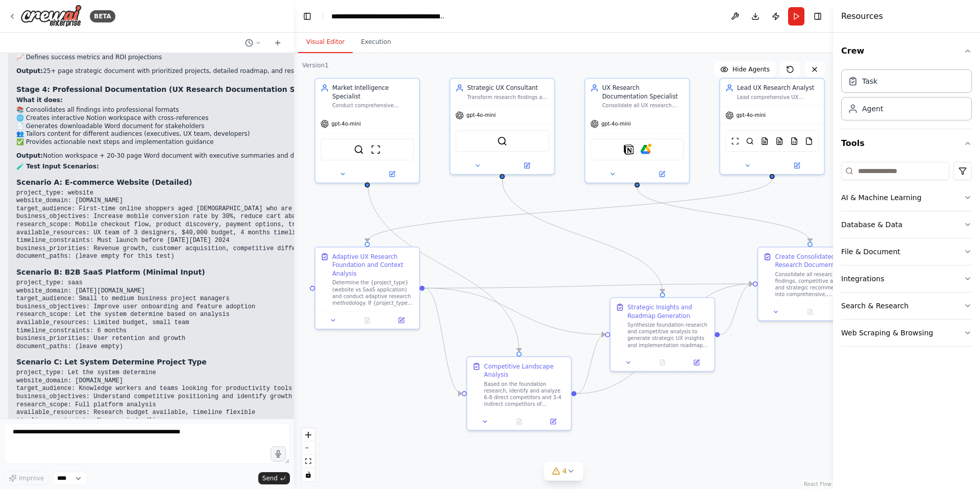
drag, startPoint x: 175, startPoint y: 136, endPoint x: 11, endPoint y: 71, distance: 175.6
click at [11, 71] on div "▶ Thought process Absolutely! Let me break down the complete workflow and provi…" at bounding box center [246, 178] width 476 height 957
copy code "project_type: website website_domain: [DOMAIN_NAME] target_audience: First-time…"
click at [165, 189] on code "project_type: website website_domain: [DOMAIN_NAME] target_audience: First-time…" at bounding box center [246, 224] width 460 height 71
click at [204, 189] on pre "project_type: website website_domain: [DOMAIN_NAME] target_audience: First-time…" at bounding box center [246, 224] width 460 height 71
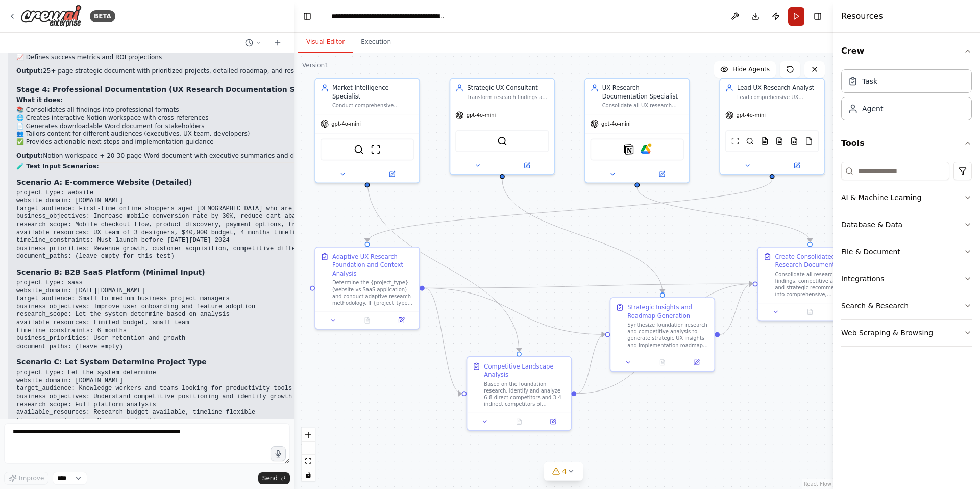
click at [798, 19] on button "Run" at bounding box center [796, 16] width 16 height 18
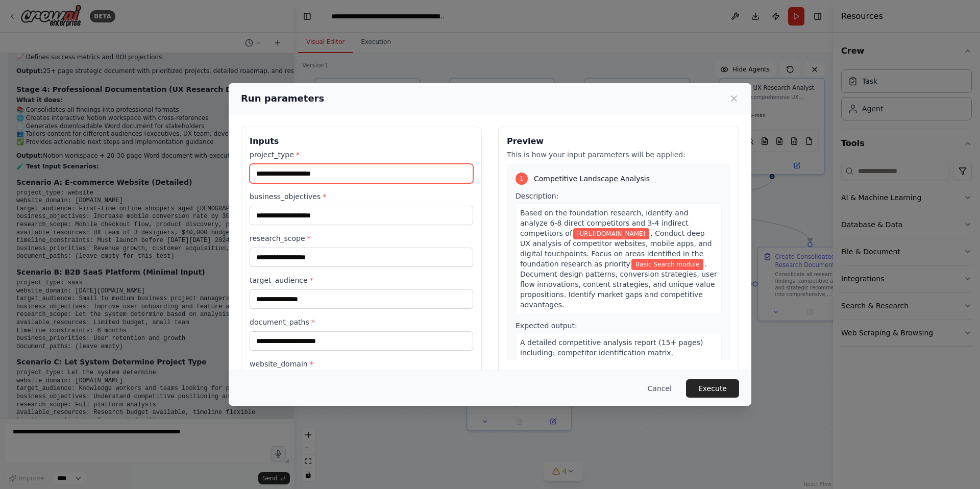
click at [330, 175] on input "project_type *" at bounding box center [362, 173] width 224 height 19
paste input "**********"
type input "**********"
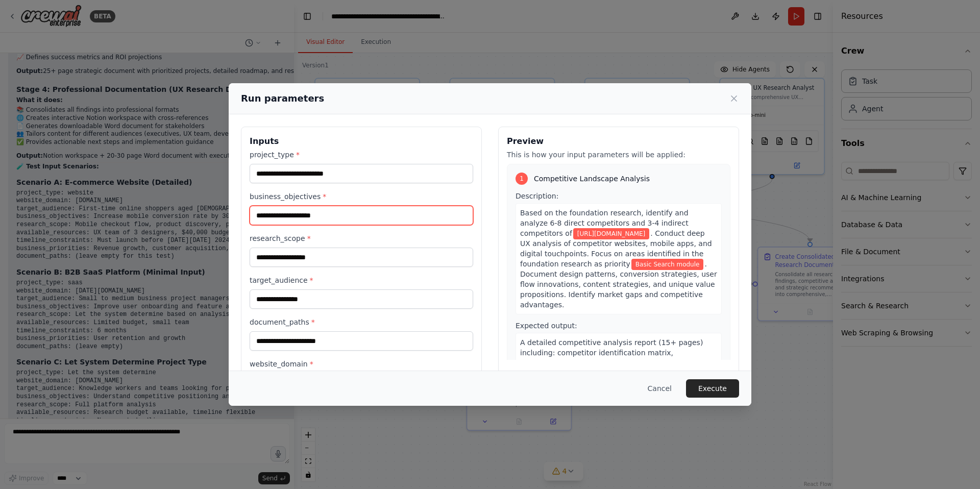
click at [333, 211] on input "**********" at bounding box center [362, 215] width 224 height 19
drag, startPoint x: 362, startPoint y: 213, endPoint x: 227, endPoint y: 204, distance: 134.6
click at [227, 204] on div "**********" at bounding box center [490, 244] width 980 height 489
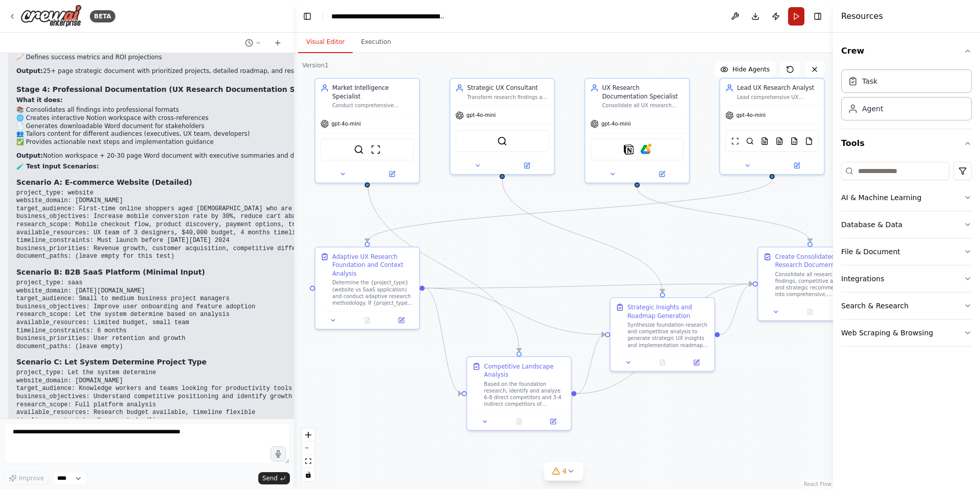
click at [799, 16] on button "Run" at bounding box center [796, 16] width 16 height 18
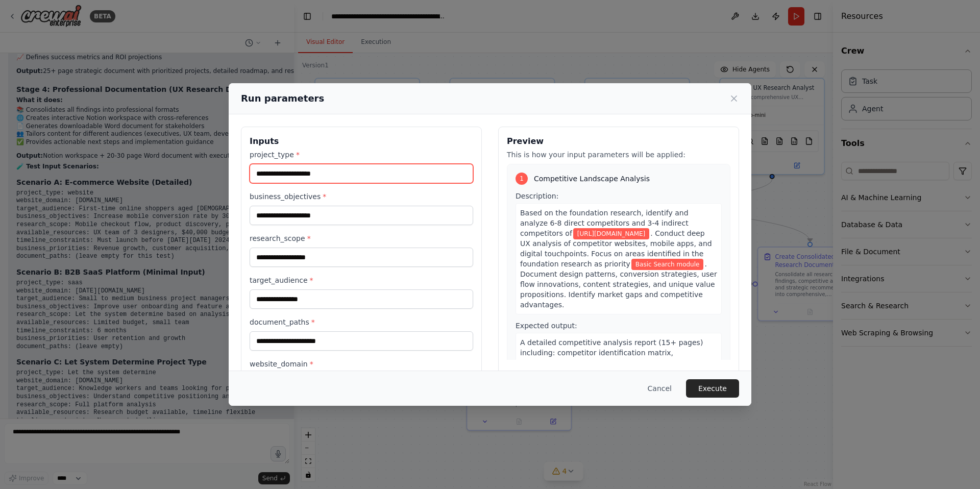
click at [320, 177] on input "project_type *" at bounding box center [362, 173] width 224 height 19
paste input "**********"
type input "**********"
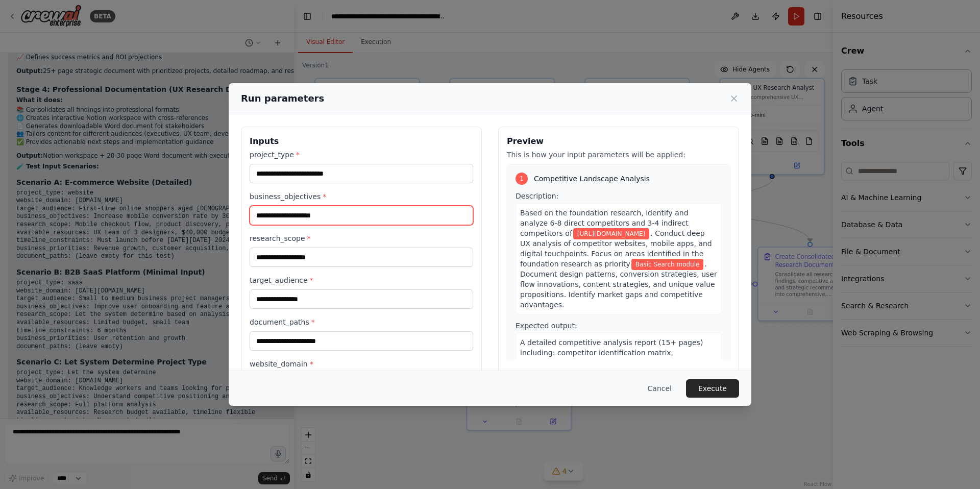
click at [307, 217] on input "**********" at bounding box center [362, 215] width 224 height 19
click at [339, 216] on input "**********" at bounding box center [362, 215] width 224 height 19
paste input "**********"
type input "**********"
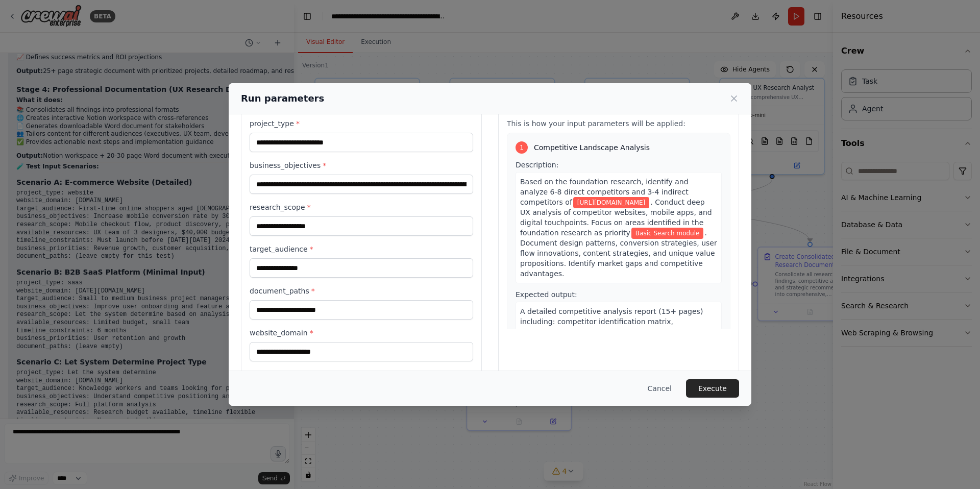
scroll to position [0, 0]
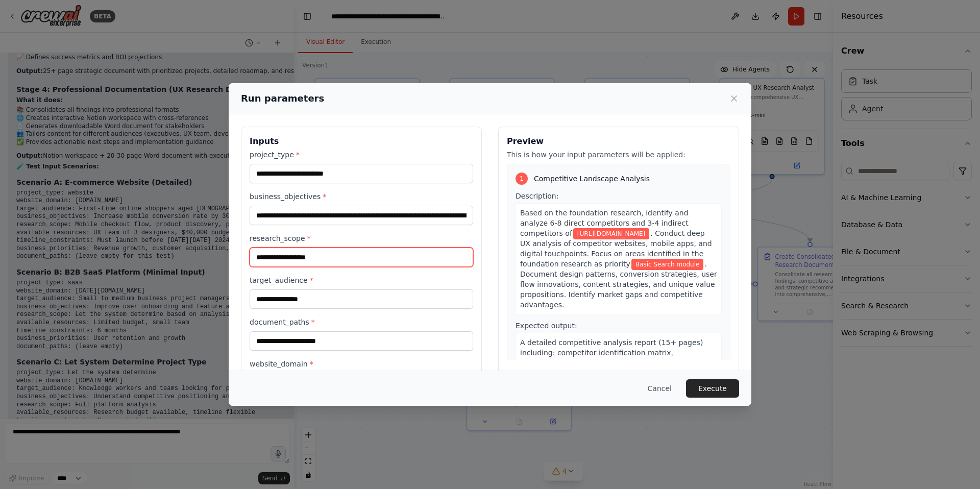
click at [327, 257] on input "**********" at bounding box center [362, 257] width 224 height 19
paste input "**********"
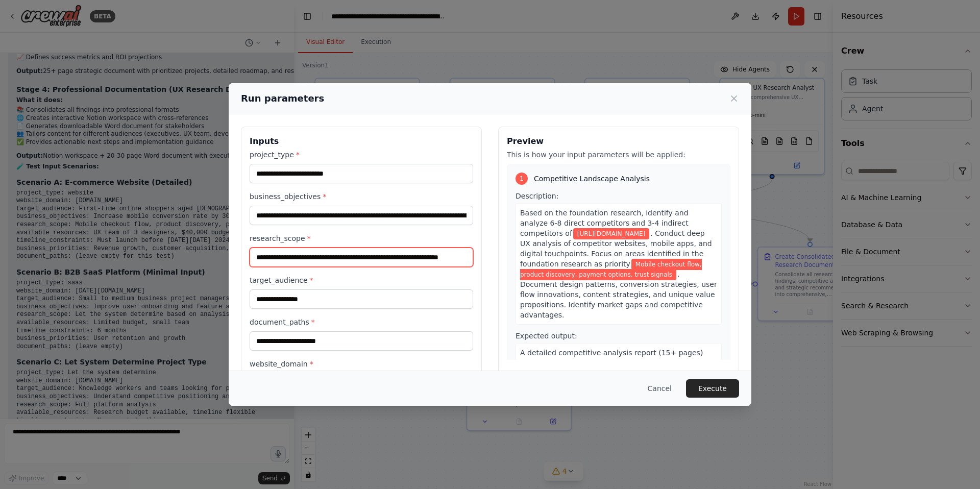
scroll to position [0, 25]
type input "**********"
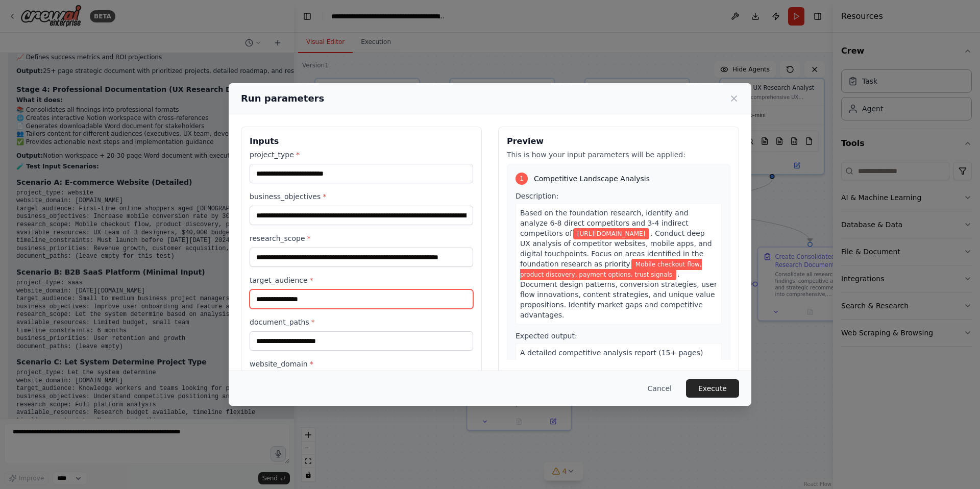
click at [316, 298] on input "**********" at bounding box center [362, 299] width 224 height 19
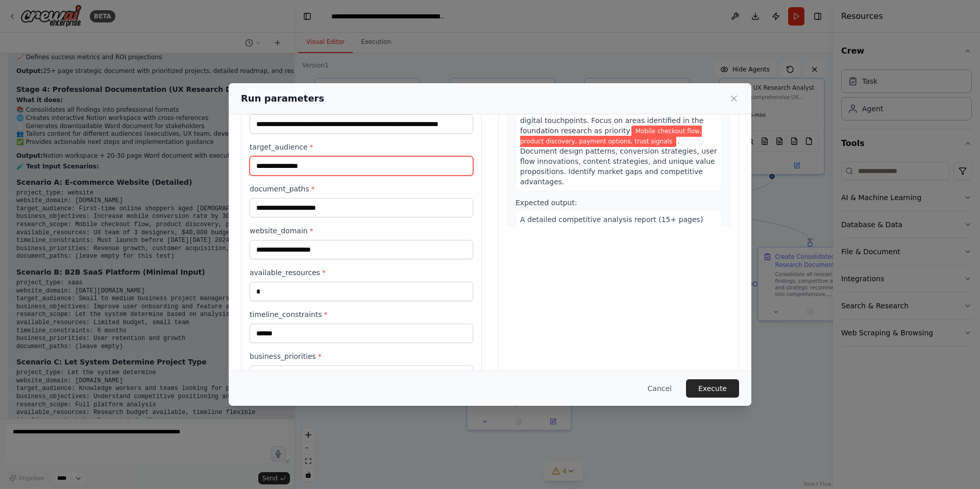
scroll to position [134, 0]
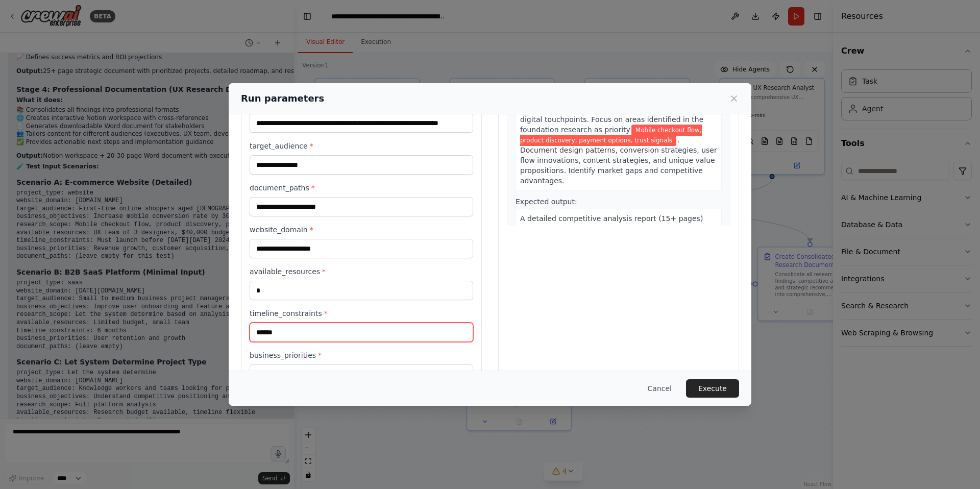
click at [310, 333] on input "******" at bounding box center [362, 332] width 224 height 19
paste input "**********"
type input "**********"
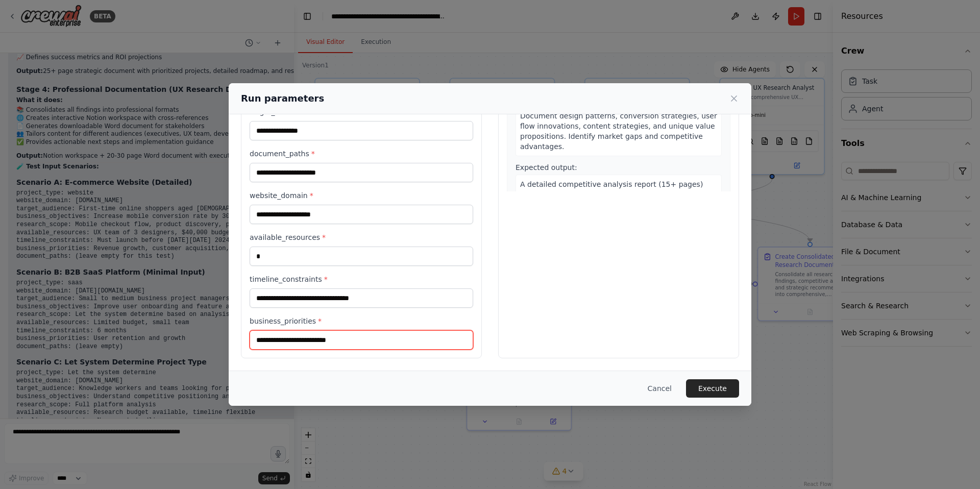
click at [350, 341] on input "**********" at bounding box center [362, 339] width 224 height 19
paste input "**********"
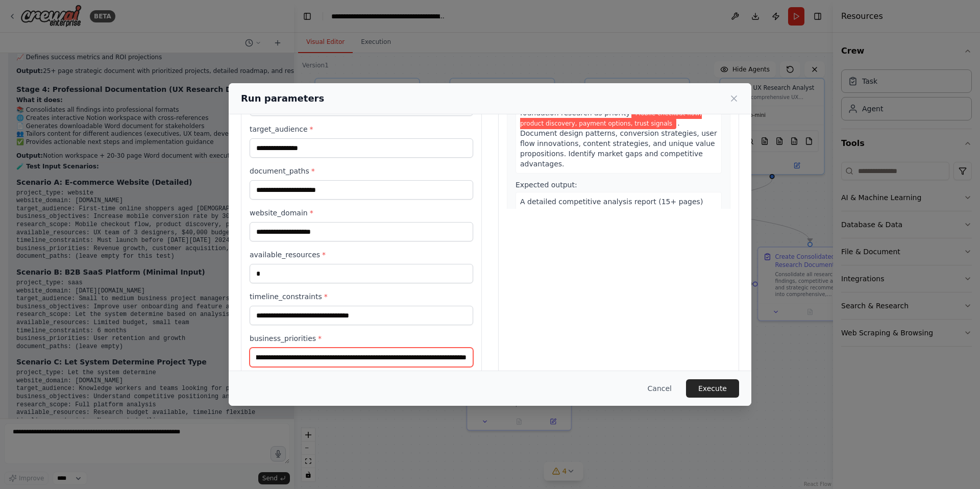
scroll to position [142, 0]
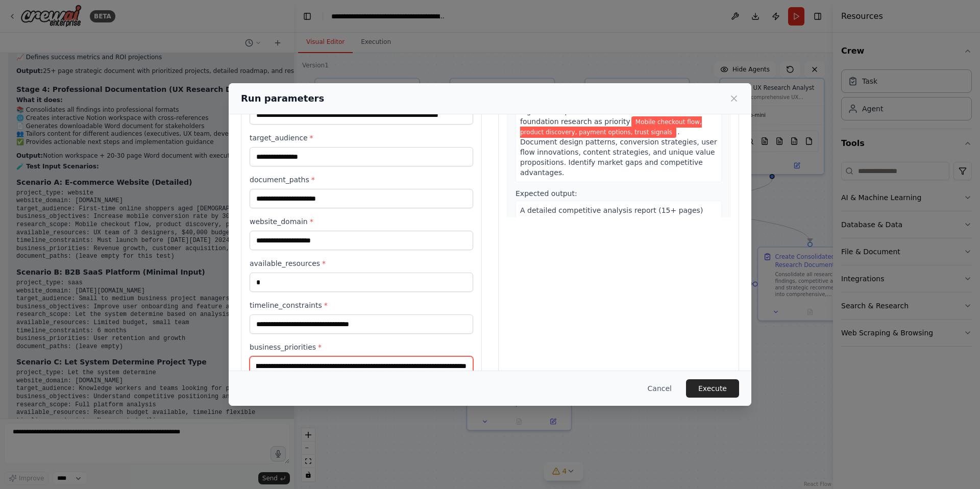
type input "**********"
click at [289, 282] on input "*" at bounding box center [362, 282] width 224 height 19
paste input "**********"
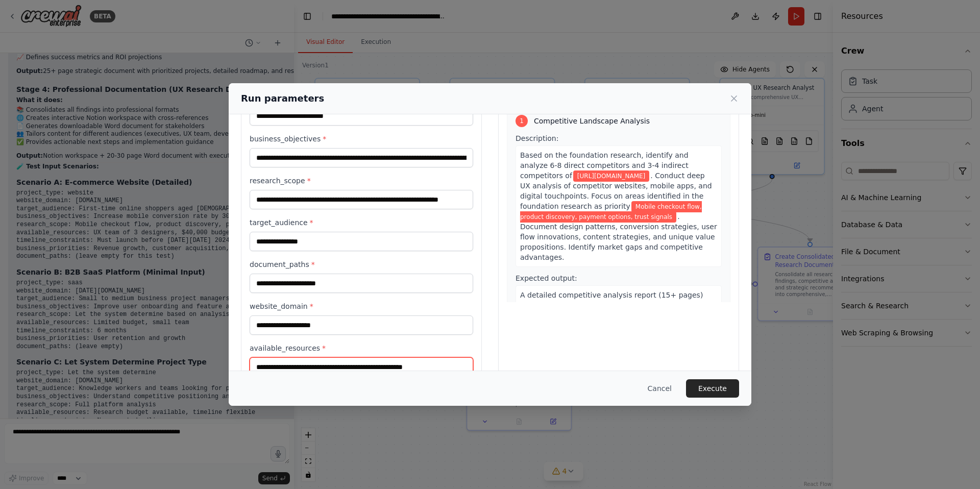
scroll to position [57, 0]
type input "**********"
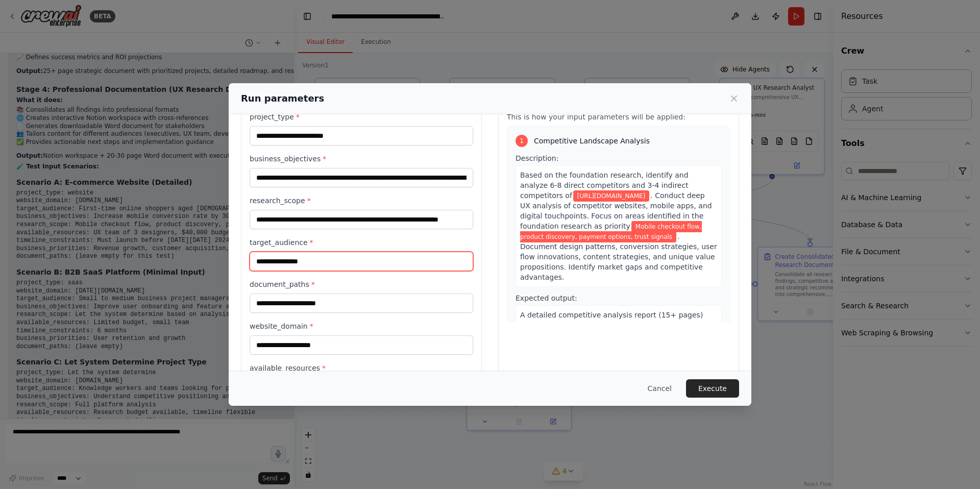
click at [311, 262] on input "**********" at bounding box center [362, 261] width 224 height 19
paste input "**********"
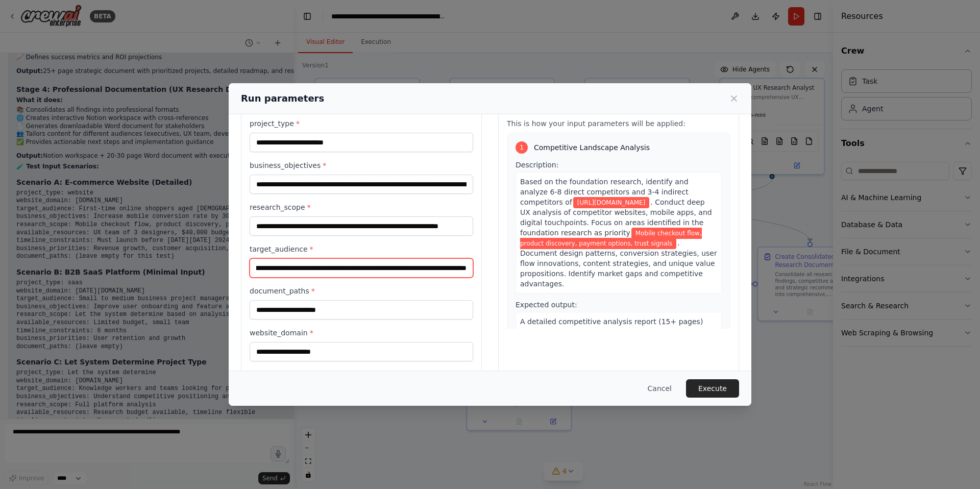
type input "**********"
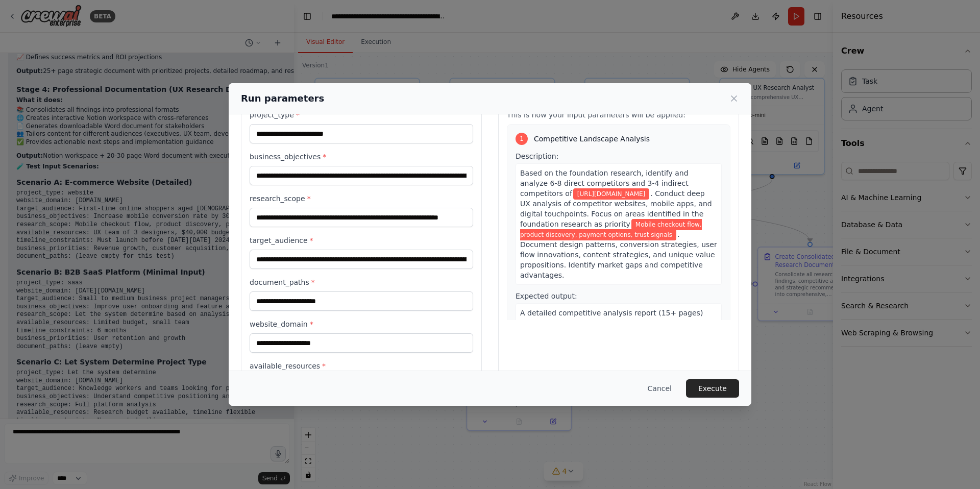
scroll to position [0, 0]
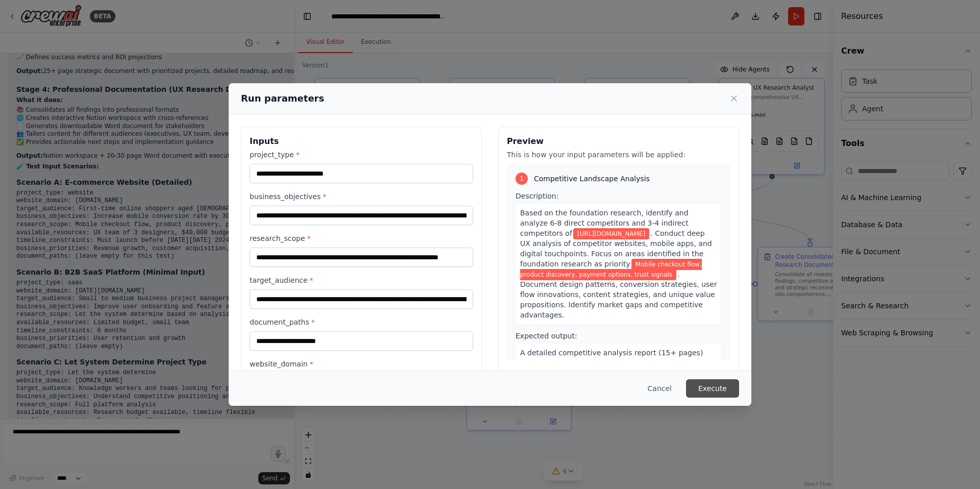
click at [725, 389] on button "Execute" at bounding box center [712, 388] width 53 height 18
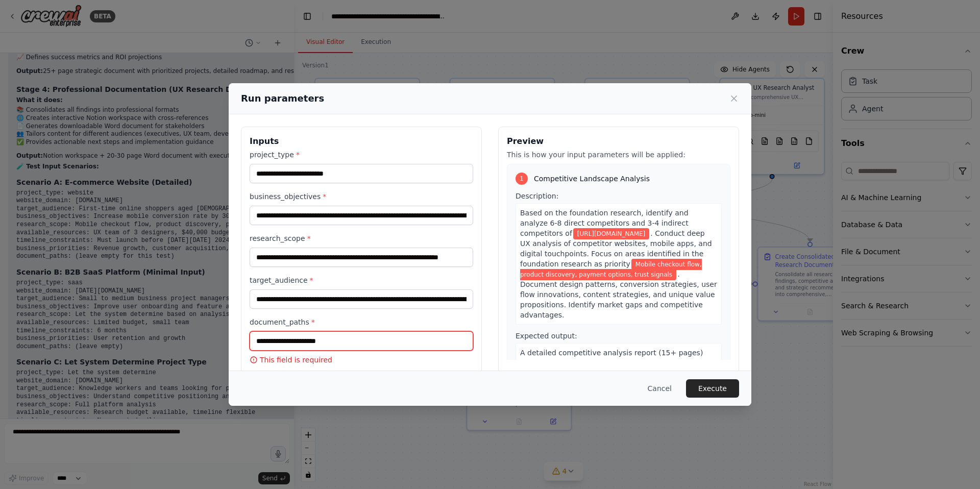
click at [331, 339] on input "document_paths *" at bounding box center [362, 340] width 224 height 19
click at [356, 343] on input "document_paths *" at bounding box center [362, 340] width 224 height 19
click at [344, 342] on input "document_paths *" at bounding box center [362, 340] width 224 height 19
paste input "**********"
type input "**********"
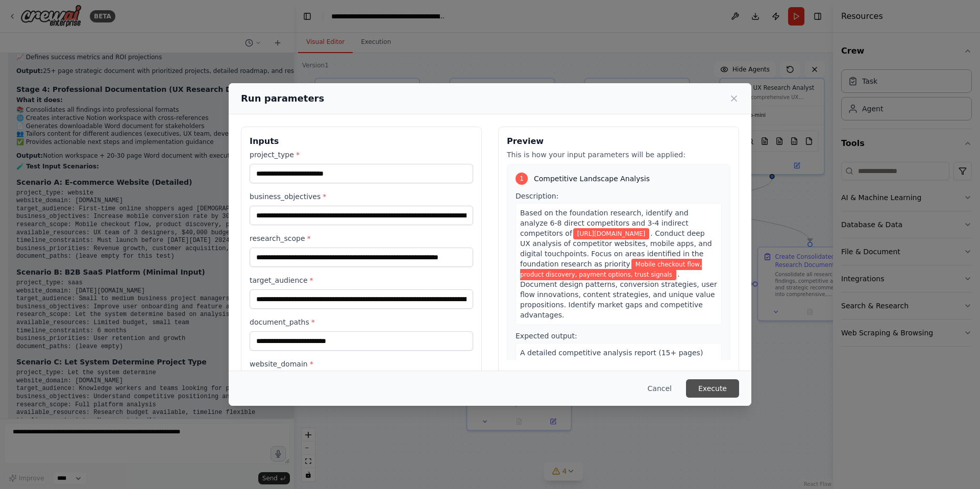
click at [719, 388] on button "Execute" at bounding box center [712, 388] width 53 height 18
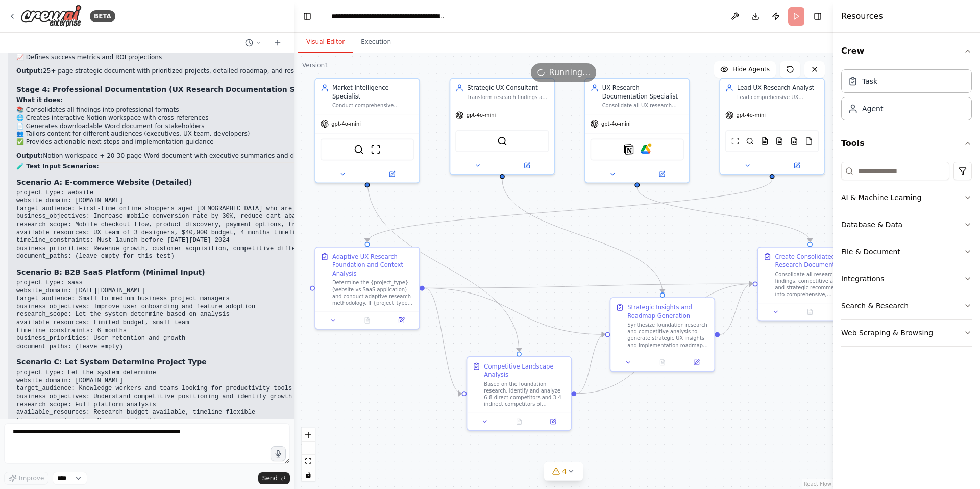
scroll to position [6944, 0]
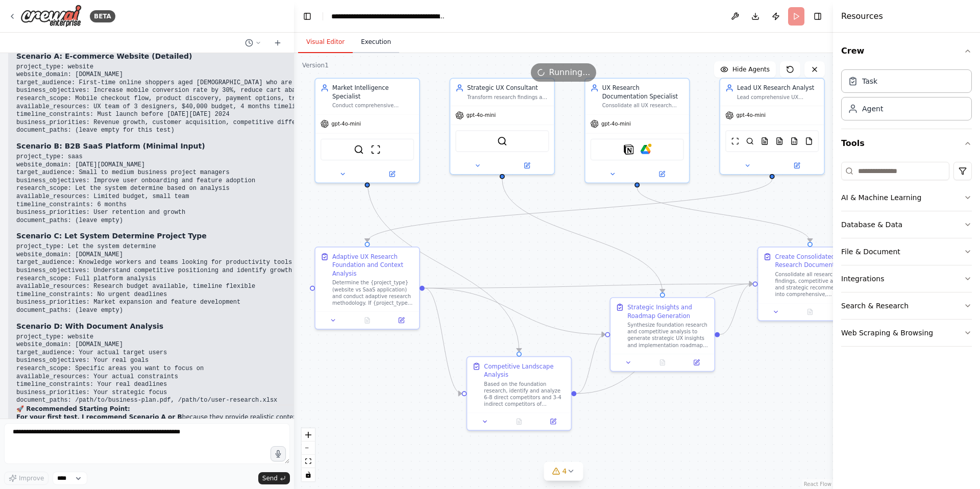
click at [363, 42] on button "Execution" at bounding box center [376, 42] width 46 height 21
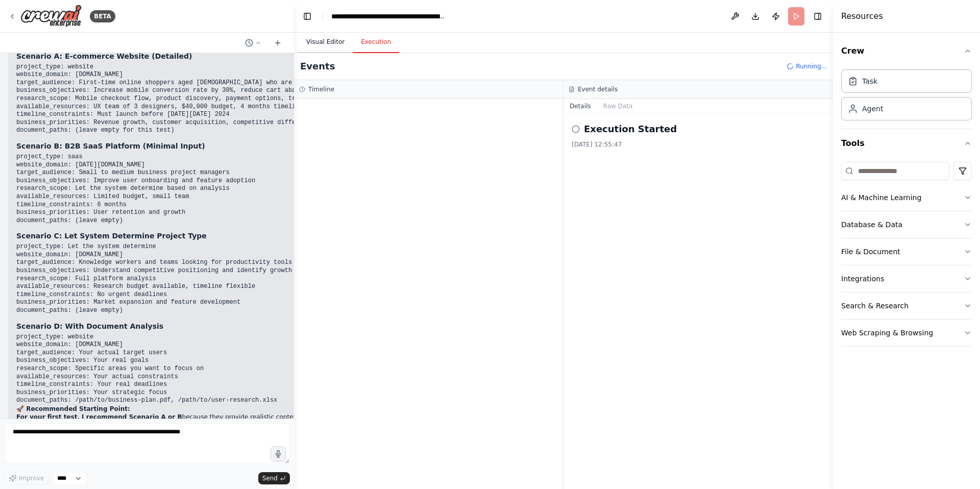
click at [338, 42] on button "Visual Editor" at bounding box center [325, 42] width 55 height 21
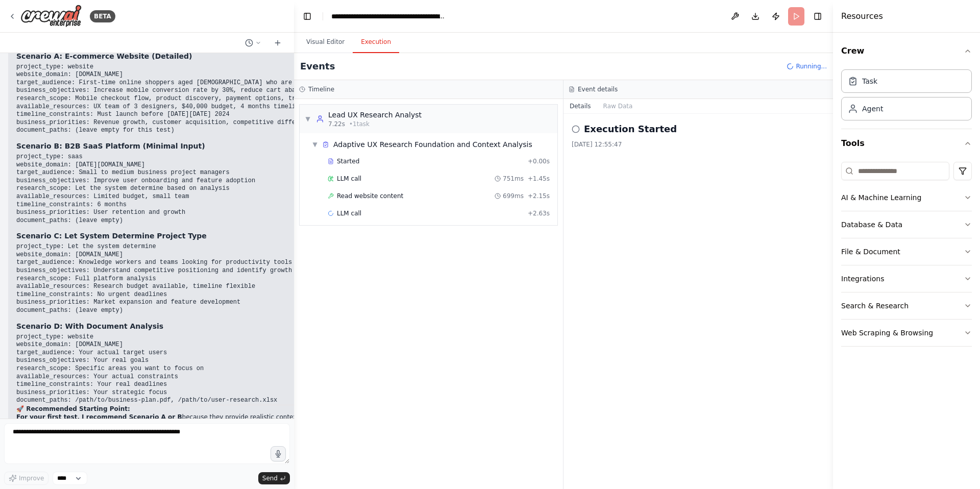
click at [377, 42] on button "Execution" at bounding box center [376, 42] width 46 height 21
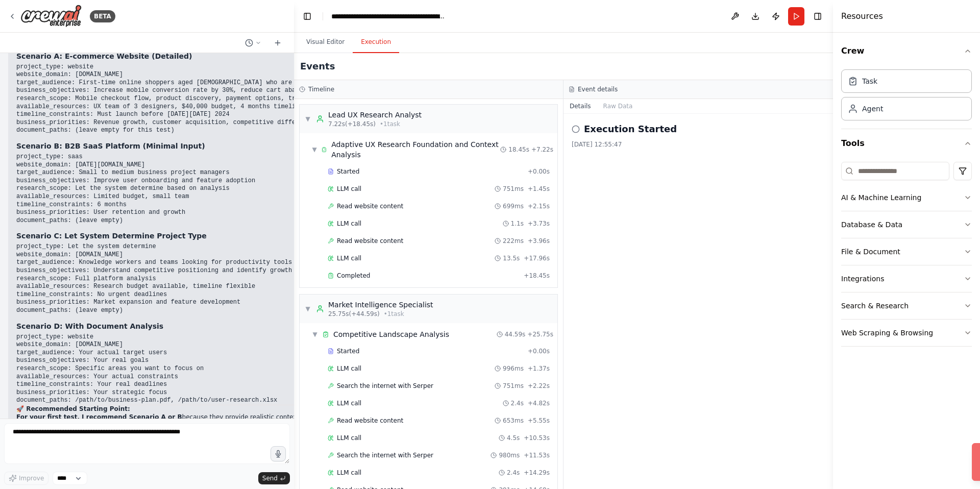
scroll to position [2207, 0]
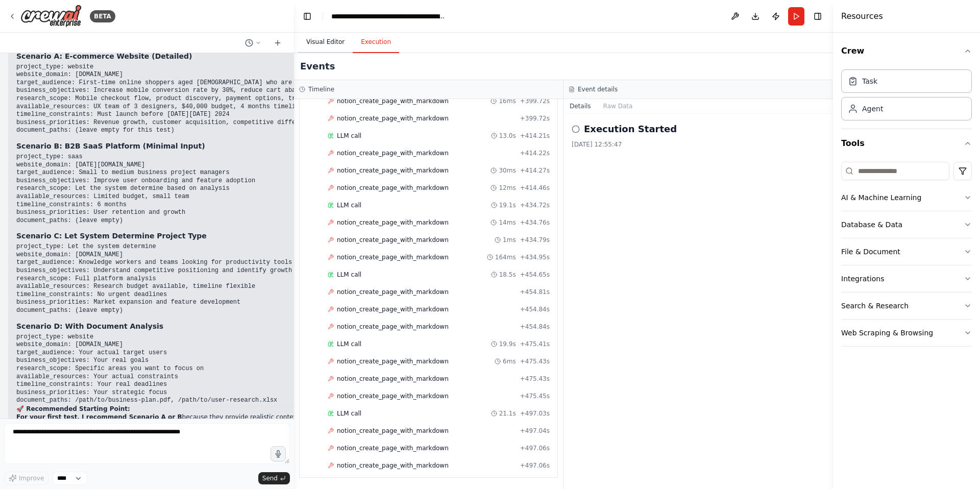
click at [317, 43] on button "Visual Editor" at bounding box center [325, 42] width 55 height 21
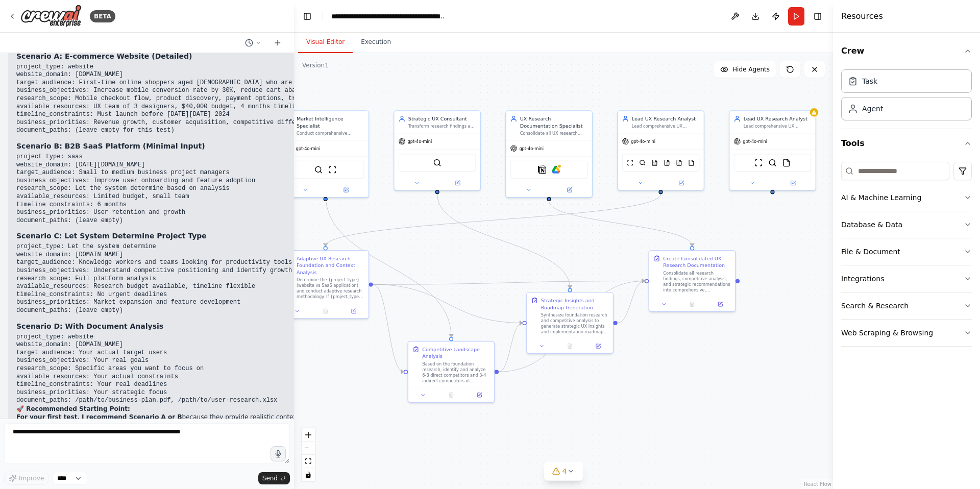
drag, startPoint x: 532, startPoint y: 253, endPoint x: 466, endPoint y: 255, distance: 65.9
click at [466, 255] on div ".deletable-edge-delete-btn { width: 20px; height: 20px; border: 0px solid #ffff…" at bounding box center [563, 271] width 539 height 436
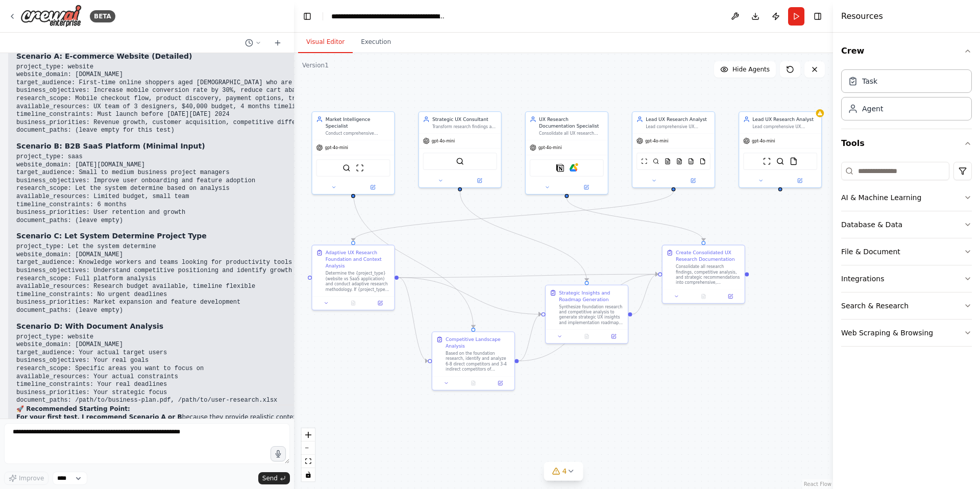
drag, startPoint x: 436, startPoint y: 269, endPoint x: 457, endPoint y: 263, distance: 22.2
click at [457, 263] on div ".deletable-edge-delete-btn { width: 20px; height: 20px; border: 0px solid #ffff…" at bounding box center [563, 271] width 539 height 436
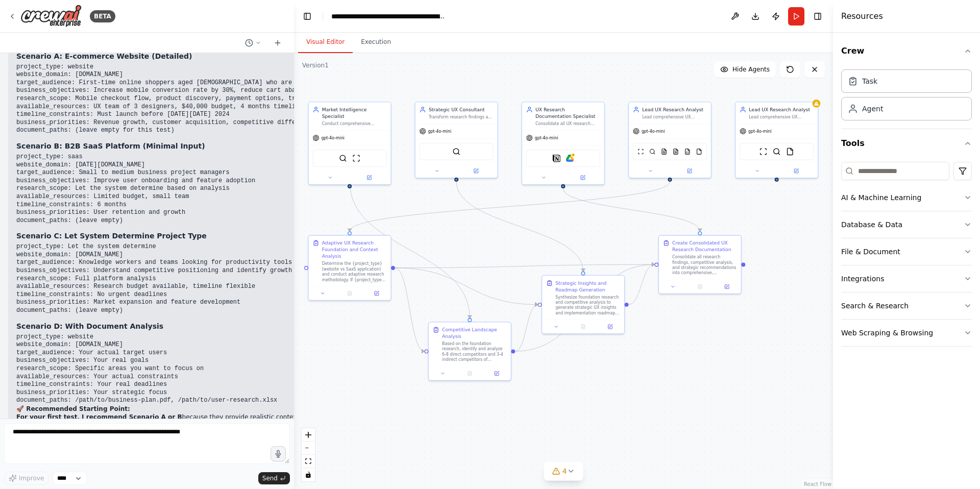
drag, startPoint x: 658, startPoint y: 384, endPoint x: 655, endPoint y: 374, distance: 10.3
click at [655, 374] on div ".deletable-edge-delete-btn { width: 20px; height: 20px; border: 0px solid #ffff…" at bounding box center [563, 271] width 539 height 436
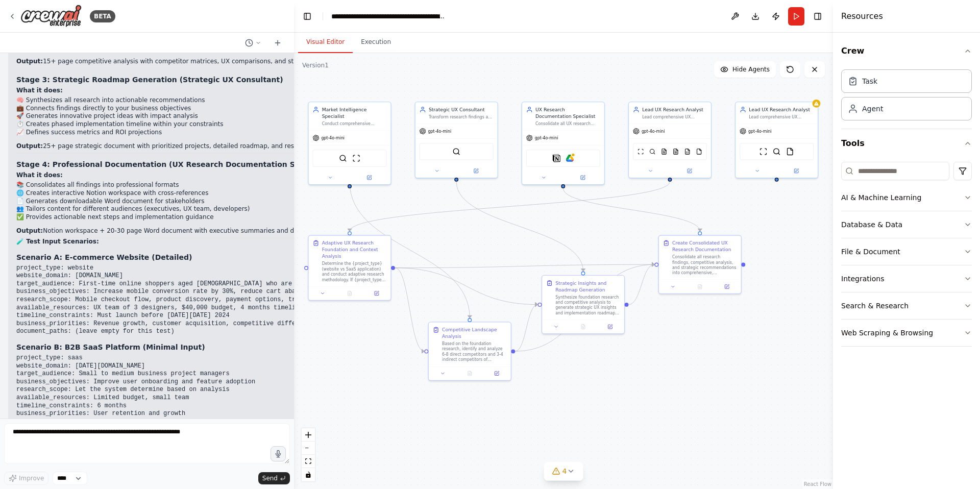
scroll to position [6733, 0]
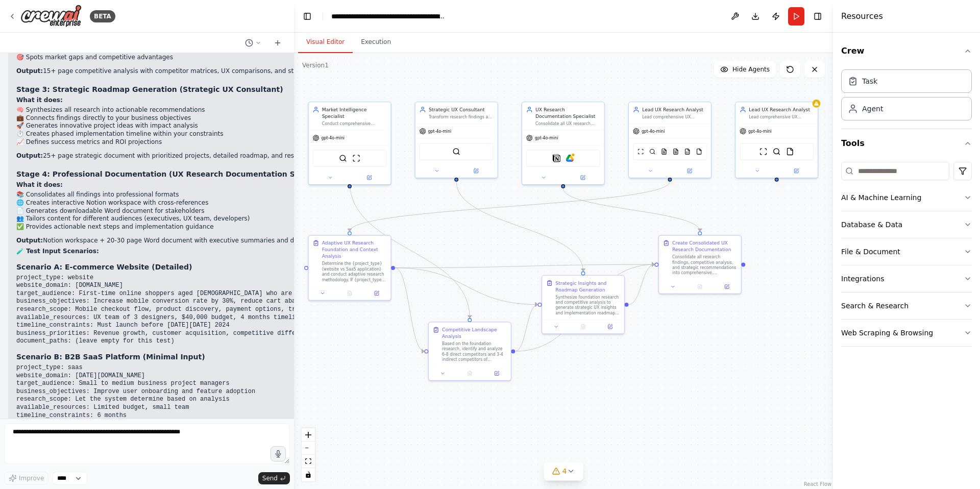
drag, startPoint x: 51, startPoint y: 164, endPoint x: 199, endPoint y: 222, distance: 159.4
click at [199, 274] on pre "project_type: website website_domain: [DOMAIN_NAME] target_audience: First-time…" at bounding box center [246, 309] width 460 height 71
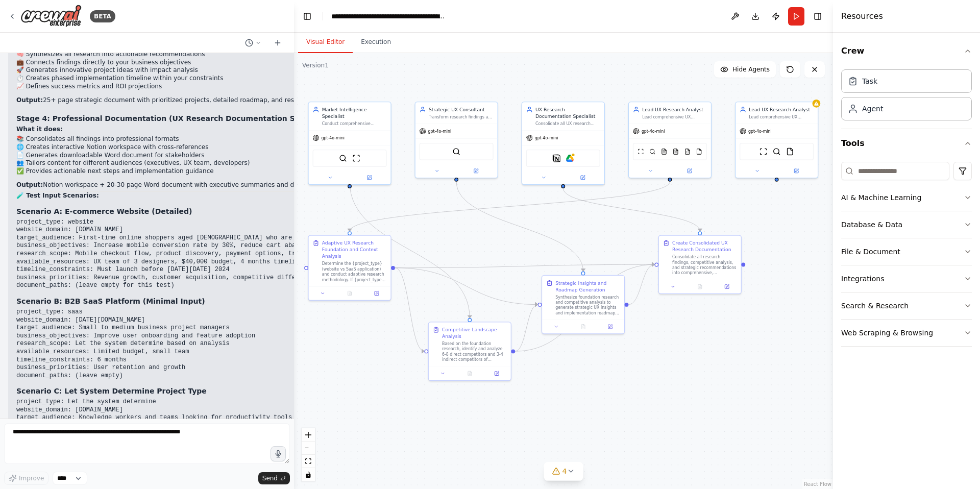
scroll to position [6797, 0]
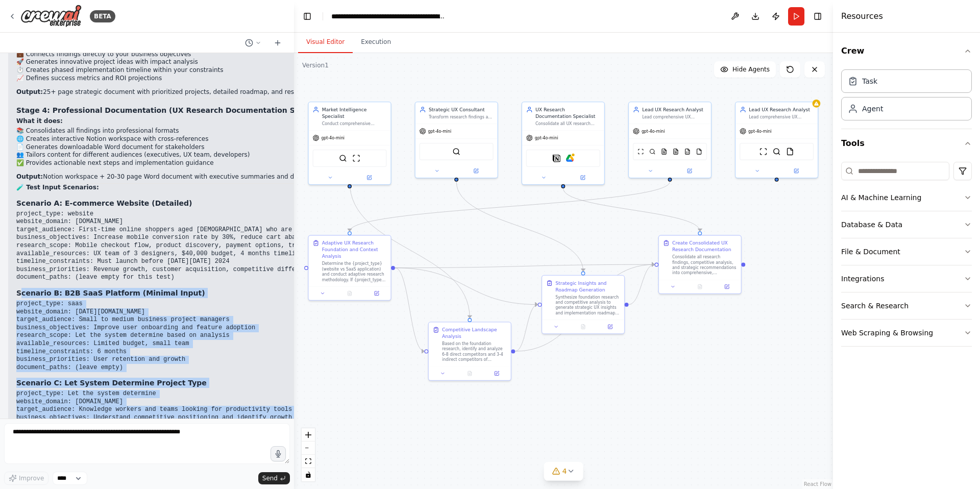
drag, startPoint x: 19, startPoint y: 172, endPoint x: 281, endPoint y: 337, distance: 309.4
click at [281, 337] on div "▶ Thought process Absolutely! Let me break down the complete workflow and provi…" at bounding box center [246, 195] width 460 height 937
click at [277, 390] on pre "project_type: Let the system determine website_domain: [DOMAIN_NAME] target_aud…" at bounding box center [246, 425] width 460 height 71
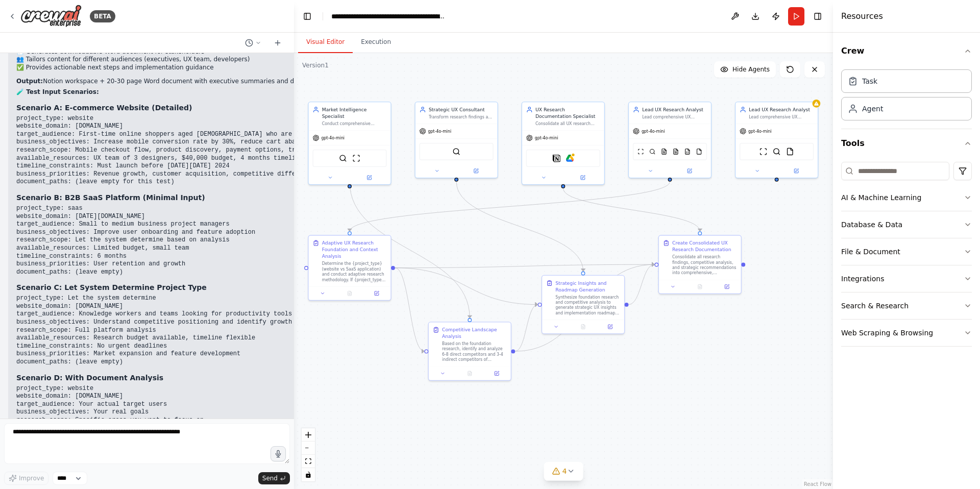
scroll to position [6893, 0]
drag, startPoint x: 22, startPoint y: 257, endPoint x: 245, endPoint y: 332, distance: 235.1
click at [245, 332] on div "▶ Thought process Absolutely! Let me break down the complete workflow and provi…" at bounding box center [246, 99] width 460 height 937
click at [245, 385] on code "project_type: website website_domain: [DOMAIN_NAME] target_audience: Your actua…" at bounding box center [146, 420] width 261 height 71
click at [380, 331] on div ".deletable-edge-delete-btn { width: 20px; height: 20px; border: 0px solid #ffff…" at bounding box center [563, 271] width 539 height 436
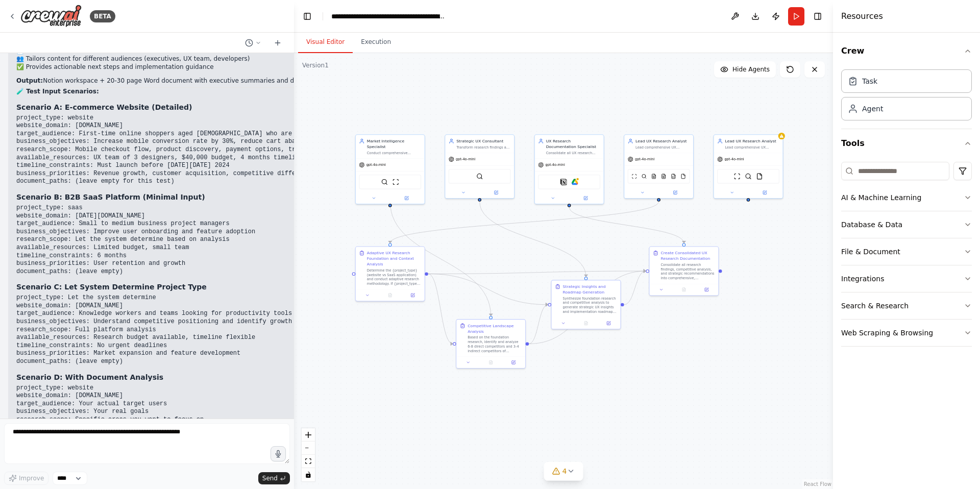
drag, startPoint x: 382, startPoint y: 320, endPoint x: 414, endPoint y: 322, distance: 32.2
click at [414, 322] on div ".deletable-edge-delete-btn { width: 20px; height: 20px; border: 0px solid #ffff…" at bounding box center [563, 271] width 539 height 436
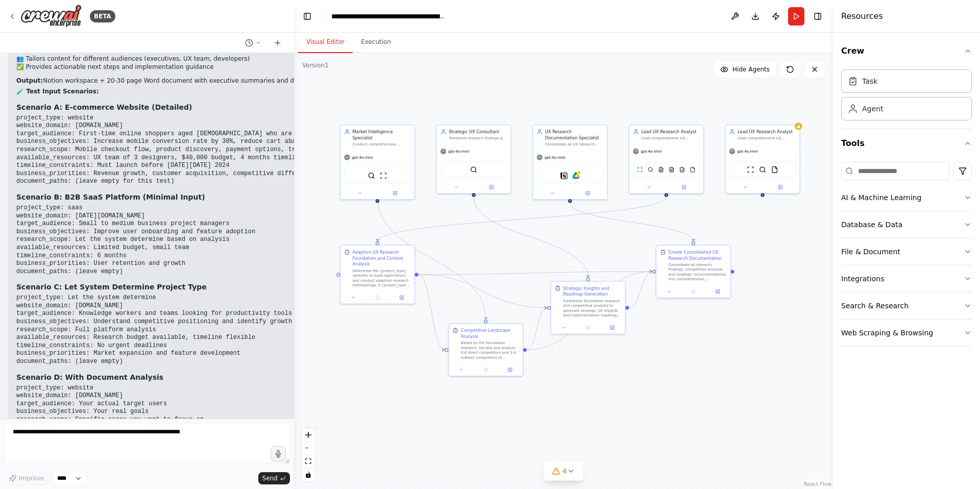
drag, startPoint x: 407, startPoint y: 338, endPoint x: 396, endPoint y: 341, distance: 11.0
click at [396, 341] on div ".deletable-edge-delete-btn { width: 20px; height: 20px; border: 0px solid #ffff…" at bounding box center [563, 271] width 539 height 436
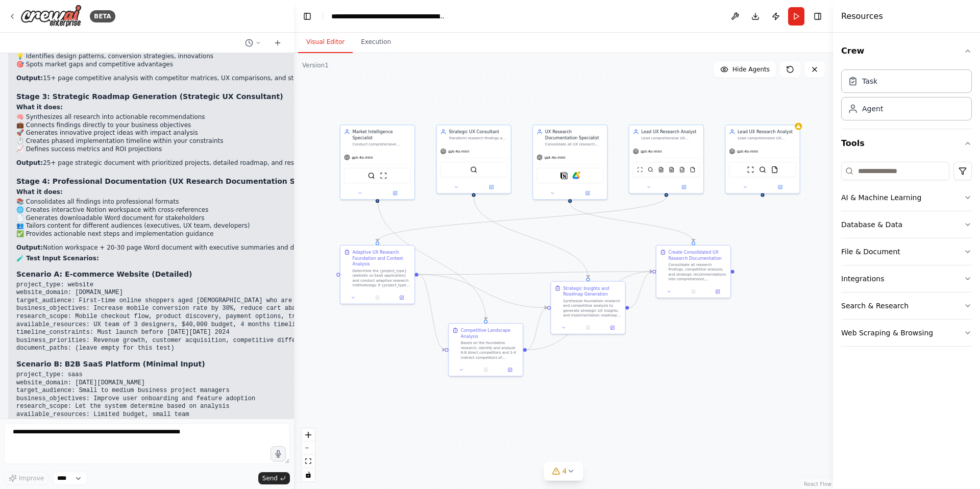
scroll to position [6708, 0]
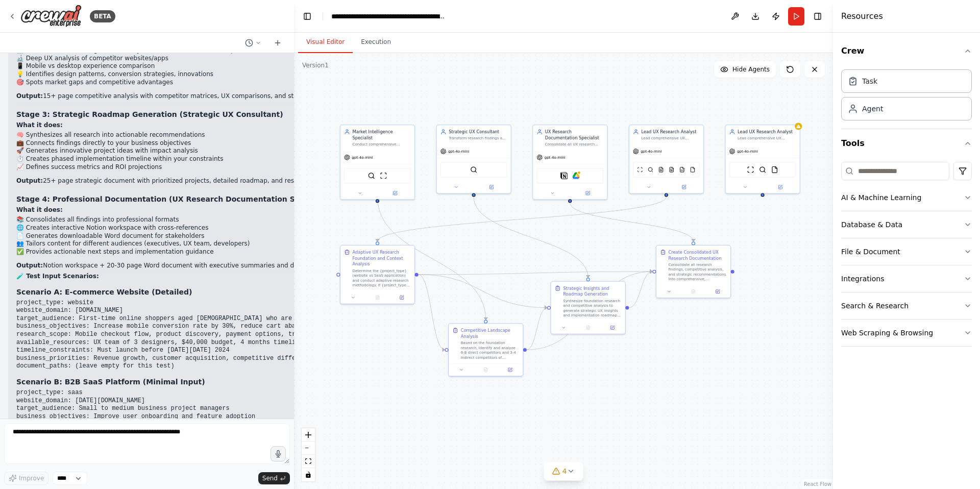
click at [318, 213] on div ".deletable-edge-delete-btn { width: 20px; height: 20px; border: 0px solid #ffff…" at bounding box center [563, 271] width 539 height 436
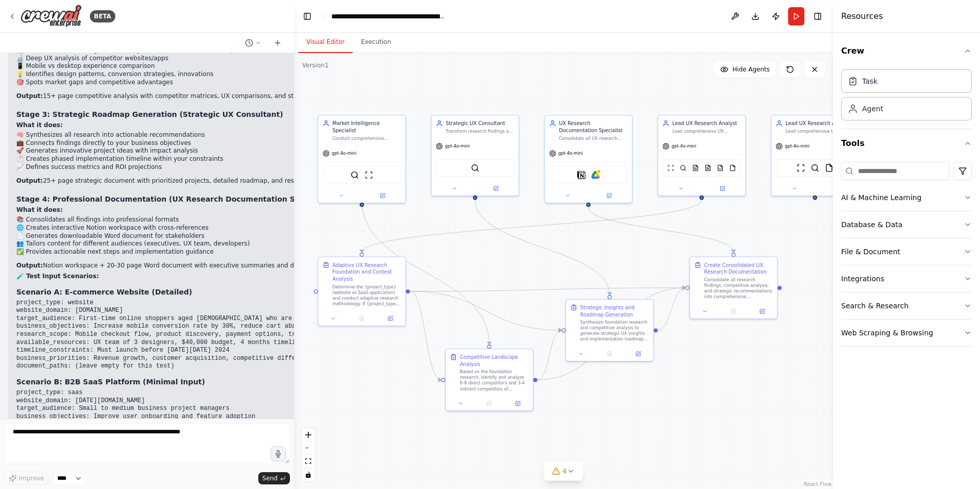
drag, startPoint x: 331, startPoint y: 216, endPoint x: 307, endPoint y: 222, distance: 25.1
click at [307, 222] on div ".deletable-edge-delete-btn { width: 20px; height: 20px; border: 0px solid #ffff…" at bounding box center [563, 271] width 539 height 436
drag, startPoint x: 328, startPoint y: 225, endPoint x: 339, endPoint y: 225, distance: 11.2
click at [339, 225] on div ".deletable-edge-delete-btn { width: 20px; height: 20px; border: 0px solid #ffff…" at bounding box center [563, 271] width 539 height 436
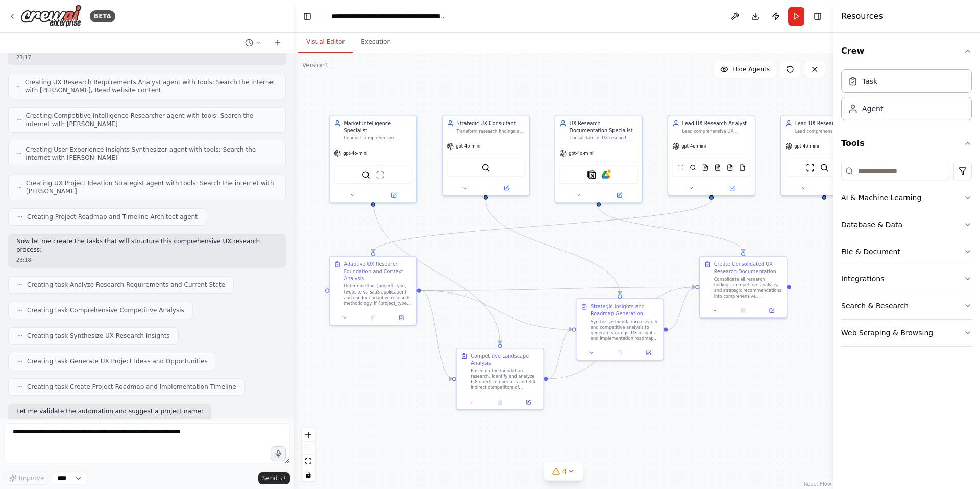
scroll to position [0, 0]
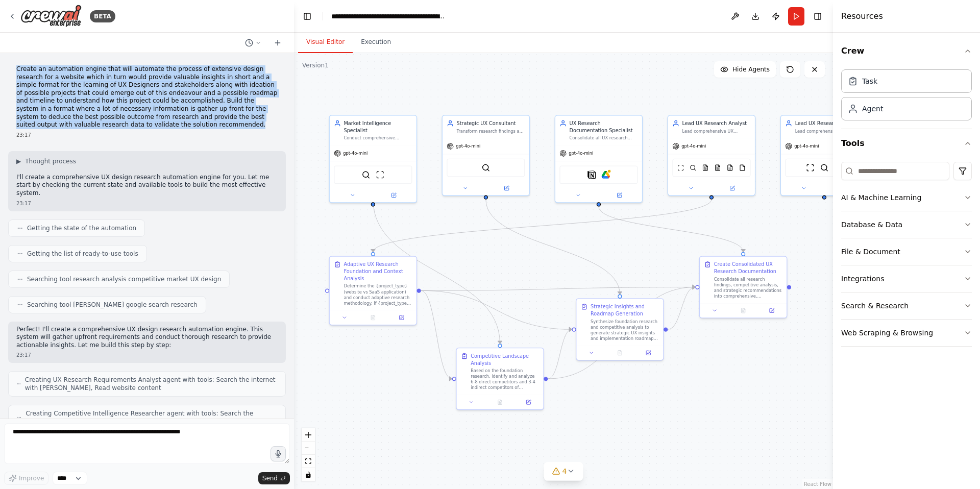
drag, startPoint x: 17, startPoint y: 68, endPoint x: 146, endPoint y: 128, distance: 141.9
click at [146, 128] on p "Create an automation engine that will automate the process of extensive design …" at bounding box center [146, 97] width 261 height 64
drag, startPoint x: 125, startPoint y: 126, endPoint x: 27, endPoint y: 67, distance: 114.3
click at [27, 67] on p "Create an automation engine that will automate the process of extensive design …" at bounding box center [146, 97] width 261 height 64
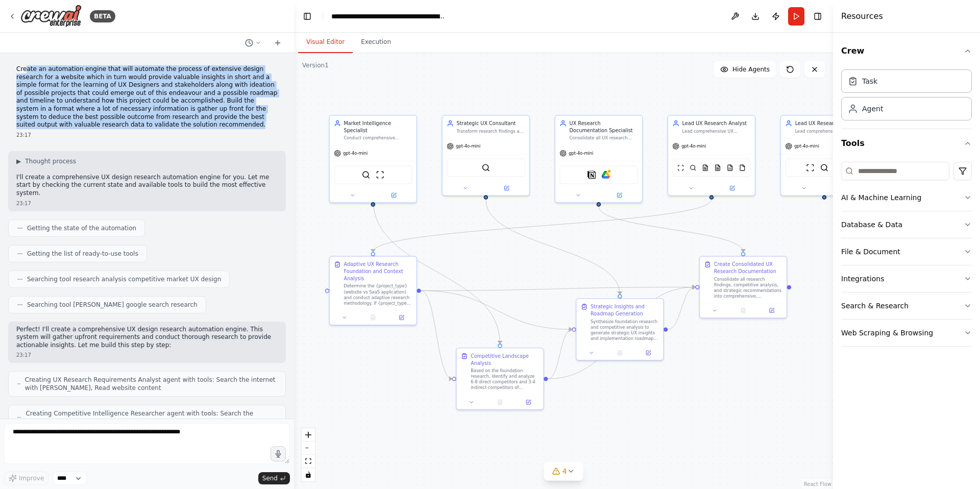
click at [153, 113] on p "Create an automation engine that will automate the process of extensive design …" at bounding box center [146, 97] width 261 height 64
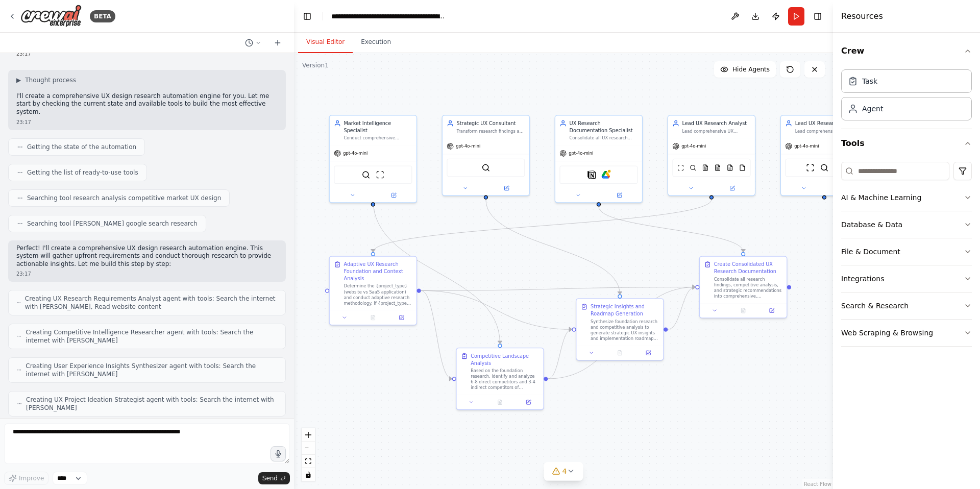
scroll to position [76, 0]
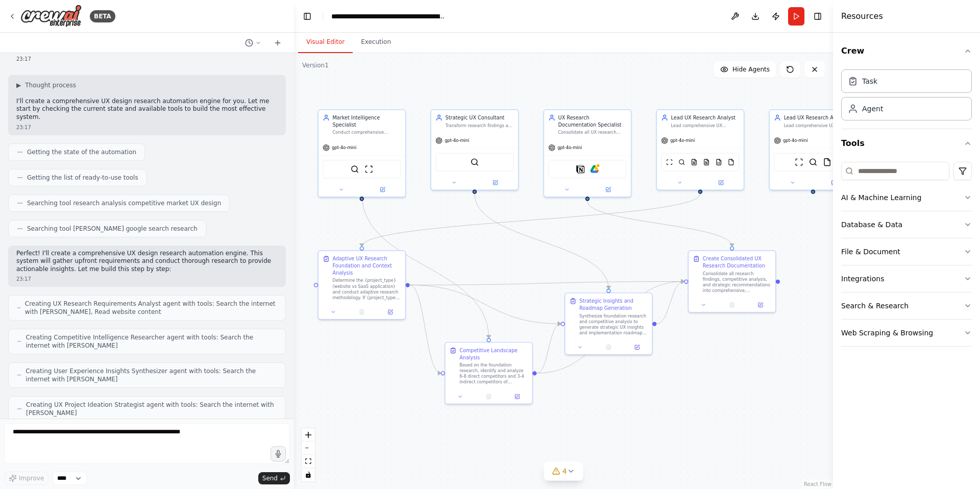
drag, startPoint x: 321, startPoint y: 105, endPoint x: 308, endPoint y: 99, distance: 14.2
click at [308, 99] on div ".deletable-edge-delete-btn { width: 20px; height: 20px; border: 0px solid #ffff…" at bounding box center [563, 271] width 539 height 436
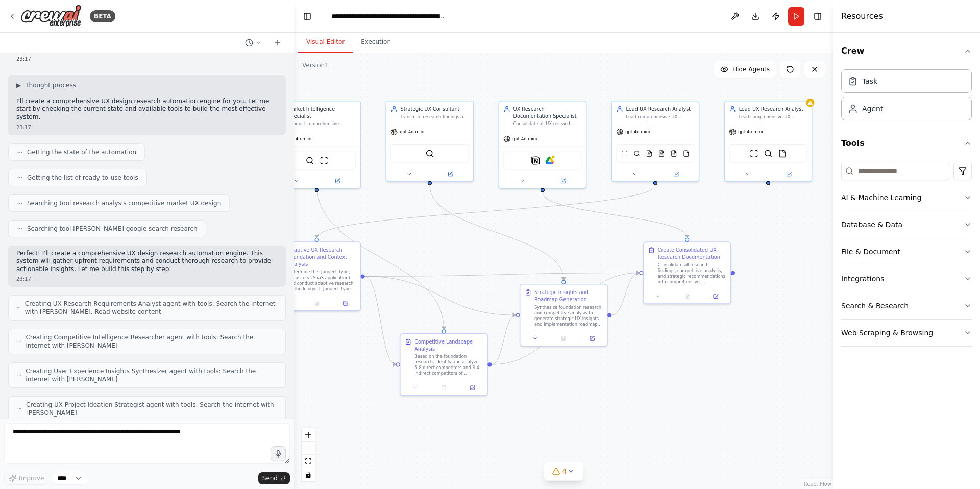
drag, startPoint x: 631, startPoint y: 381, endPoint x: 588, endPoint y: 373, distance: 44.2
click at [588, 373] on div ".deletable-edge-delete-btn { width: 20px; height: 20px; border: 0px solid #ffff…" at bounding box center [563, 271] width 539 height 436
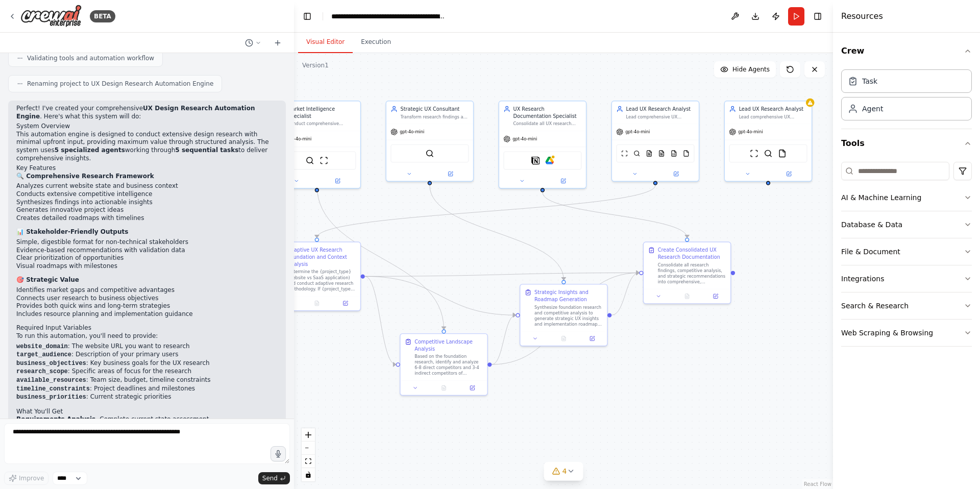
scroll to position [688, 0]
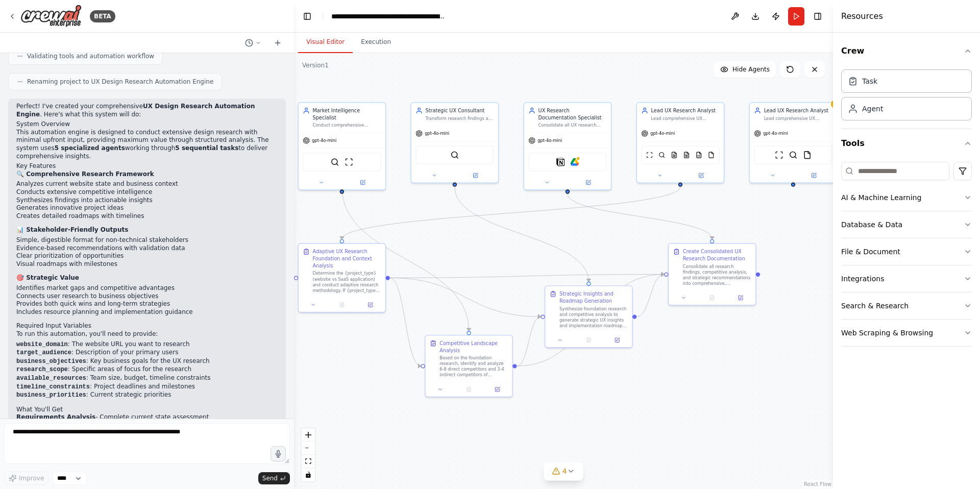
drag, startPoint x: 356, startPoint y: 383, endPoint x: 380, endPoint y: 385, distance: 24.0
click at [380, 385] on div ".deletable-edge-delete-btn { width: 20px; height: 20px; border: 0px solid #ffff…" at bounding box center [563, 271] width 539 height 436
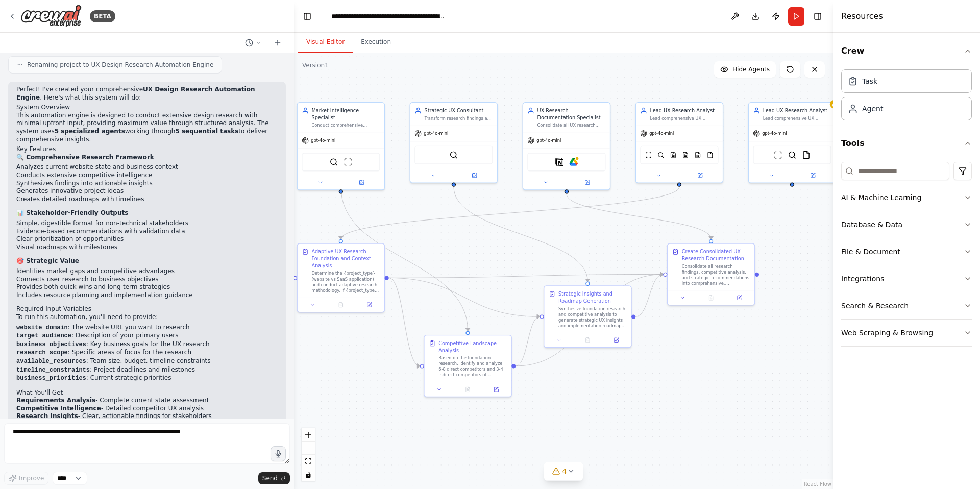
scroll to position [717, 0]
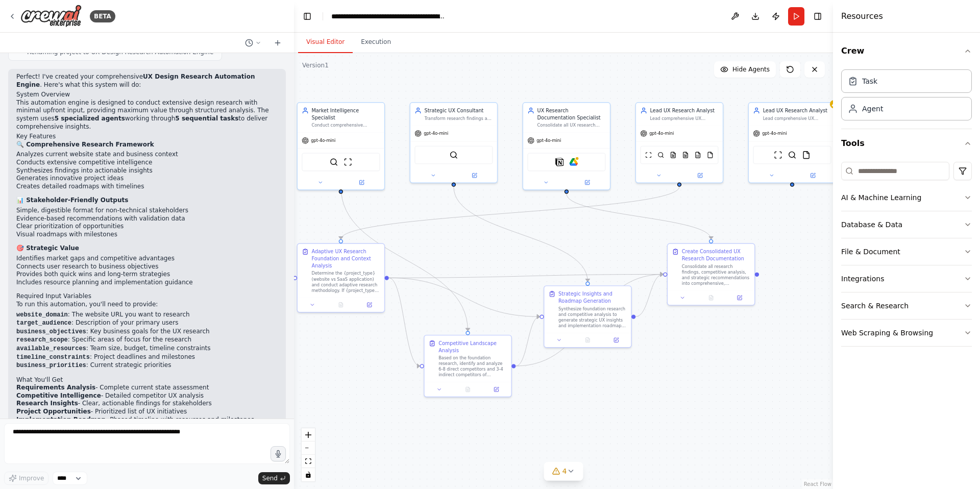
click at [473, 249] on div ".deletable-edge-delete-btn { width: 20px; height: 20px; border: 0px solid #ffff…" at bounding box center [563, 271] width 539 height 436
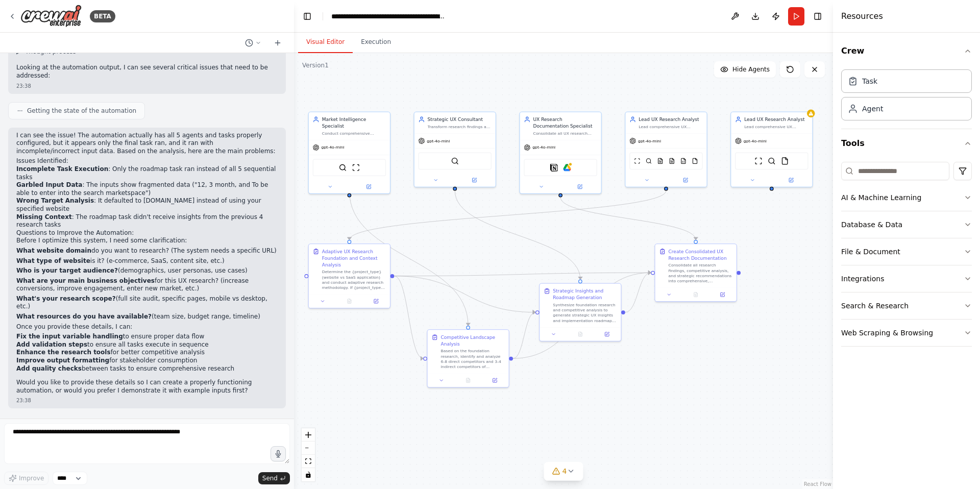
scroll to position [1232, 0]
click at [458, 250] on div ".deletable-edge-delete-btn { width: 20px; height: 20px; border: 0px solid #ffff…" at bounding box center [563, 271] width 539 height 436
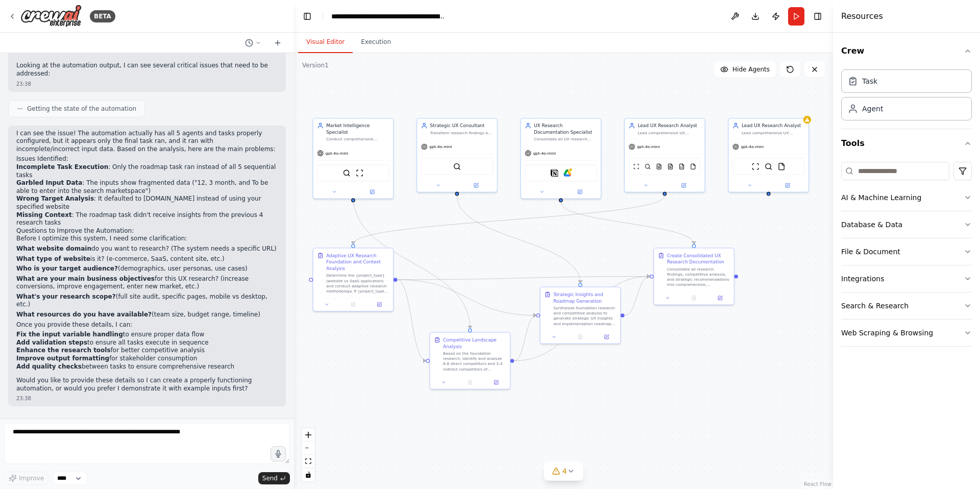
click at [547, 376] on div ".deletable-edge-delete-btn { width: 20px; height: 20px; border: 0px solid #ffff…" at bounding box center [563, 271] width 539 height 436
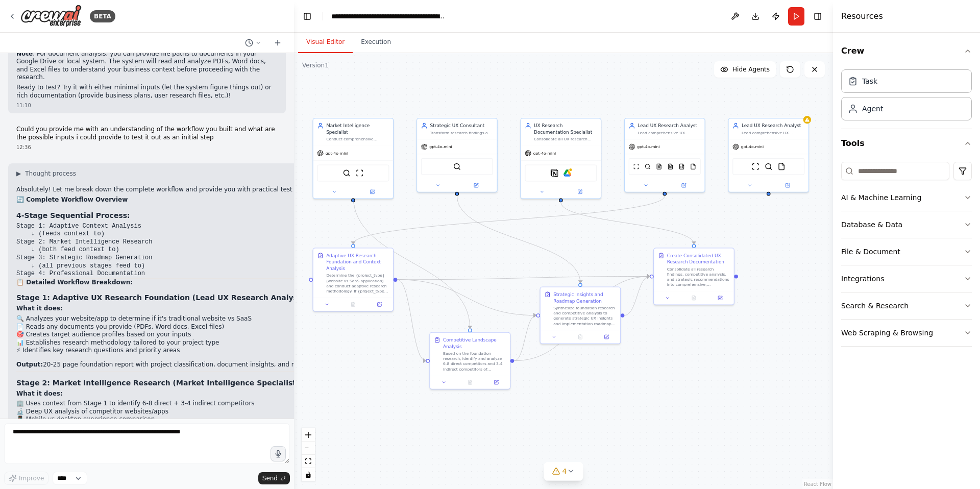
scroll to position [6362, 0]
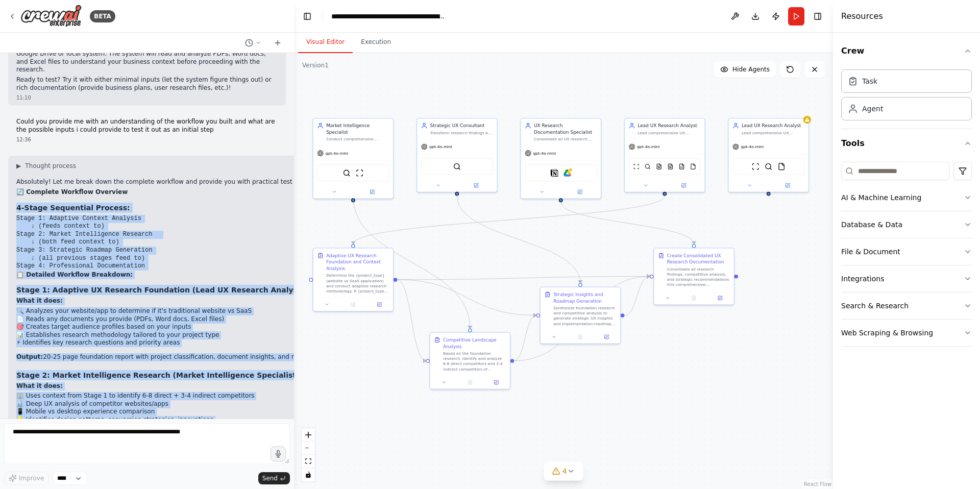
drag, startPoint x: 16, startPoint y: 87, endPoint x: 270, endPoint y: 310, distance: 338.3
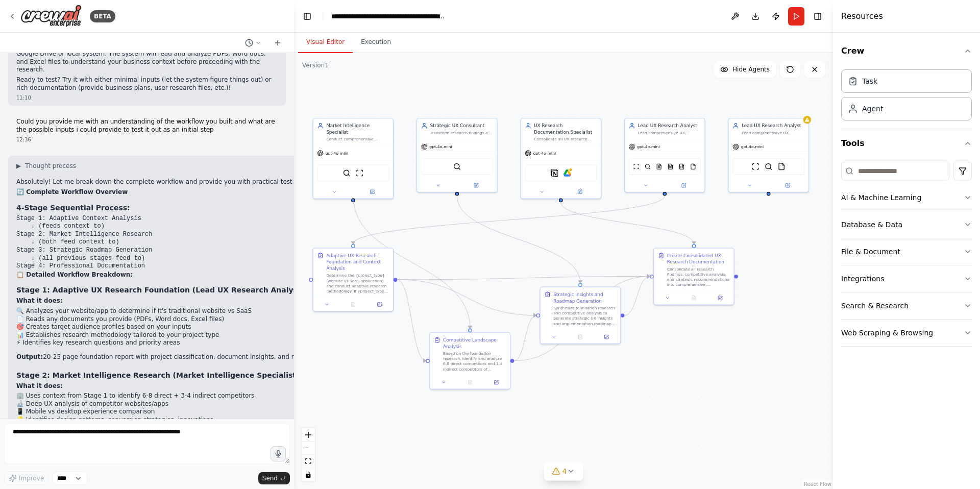
click at [244, 489] on li "🚀 Generates innovative project ideas with impact analysis" at bounding box center [246, 497] width 460 height 8
drag, startPoint x: 47, startPoint y: 145, endPoint x: 147, endPoint y: 141, distance: 100.2
click at [147, 213] on pre "Stage 1: Adaptive Context Analysis ↓ (feeds context to) Stage 2: Market Intelli…" at bounding box center [246, 241] width 460 height 56
click at [150, 213] on pre "Stage 1: Adaptive Context Analysis ↓ (feeds context to) Stage 2: Market Intelli…" at bounding box center [246, 241] width 460 height 56
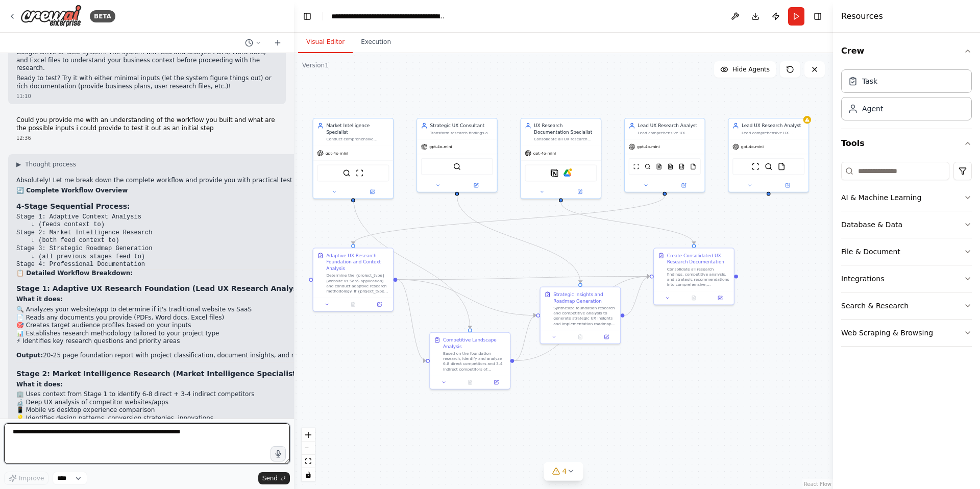
click at [206, 439] on textarea at bounding box center [147, 443] width 286 height 41
click at [660, 372] on div ".deletable-edge-delete-btn { width: 20px; height: 20px; border: 0px solid #ffff…" at bounding box center [563, 271] width 539 height 436
click at [653, 366] on div ".deletable-edge-delete-btn { width: 20px; height: 20px; border: 0px solid #ffff…" at bounding box center [563, 271] width 539 height 436
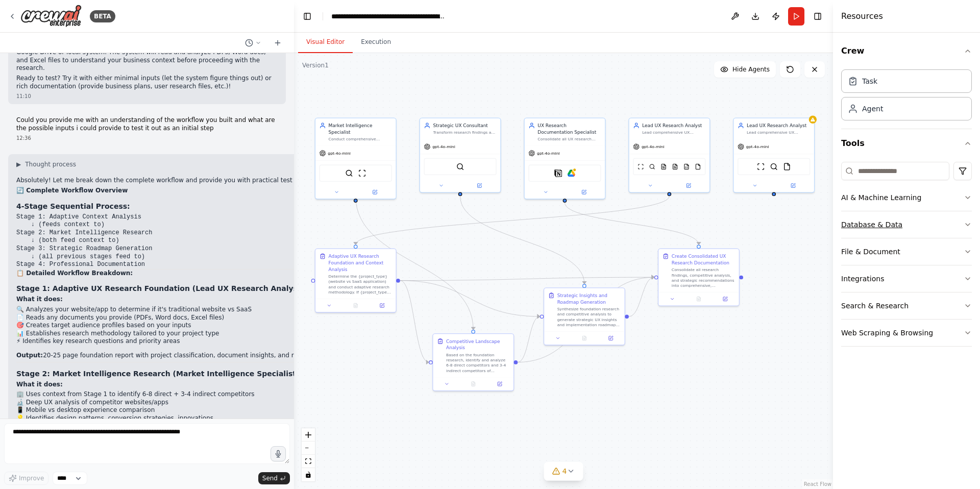
click at [915, 218] on button "Database & Data" at bounding box center [907, 224] width 131 height 27
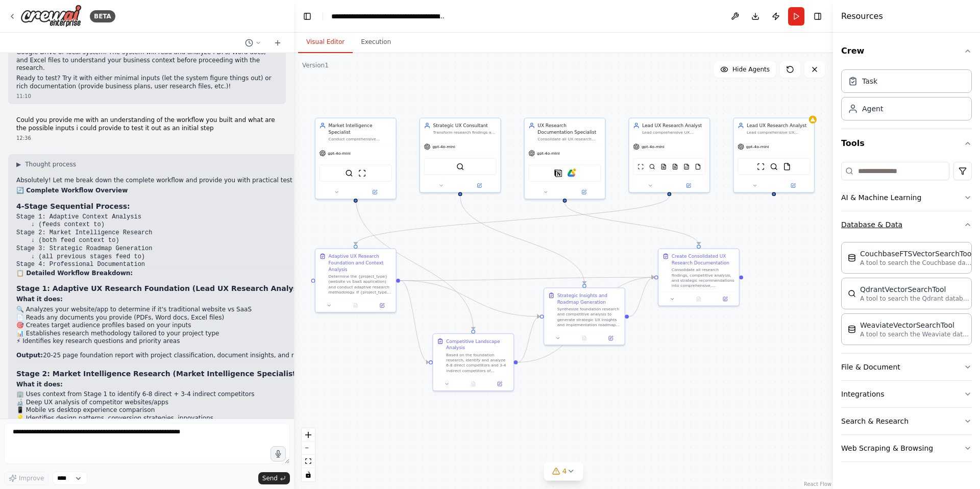
click at [920, 220] on button "Database & Data" at bounding box center [907, 224] width 131 height 27
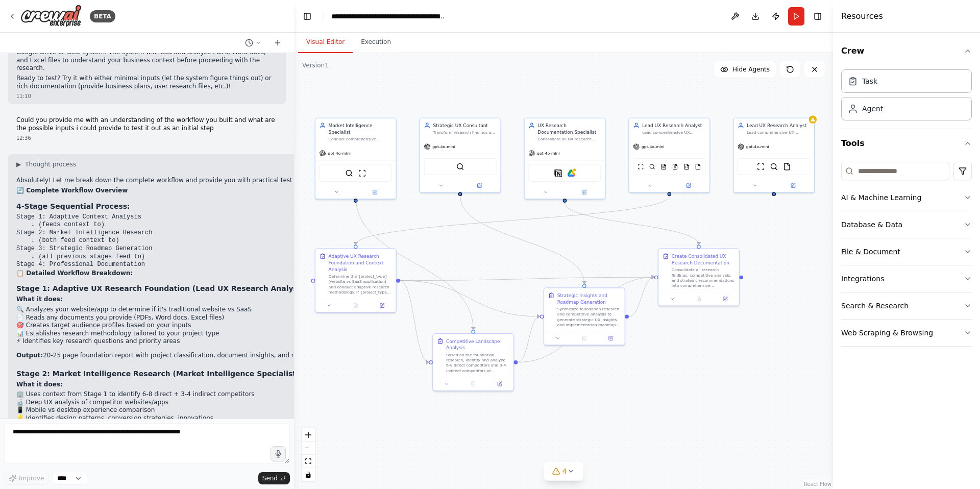
click at [920, 246] on button "File & Document" at bounding box center [907, 251] width 131 height 27
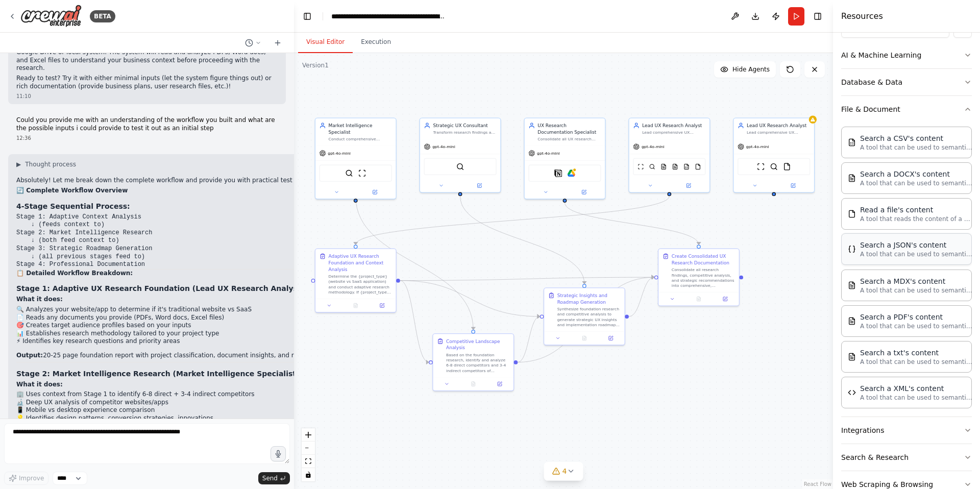
scroll to position [168, 0]
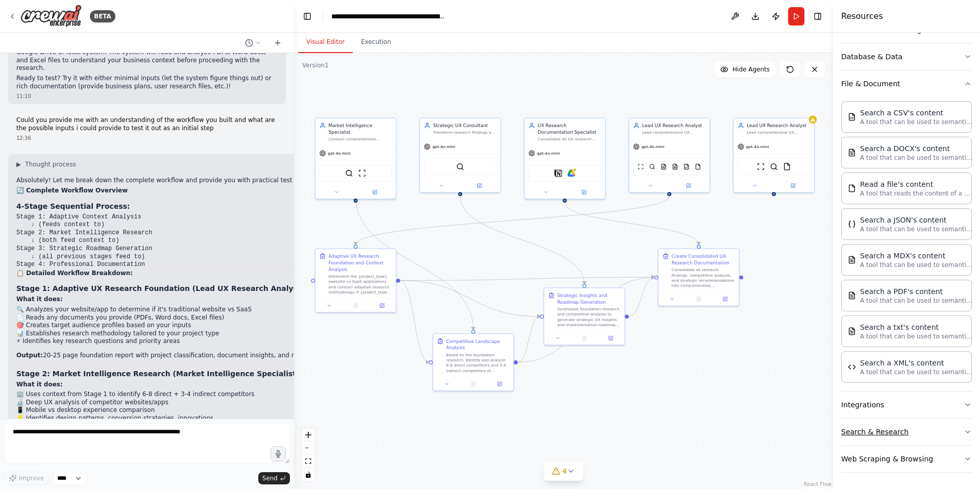
click at [924, 435] on button "Search & Research" at bounding box center [907, 432] width 131 height 27
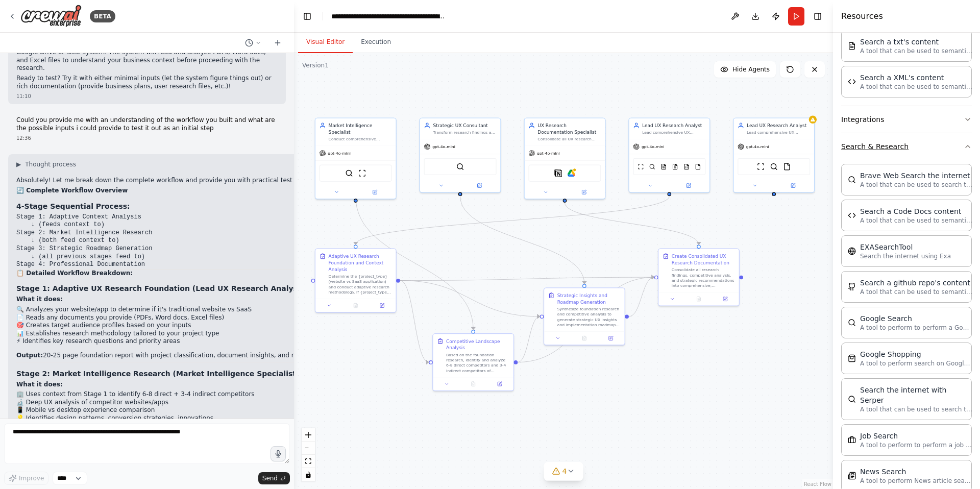
scroll to position [481, 0]
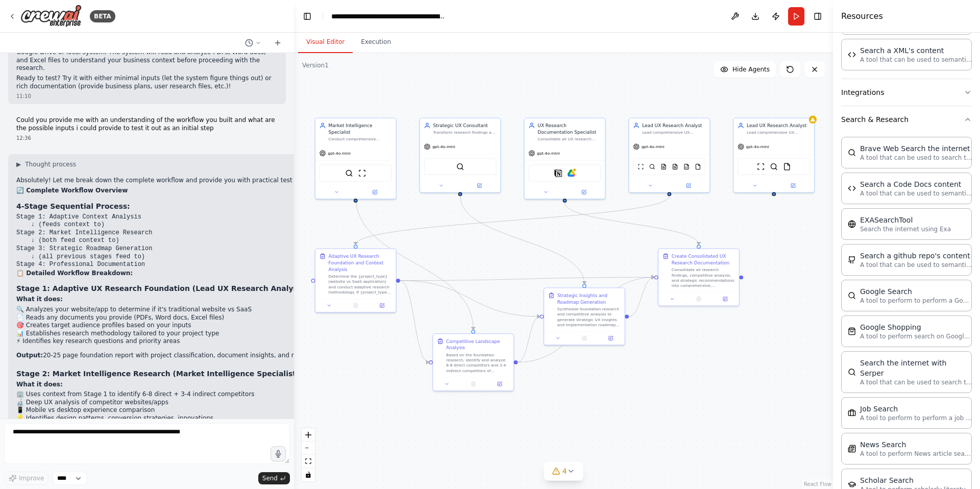
click at [689, 376] on div ".deletable-edge-delete-btn { width: 20px; height: 20px; border: 0px solid #ffff…" at bounding box center [563, 271] width 539 height 436
click at [962, 117] on button "Search & Research" at bounding box center [907, 119] width 131 height 27
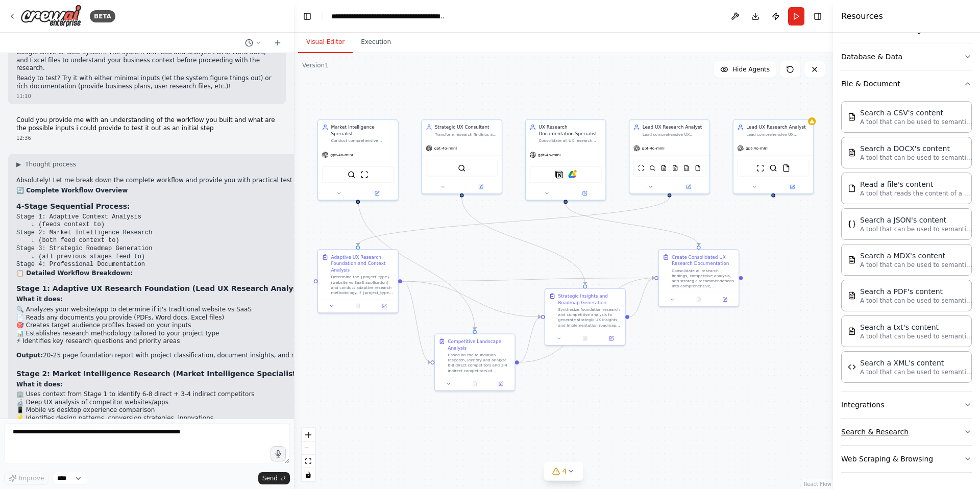
scroll to position [168, 0]
click at [689, 187] on icon at bounding box center [689, 186] width 4 height 4
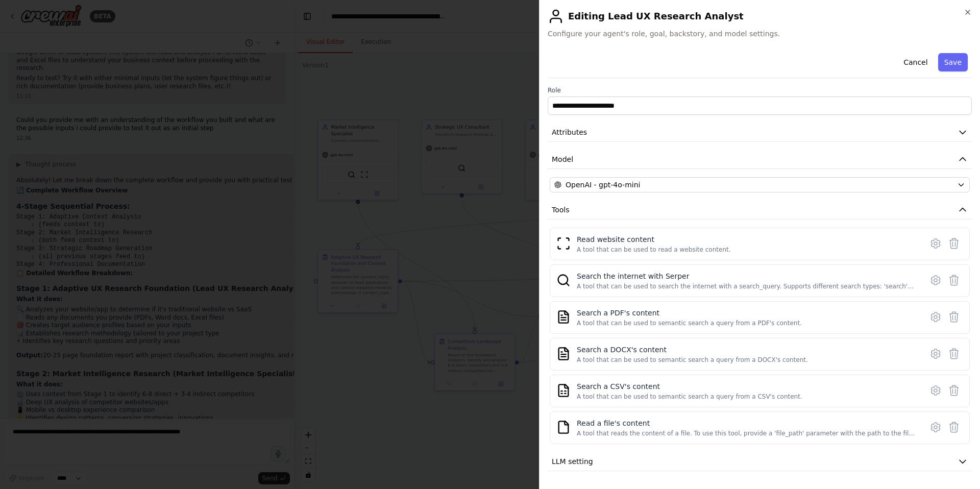
click at [534, 283] on div at bounding box center [490, 244] width 980 height 489
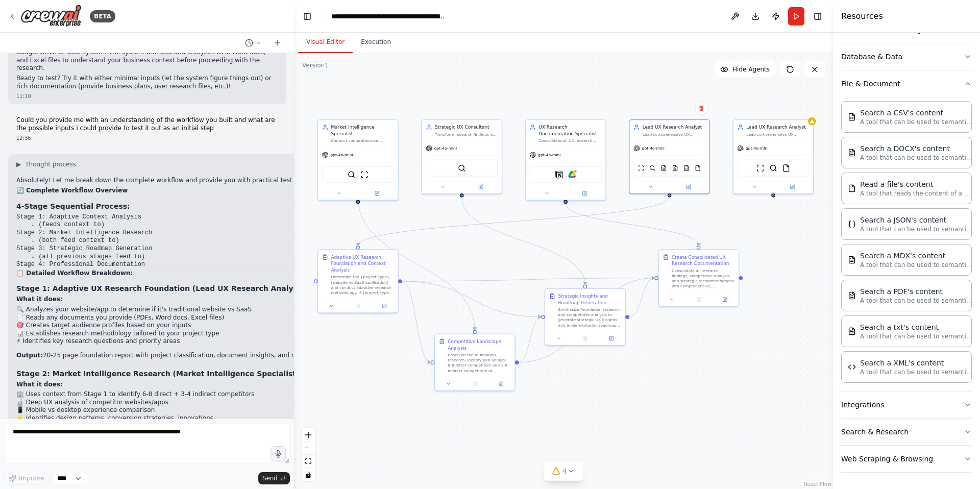
click at [401, 93] on div ".deletable-edge-delete-btn { width: 20px; height: 20px; border: 0px solid #ffff…" at bounding box center [563, 271] width 539 height 436
click at [914, 402] on button "Integrations" at bounding box center [907, 405] width 131 height 27
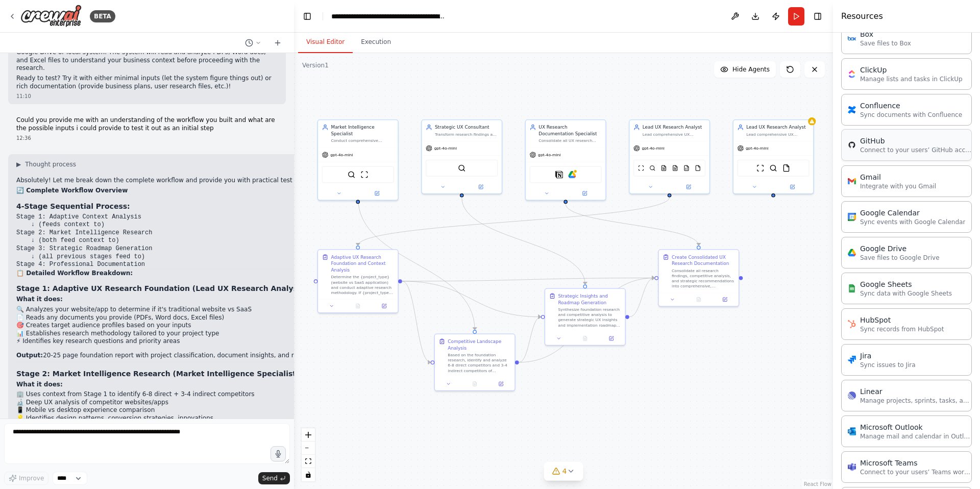
scroll to position [640, 0]
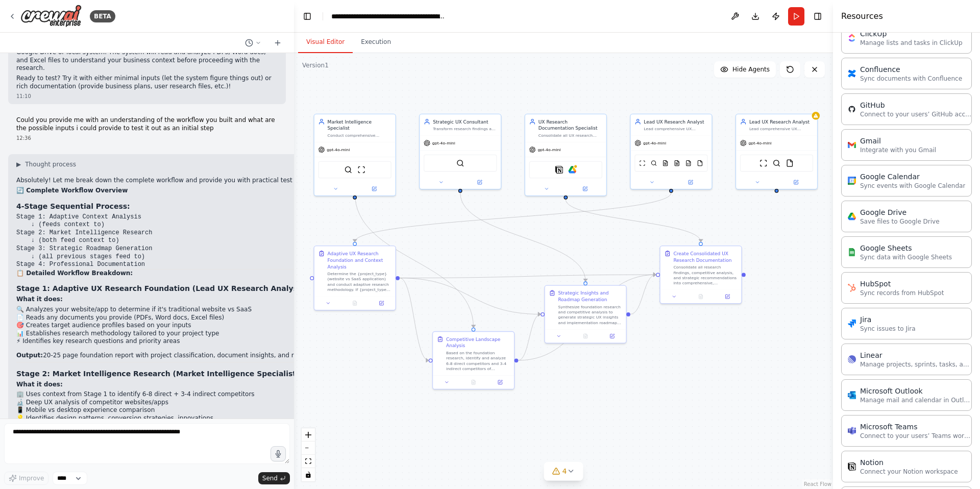
click at [747, 387] on div ".deletable-edge-delete-btn { width: 20px; height: 20px; border: 0px solid #ffff…" at bounding box center [563, 271] width 539 height 436
click at [726, 372] on div ".deletable-edge-delete-btn { width: 20px; height: 20px; border: 0px solid #ffff…" at bounding box center [563, 271] width 539 height 436
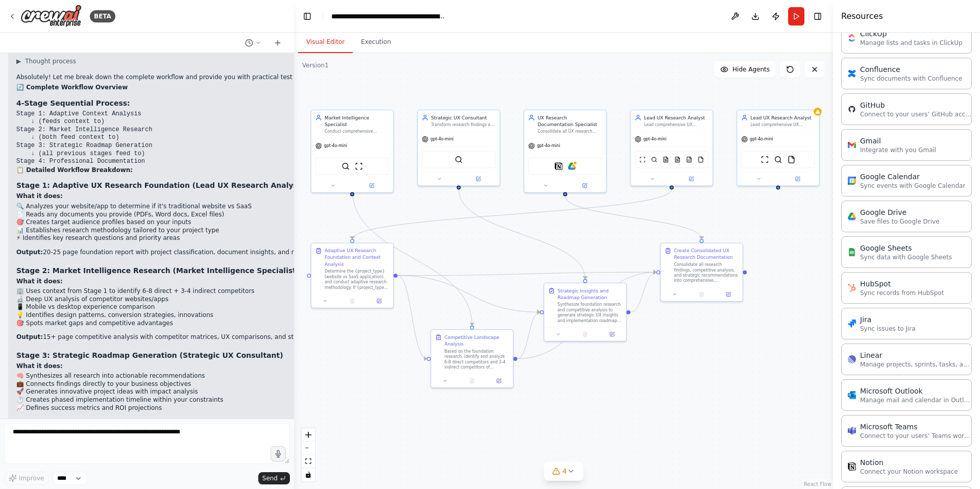
scroll to position [438, 0]
